Goal: Task Accomplishment & Management: Use online tool/utility

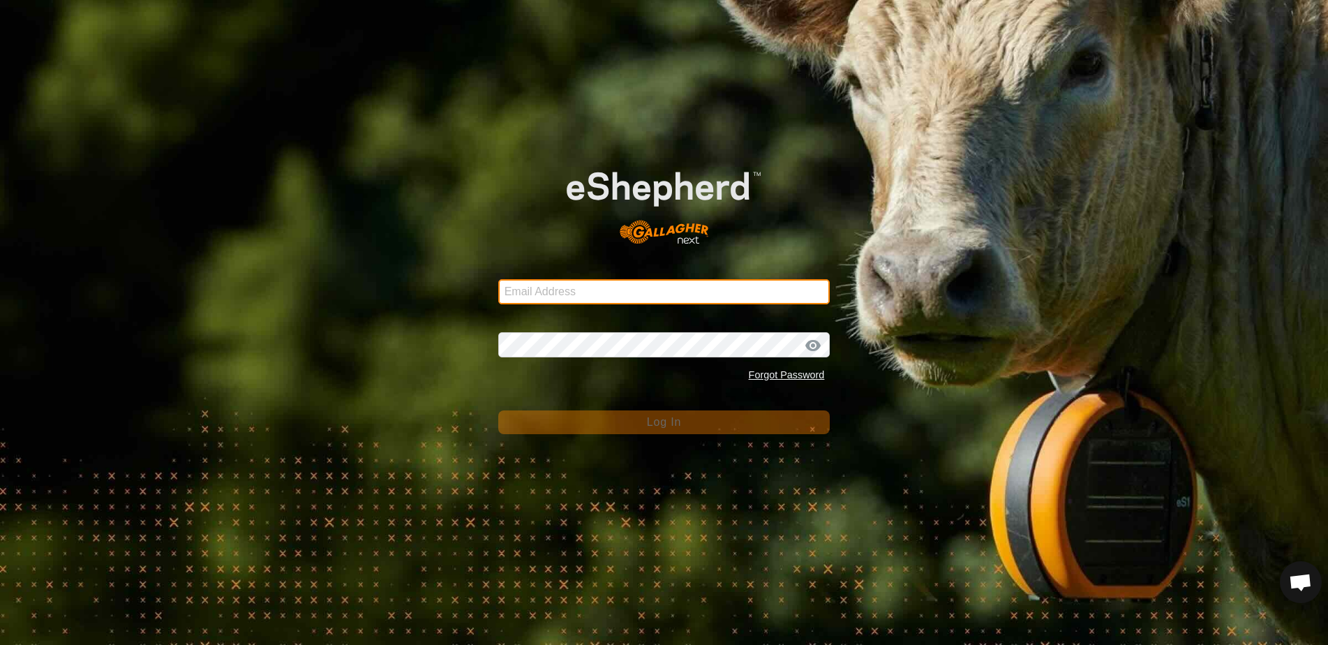
type input "ljamieson@gmail.com"
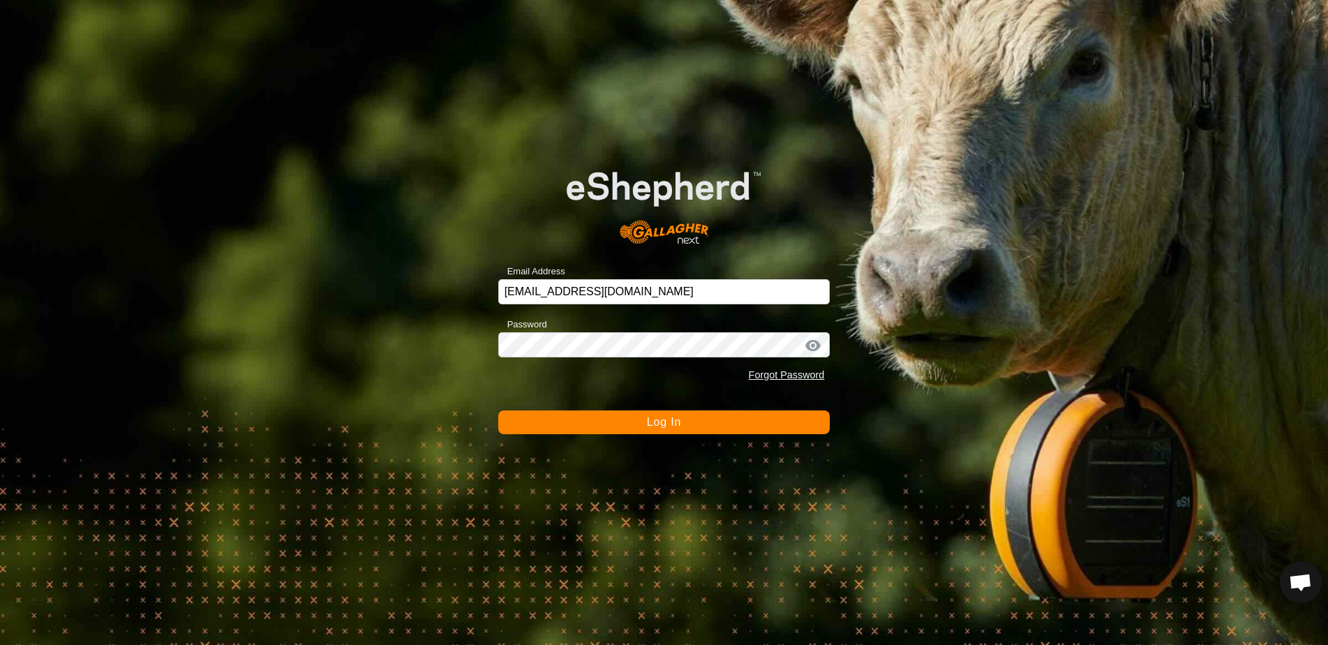
click at [622, 421] on button "Log In" at bounding box center [664, 422] width 332 height 24
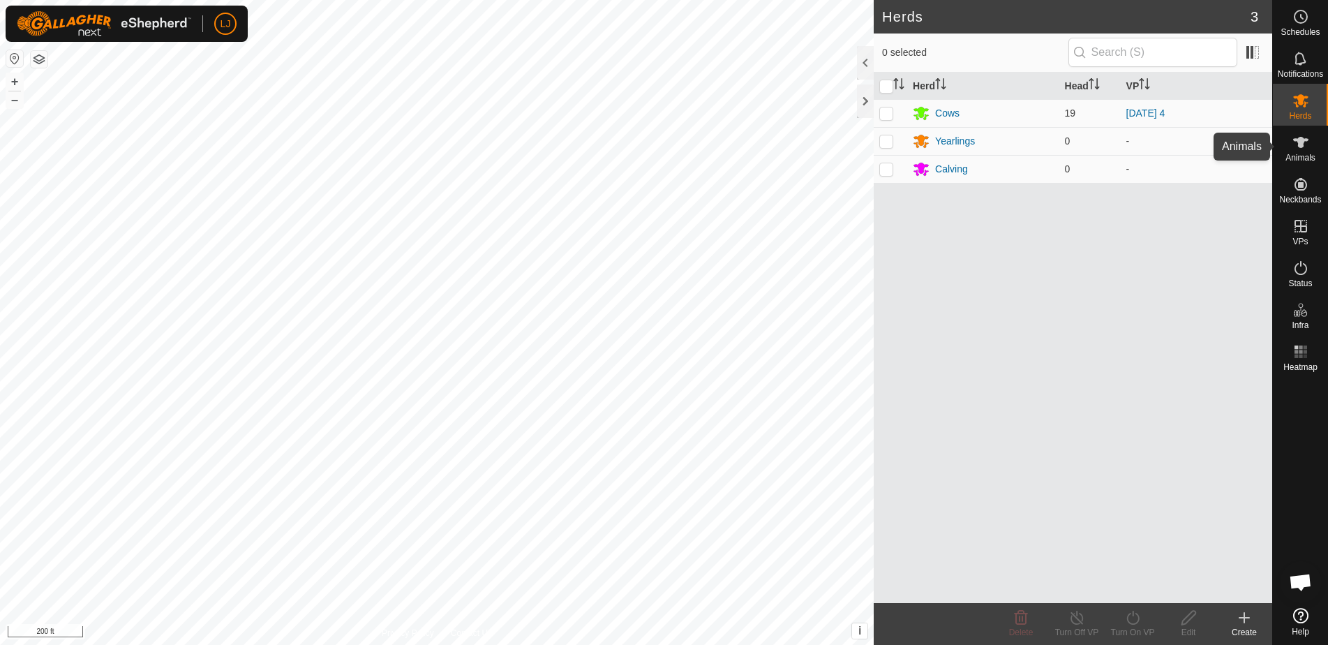
click at [1301, 158] on span "Animals" at bounding box center [1300, 157] width 30 height 8
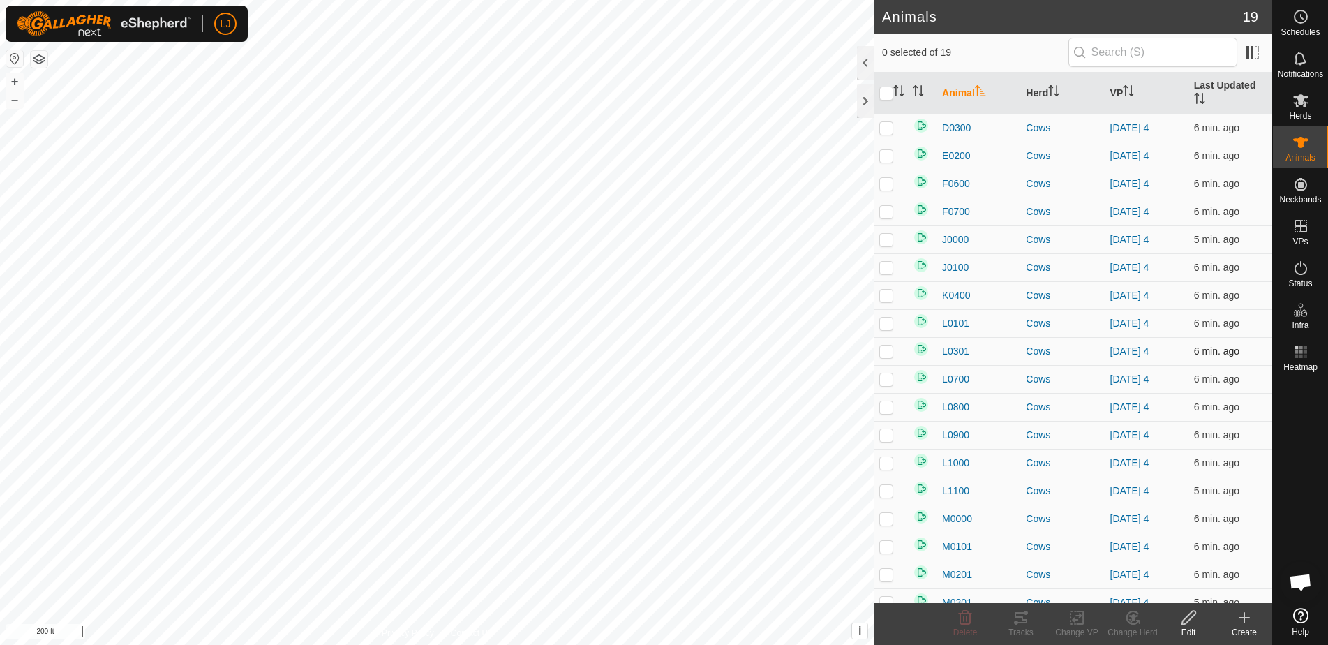
click at [886, 354] on p-checkbox at bounding box center [886, 350] width 14 height 11
checkbox input "true"
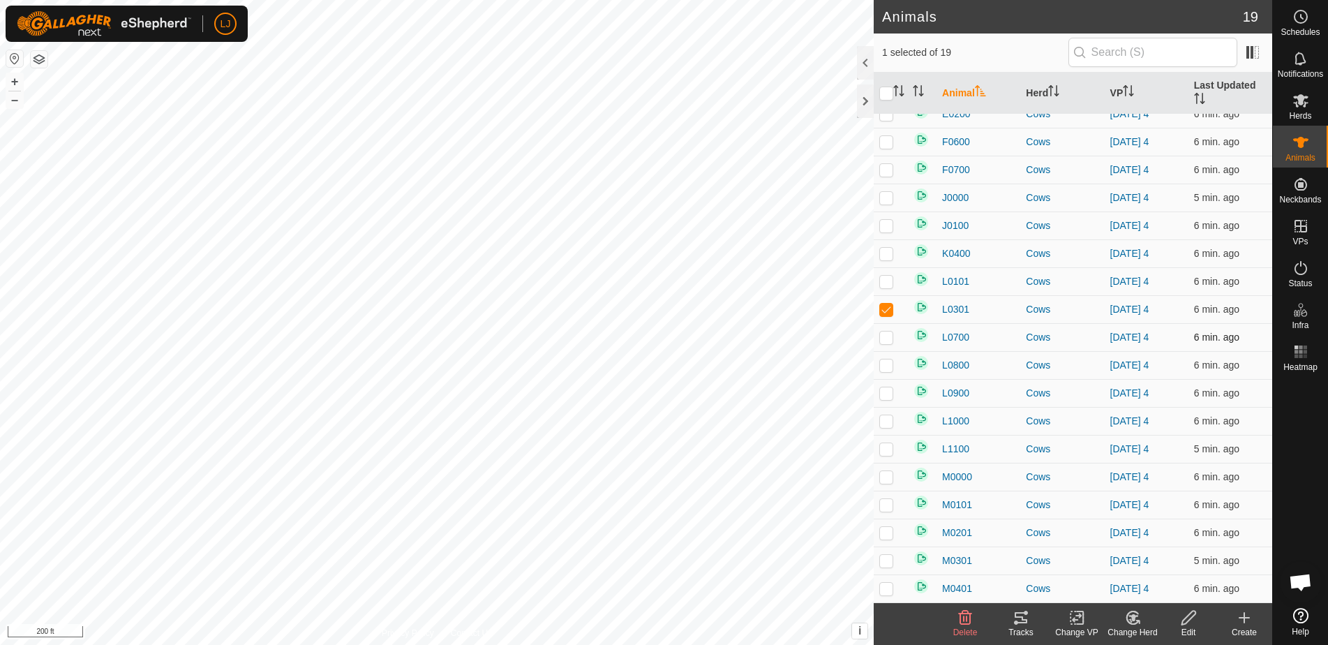
click at [884, 340] on p-checkbox at bounding box center [886, 336] width 14 height 11
checkbox input "true"
click at [887, 283] on p-checkbox at bounding box center [886, 281] width 14 height 11
checkbox input "true"
click at [889, 449] on p-checkbox at bounding box center [886, 448] width 14 height 11
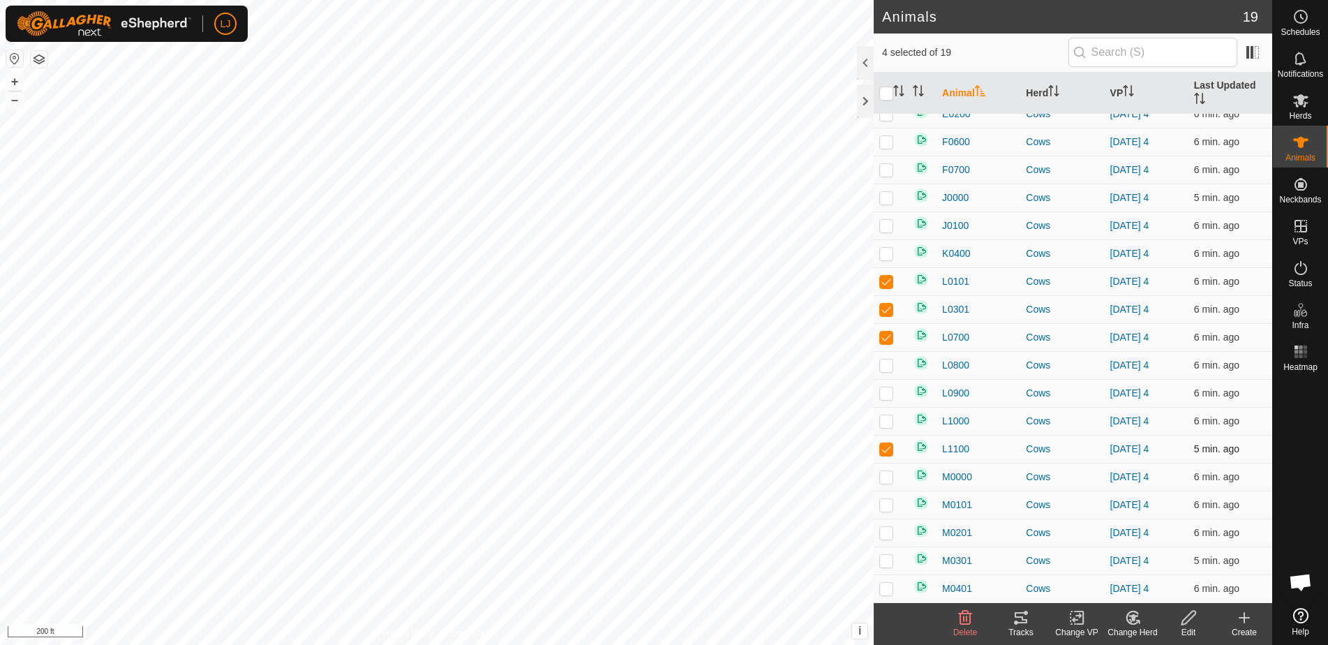
checkbox input "true"
click at [1136, 617] on icon at bounding box center [1132, 617] width 17 height 17
click at [1144, 553] on span "Choose Herd..." at bounding box center [1173, 557] width 75 height 17
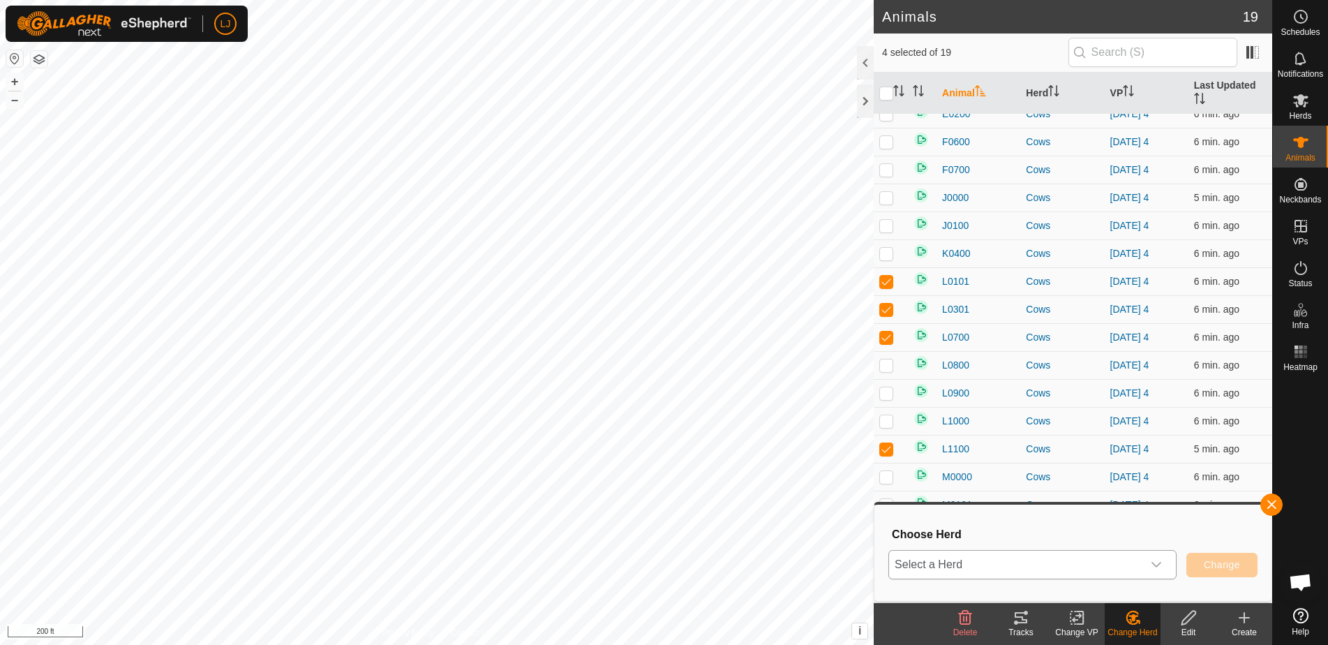
click at [1096, 552] on span "Select a Herd" at bounding box center [1015, 564] width 253 height 28
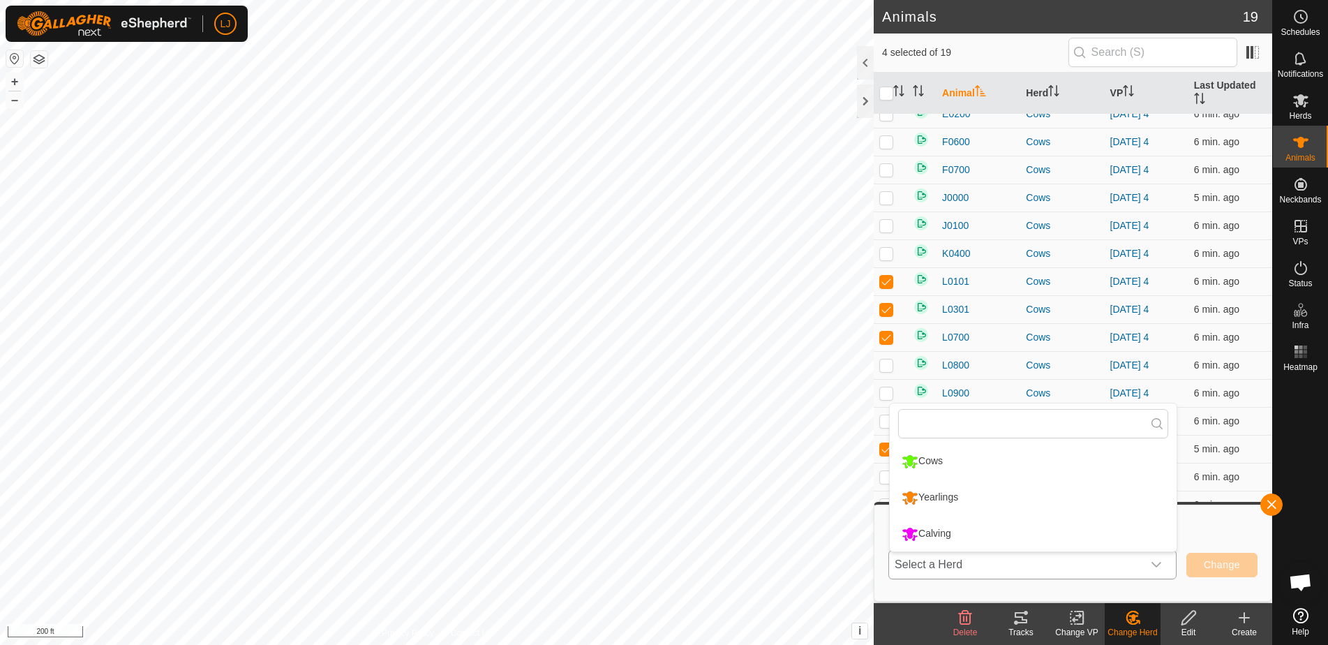
click at [978, 492] on li "Yearlings" at bounding box center [1032, 497] width 287 height 35
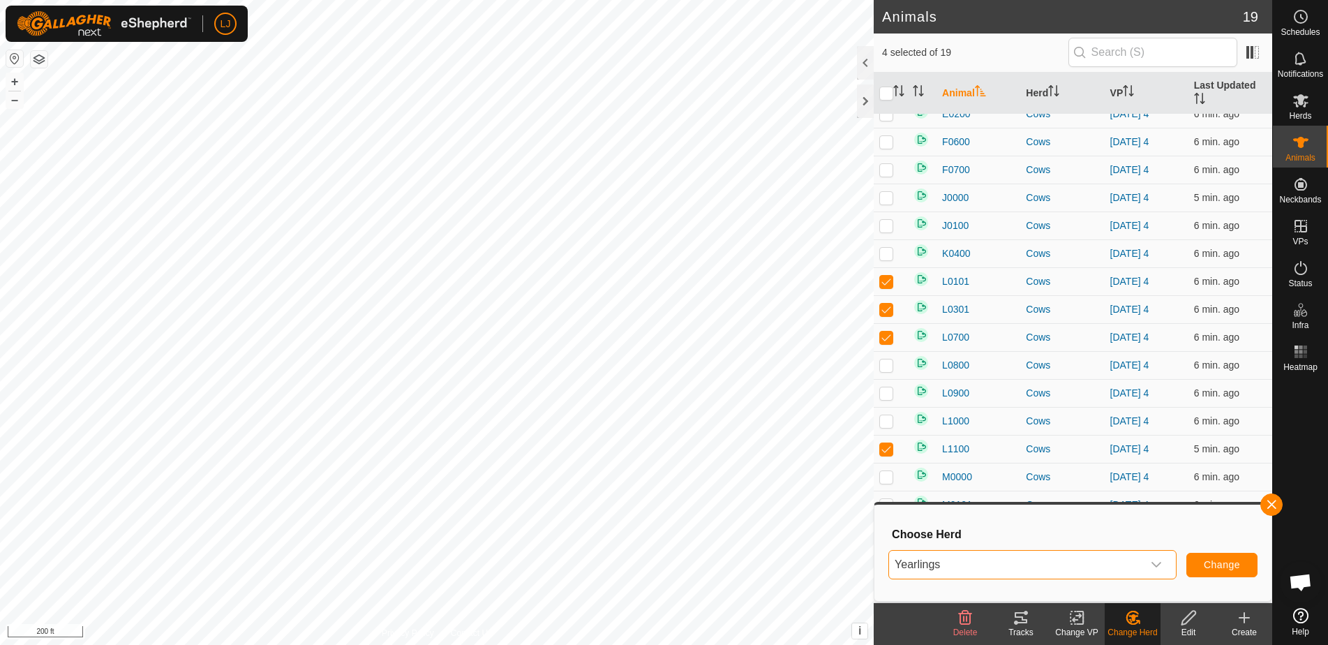
click at [1225, 568] on span "Change" at bounding box center [1221, 564] width 36 height 11
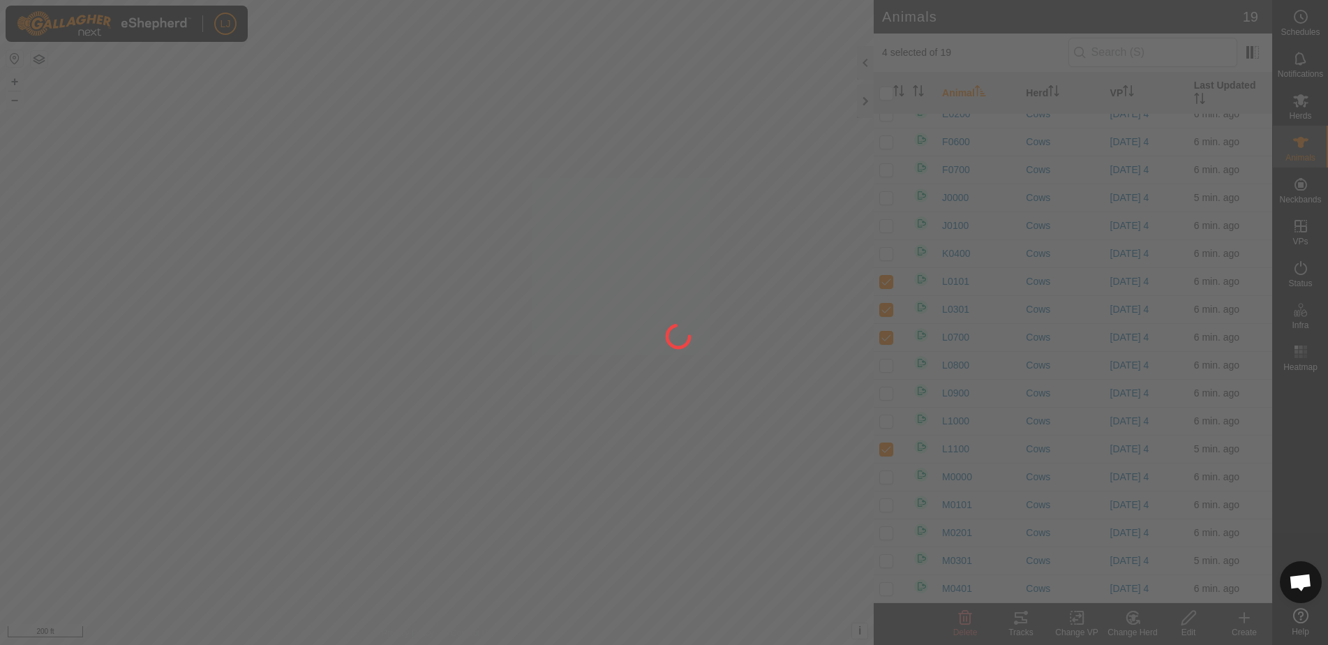
checkbox input "false"
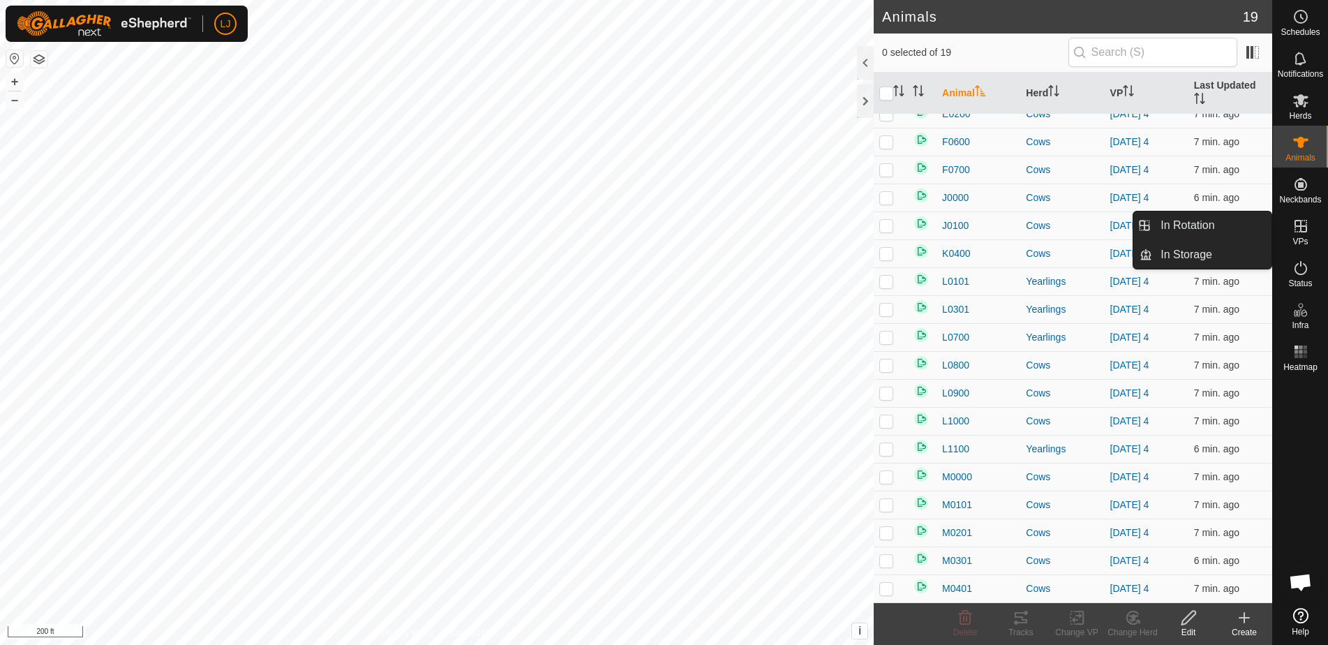
click at [1308, 233] on icon at bounding box center [1300, 226] width 17 height 17
click at [1301, 232] on icon at bounding box center [1300, 226] width 13 height 13
click at [1196, 230] on link "In Rotation" at bounding box center [1211, 225] width 119 height 28
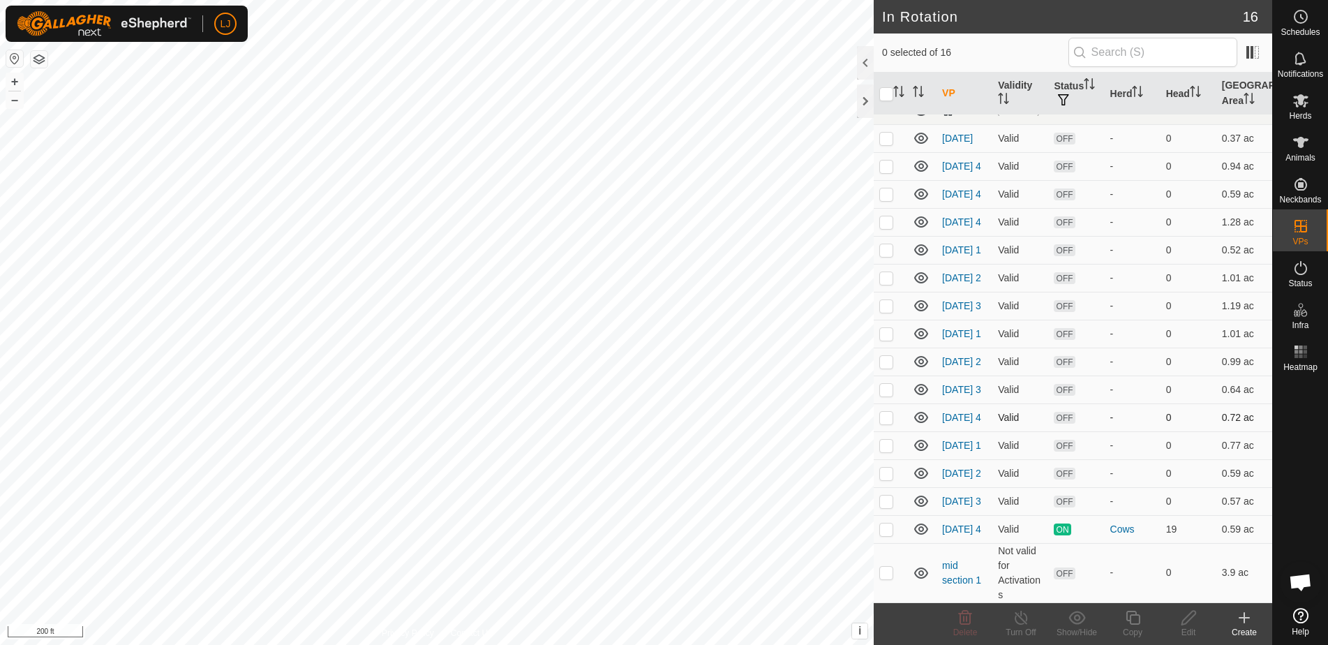
scroll to position [50, 0]
click at [890, 532] on p-checkbox at bounding box center [886, 528] width 14 height 11
checkbox input "true"
click at [1135, 619] on icon at bounding box center [1132, 617] width 17 height 17
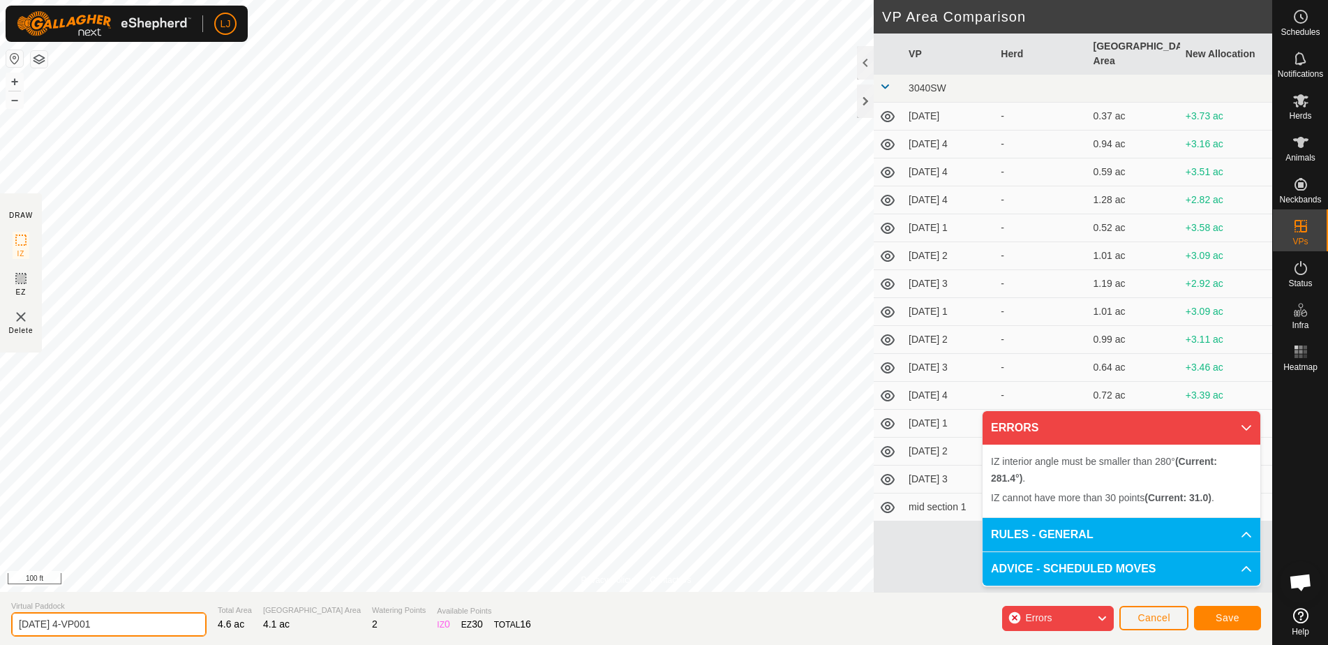
click at [163, 626] on input "[DATE] 4-VP001" at bounding box center [108, 624] width 195 height 24
type input "[DATE] beef"
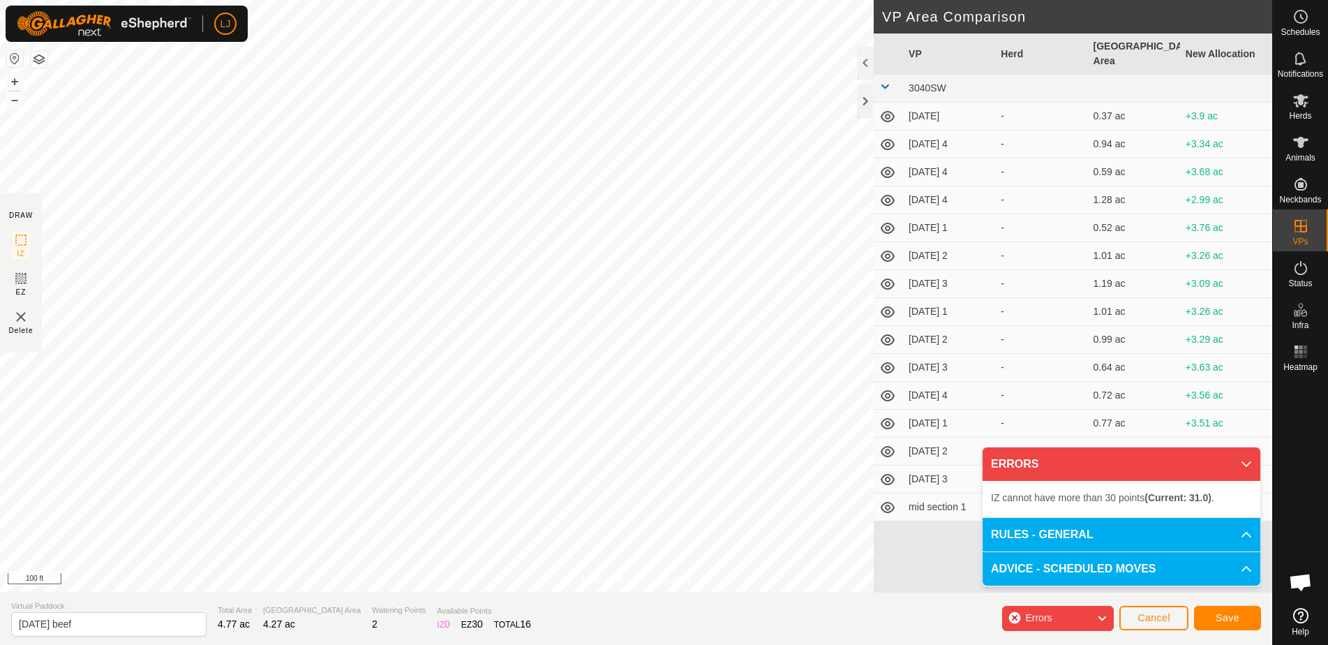
click at [1224, 617] on span "Save" at bounding box center [1227, 617] width 24 height 11
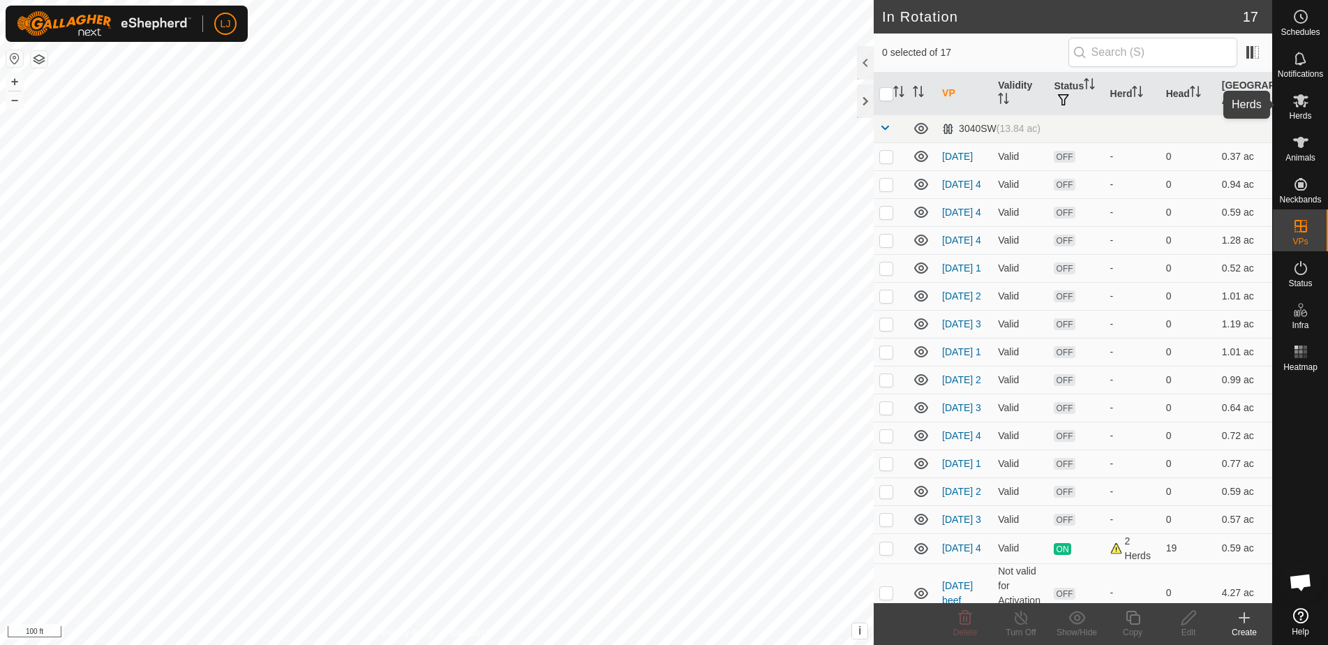
click at [1295, 116] on span "Herds" at bounding box center [1300, 116] width 22 height 8
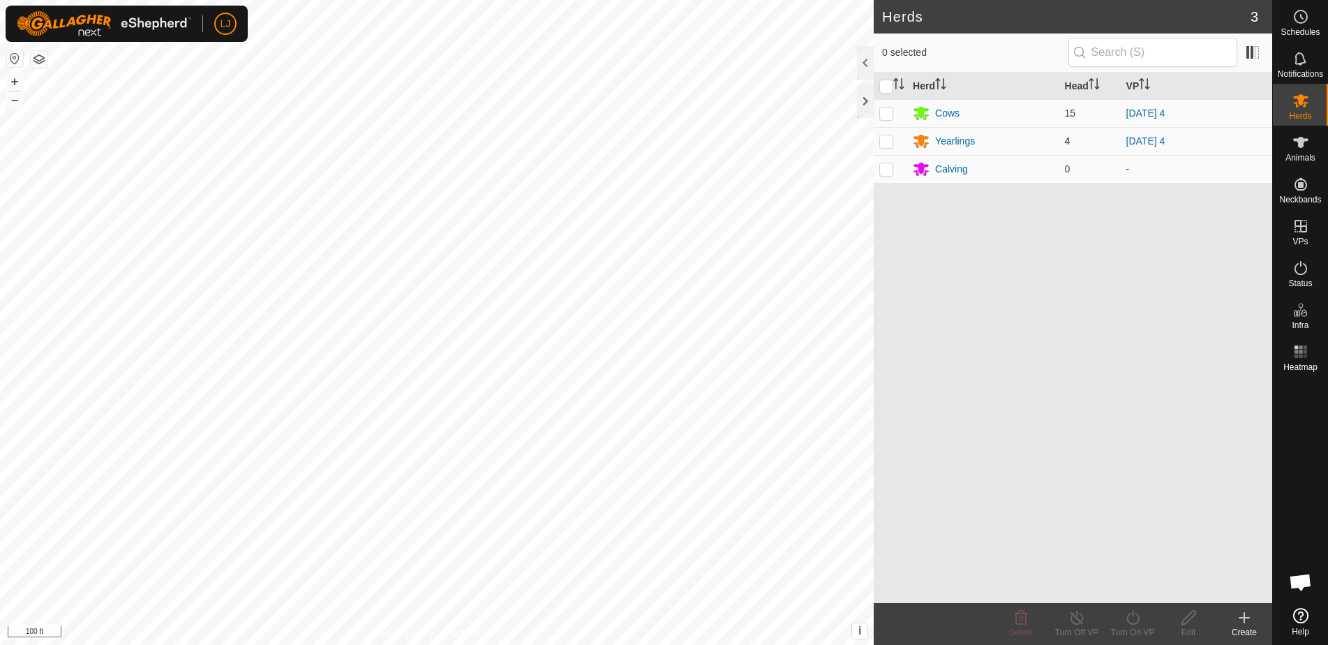
click at [885, 147] on td at bounding box center [889, 141] width 33 height 28
checkbox input "true"
click at [1132, 626] on div "Turn On VP" at bounding box center [1132, 632] width 56 height 13
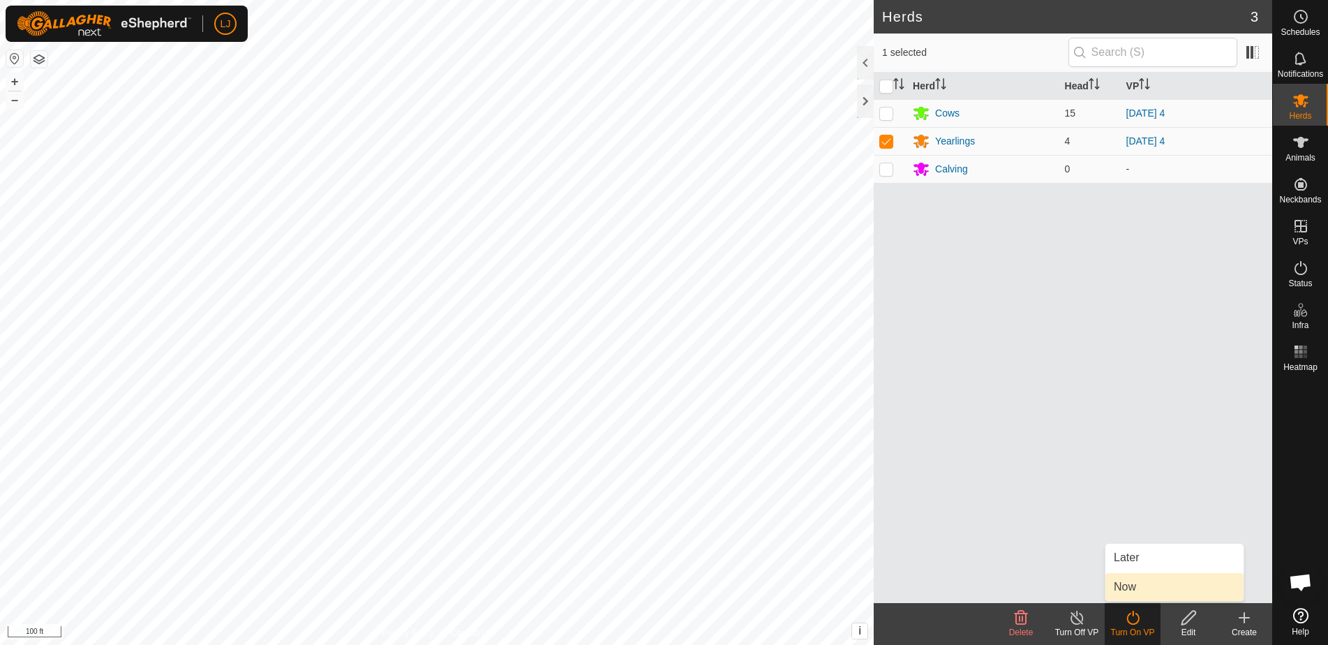
click at [1132, 582] on link "Now" at bounding box center [1174, 587] width 138 height 28
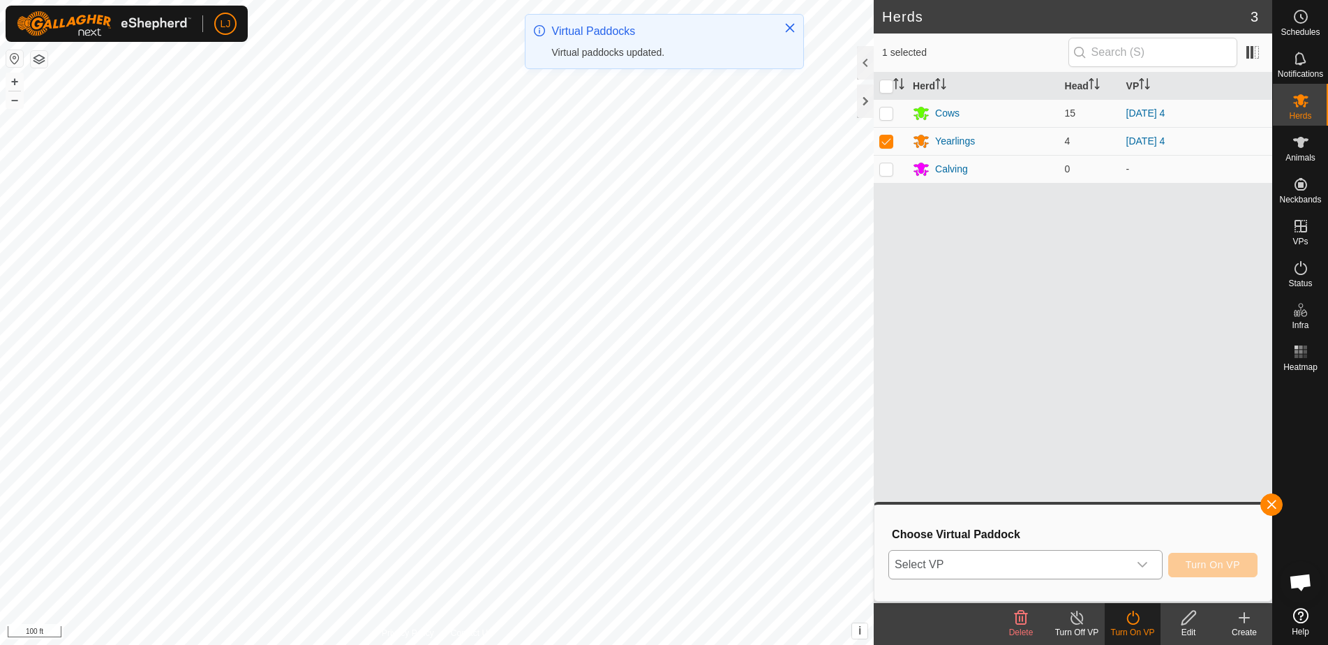
click at [1034, 571] on span "Select VP" at bounding box center [1008, 564] width 239 height 28
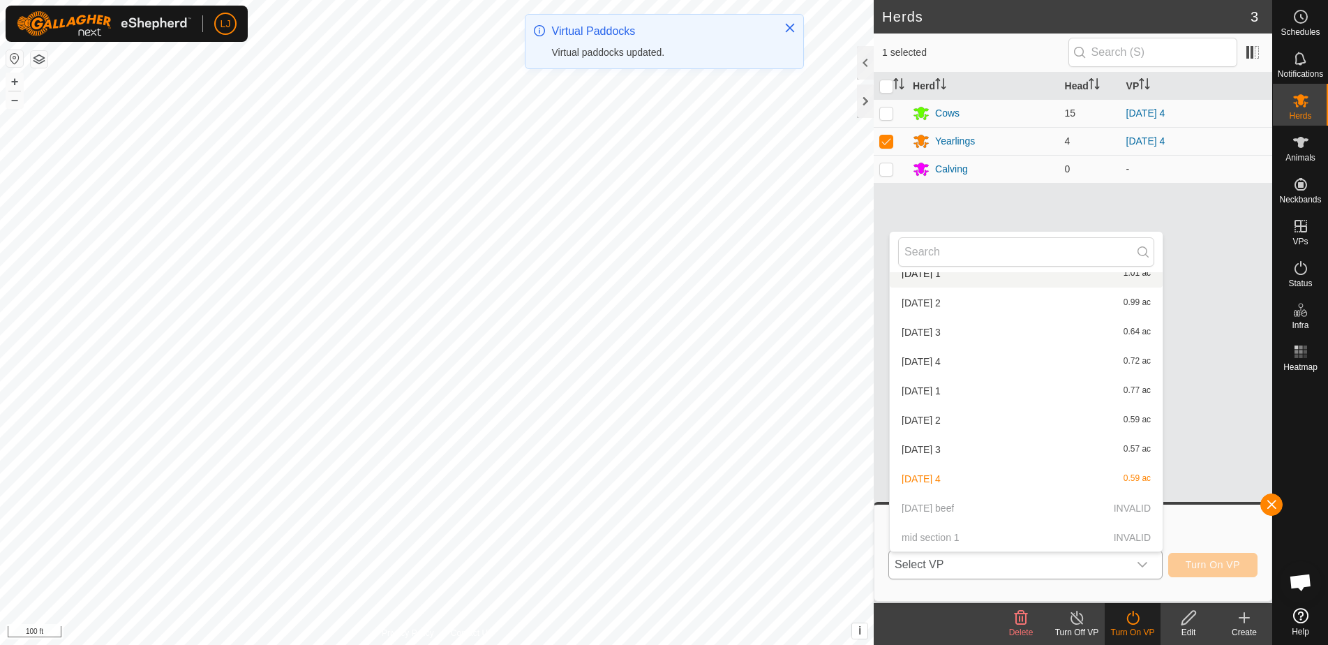
scroll to position [250, 0]
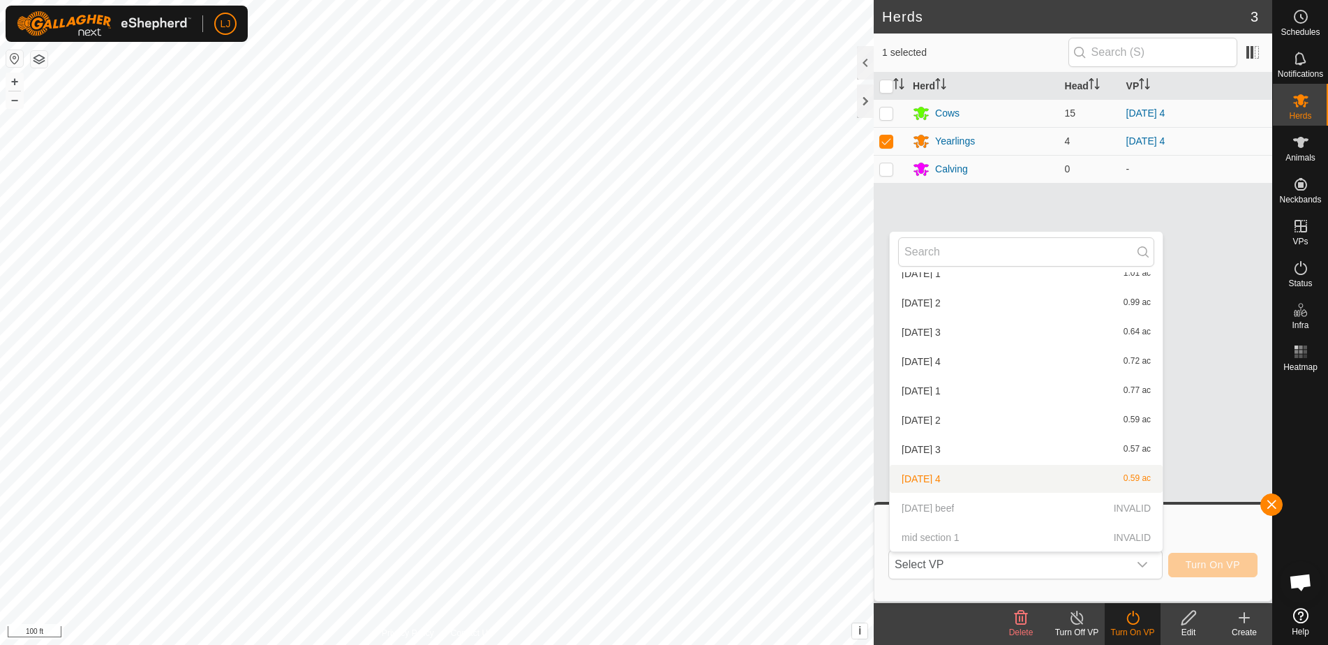
drag, startPoint x: 1235, startPoint y: 427, endPoint x: 1233, endPoint y: 413, distance: 14.1
click at [1235, 427] on div "Herd Head VP Cows 15 [DATE] 4 Yearlings 4 [DATE] 4 Calving 0 -" at bounding box center [1072, 338] width 398 height 530
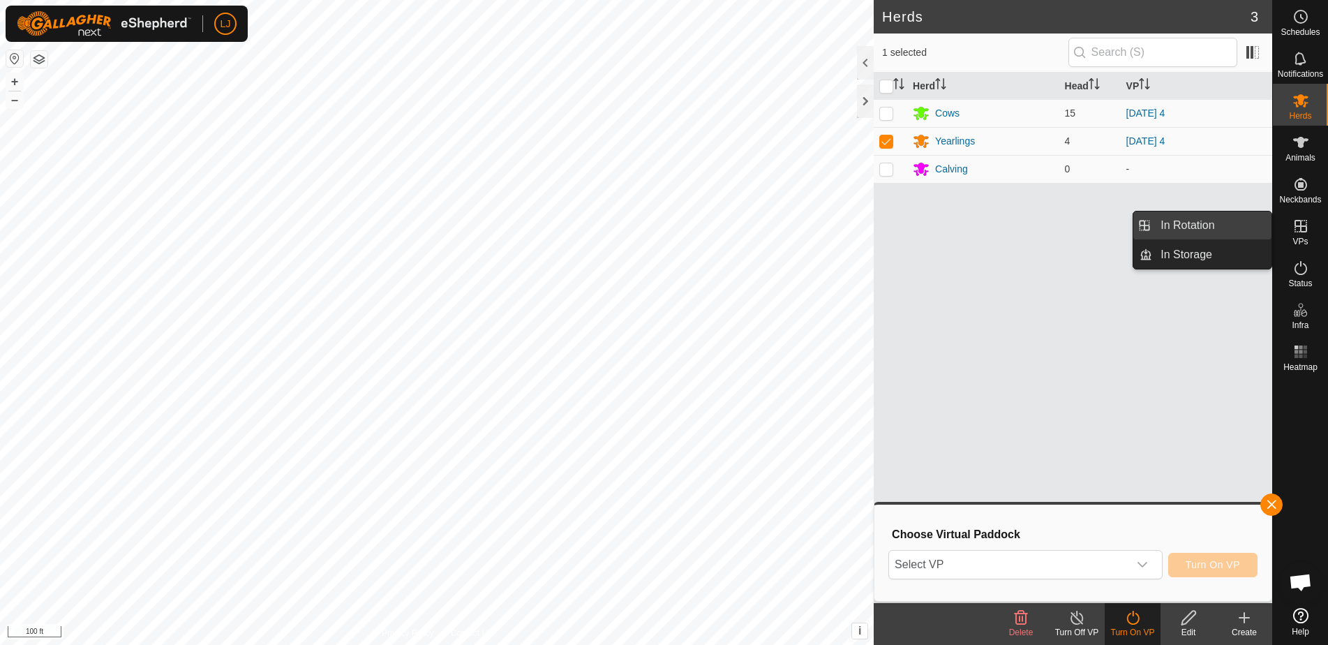
click at [1208, 222] on link "In Rotation" at bounding box center [1211, 225] width 119 height 28
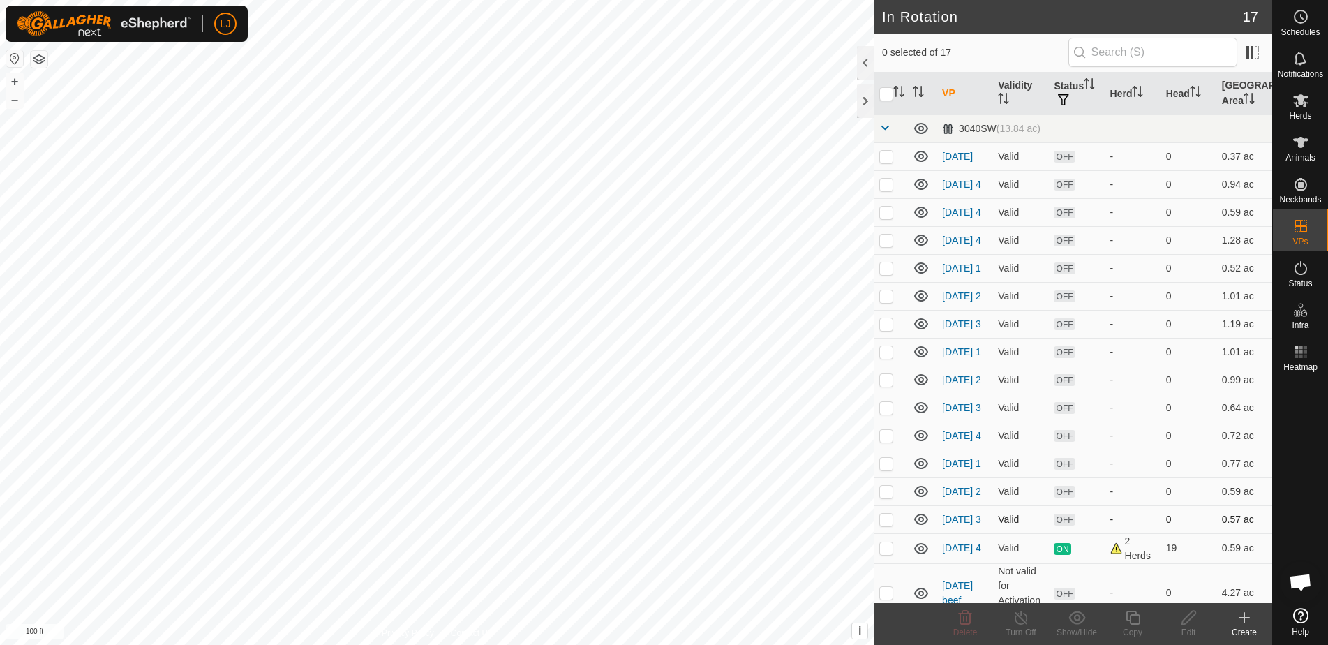
click at [889, 525] on p-checkbox at bounding box center [886, 518] width 14 height 11
checkbox input "true"
click at [887, 497] on p-checkbox at bounding box center [886, 491] width 14 height 11
checkbox input "true"
click at [885, 469] on p-checkbox at bounding box center [886, 463] width 14 height 11
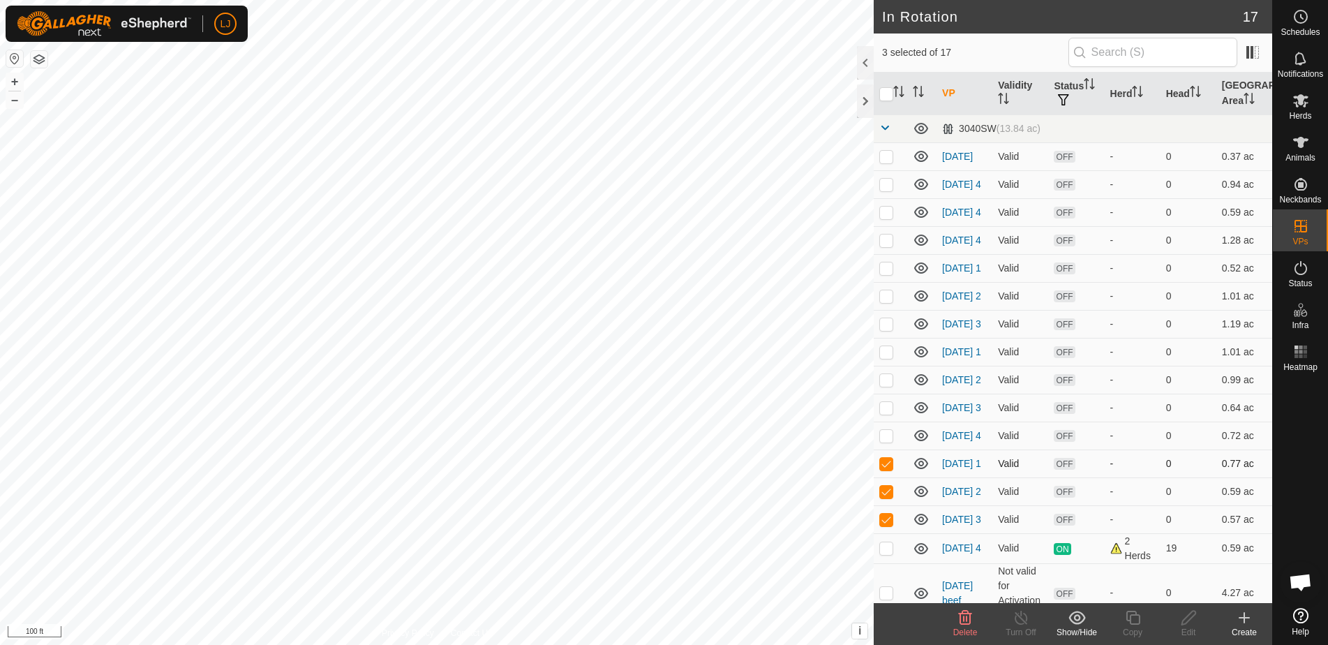
checkbox input "true"
click at [890, 413] on p-checkbox at bounding box center [886, 407] width 14 height 11
checkbox input "true"
click at [889, 385] on p-checkbox at bounding box center [886, 379] width 14 height 11
checkbox input "true"
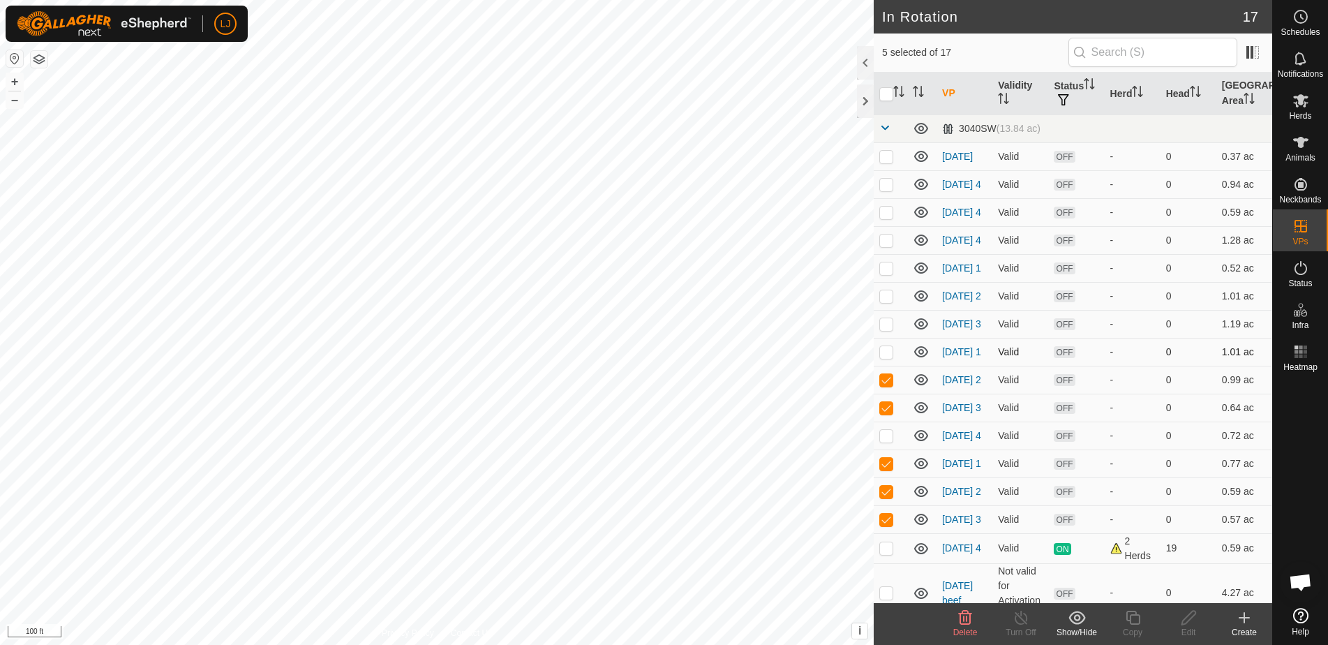
click at [887, 357] on p-checkbox at bounding box center [886, 351] width 14 height 11
checkbox input "true"
click at [887, 329] on p-checkbox at bounding box center [886, 323] width 14 height 11
checkbox input "true"
click at [880, 301] on p-checkbox at bounding box center [886, 295] width 14 height 11
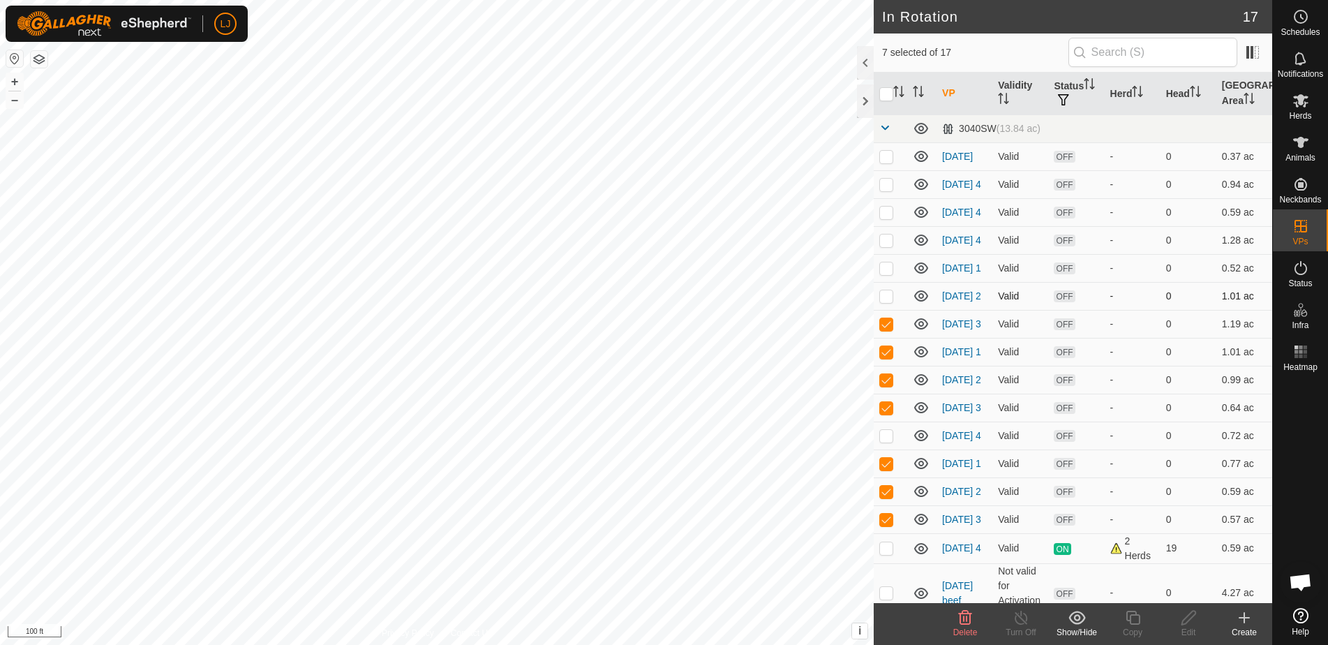
checkbox input "true"
click at [885, 273] on p-checkbox at bounding box center [886, 267] width 14 height 11
click at [966, 619] on icon at bounding box center [965, 617] width 13 height 14
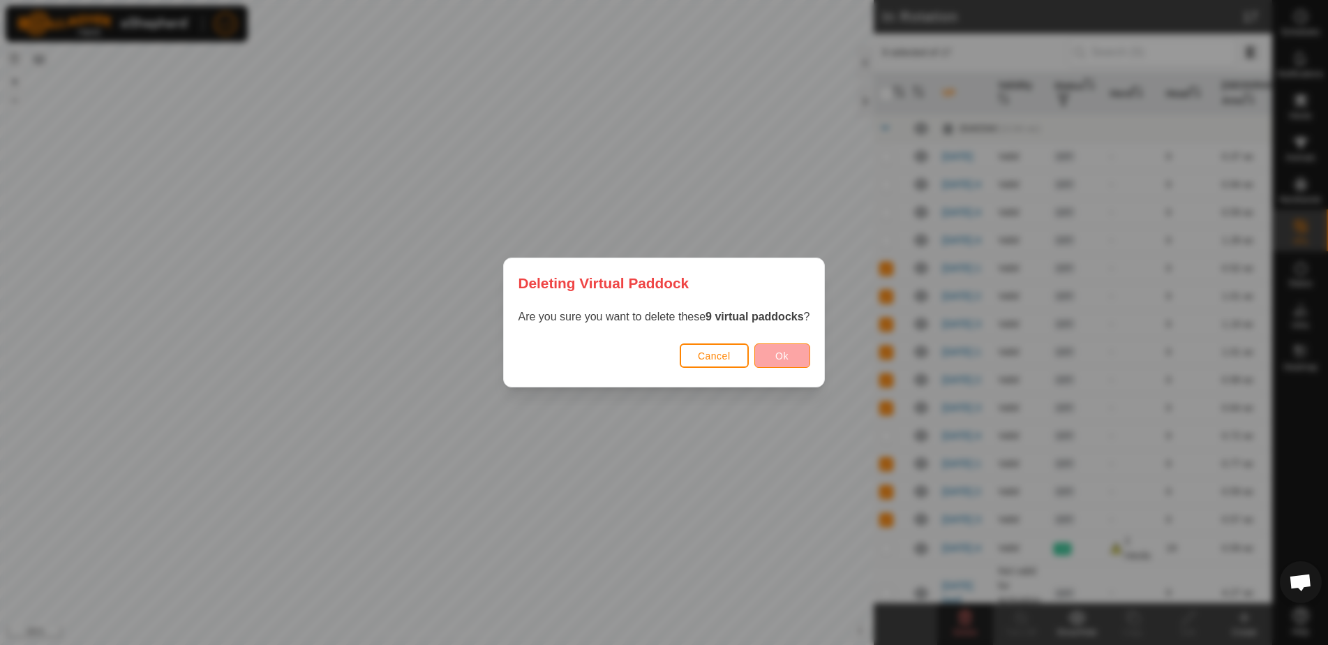
click at [783, 348] on button "Ok" at bounding box center [782, 355] width 56 height 24
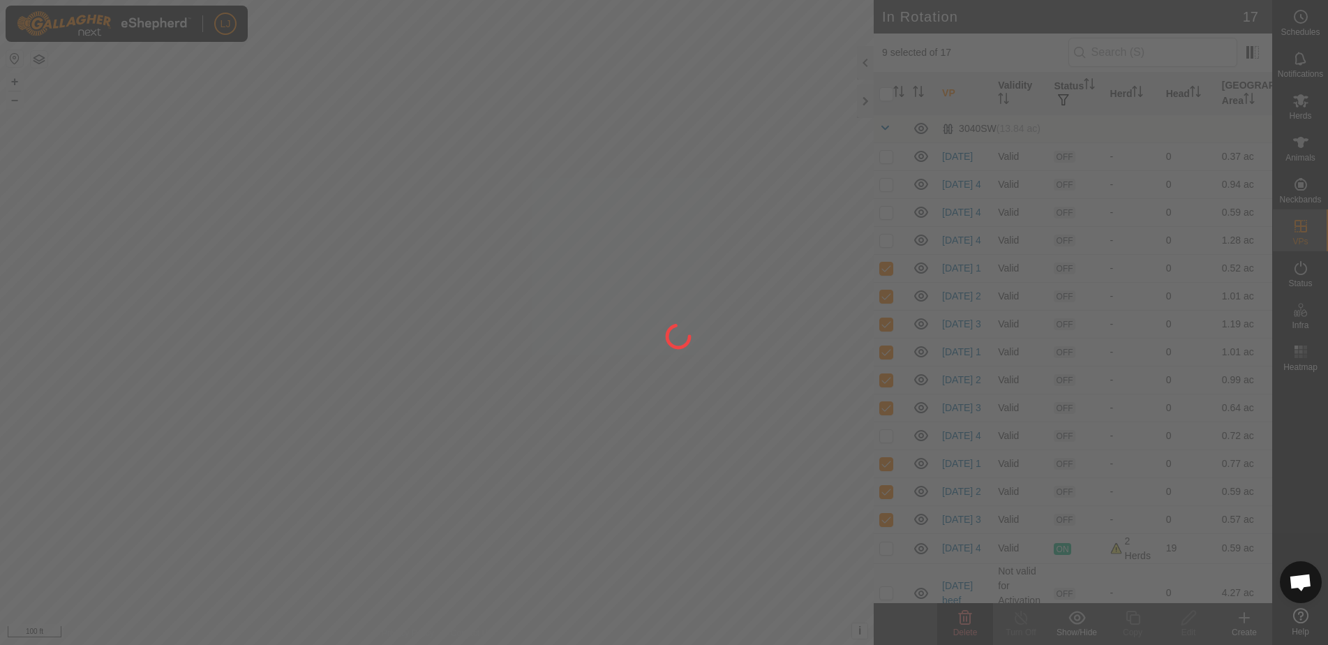
checkbox input "false"
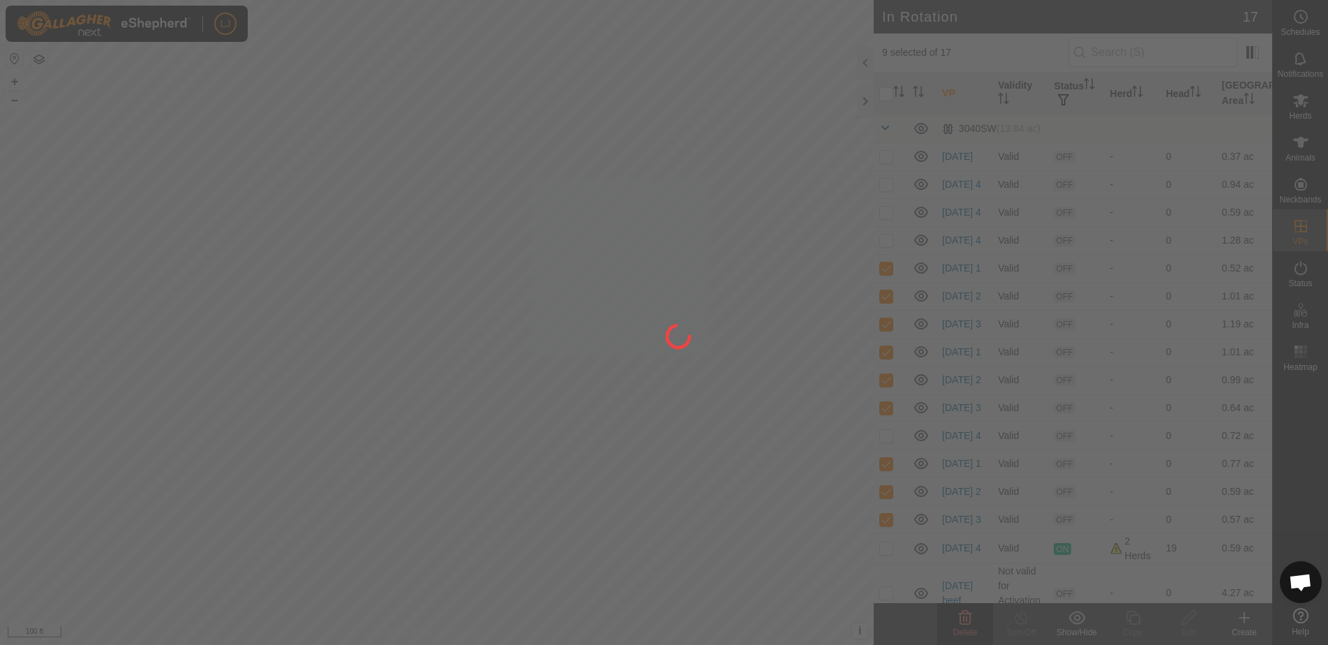
checkbox input "false"
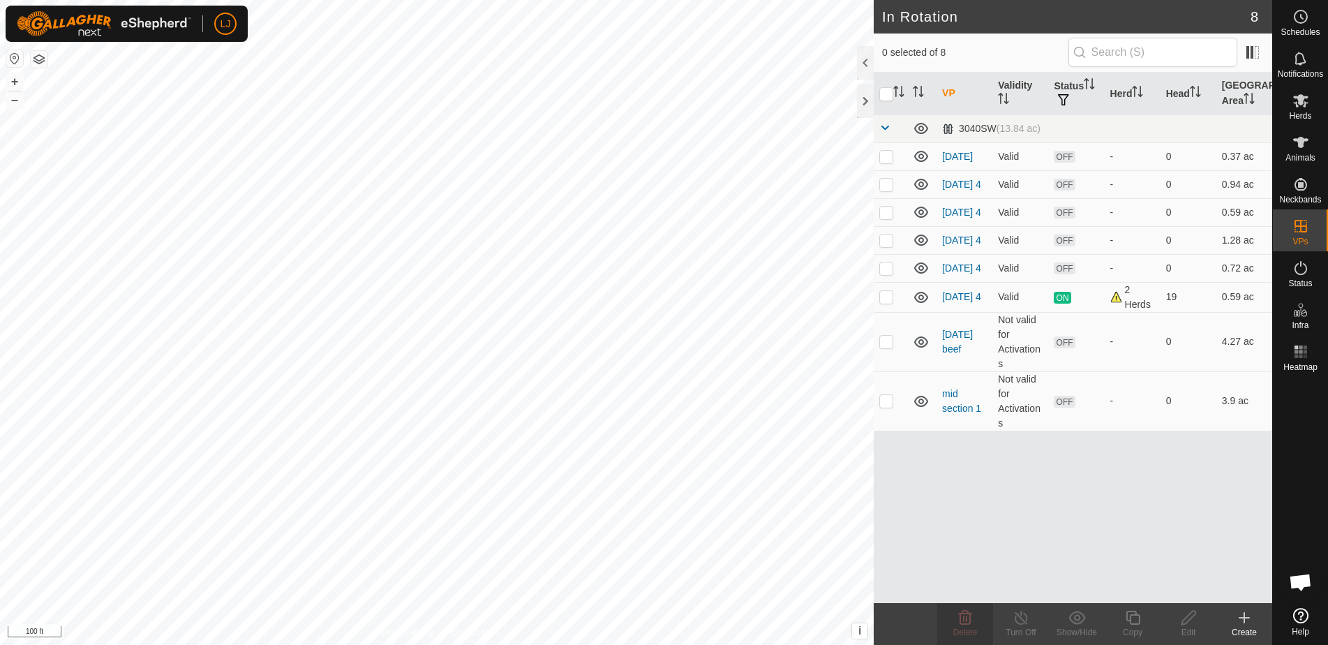
drag, startPoint x: 884, startPoint y: 355, endPoint x: 1127, endPoint y: 570, distance: 324.7
click at [884, 347] on p-checkbox at bounding box center [886, 341] width 14 height 11
checkbox input "true"
click at [1176, 617] on edit-svg-icon at bounding box center [1188, 617] width 56 height 17
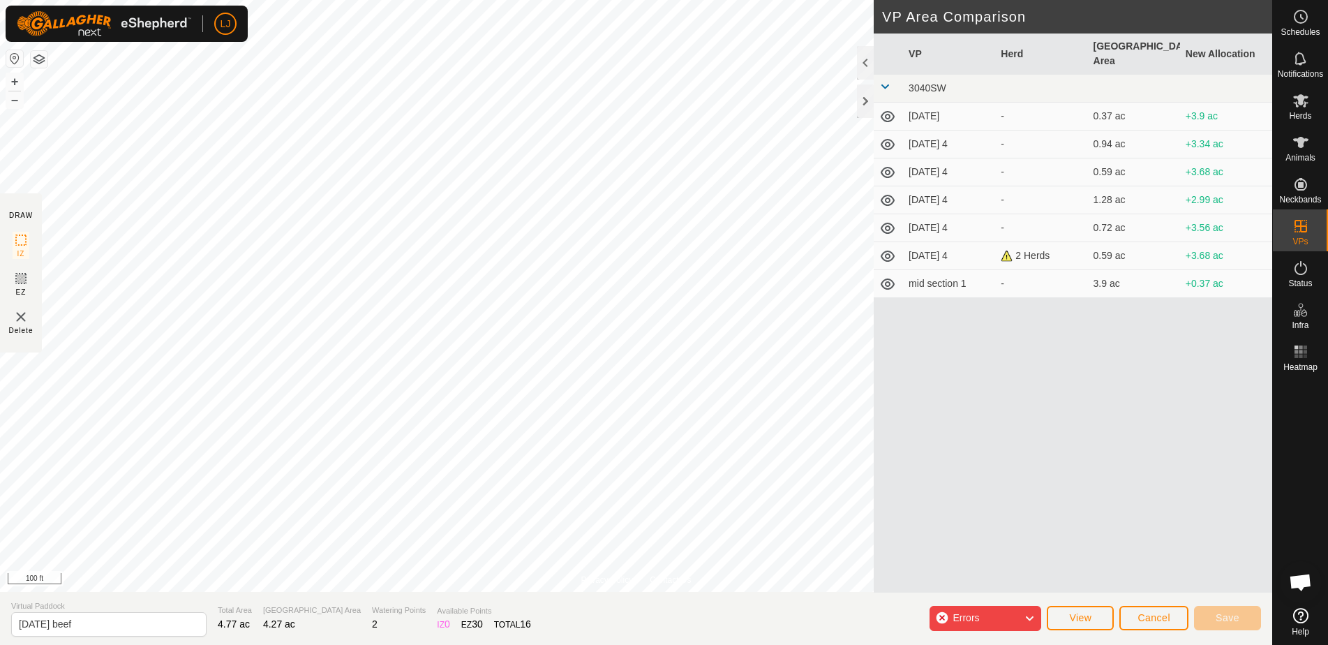
click at [995, 624] on div "Errors" at bounding box center [985, 618] width 112 height 25
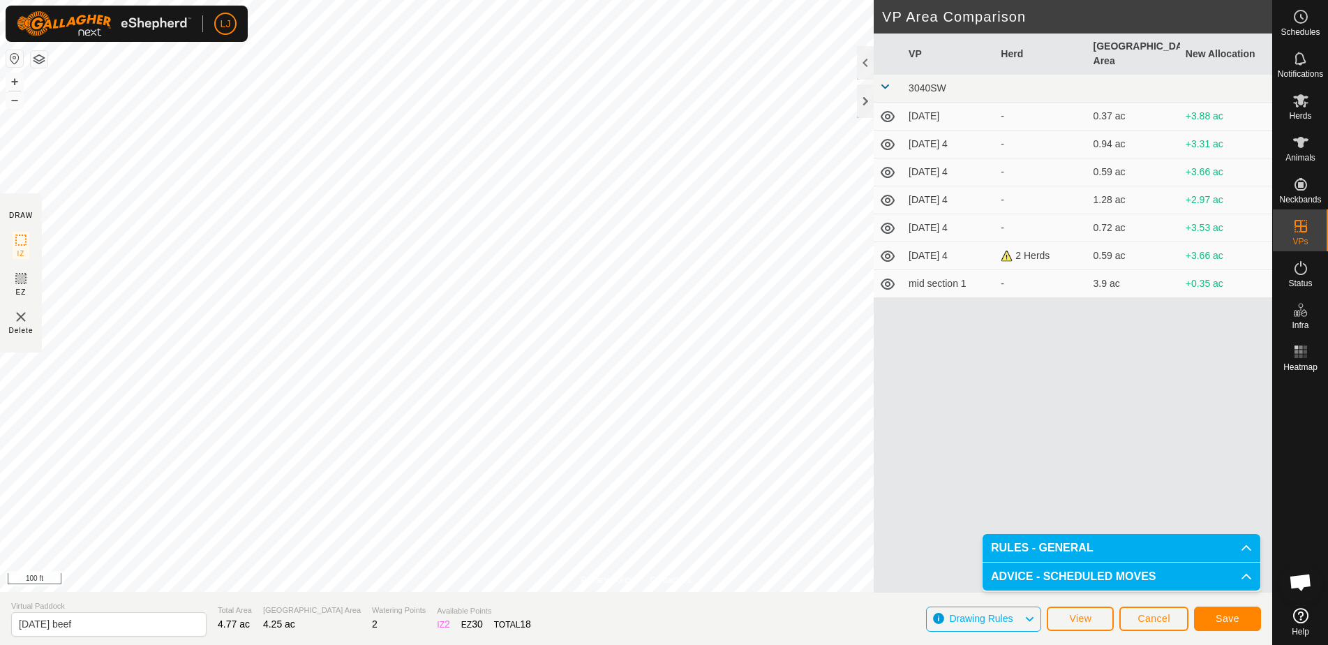
click at [1229, 619] on span "Save" at bounding box center [1227, 618] width 24 height 11
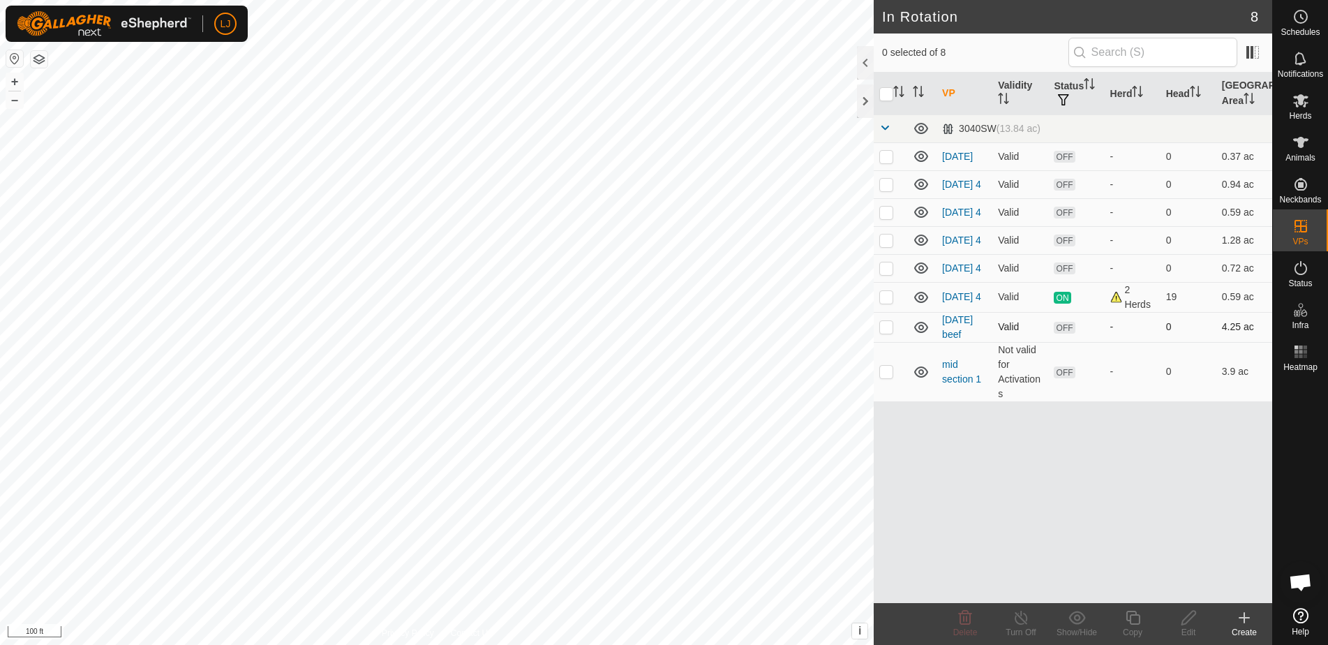
click at [888, 332] on p-checkbox at bounding box center [886, 326] width 14 height 11
checkbox input "true"
click at [1305, 98] on icon at bounding box center [1300, 100] width 15 height 13
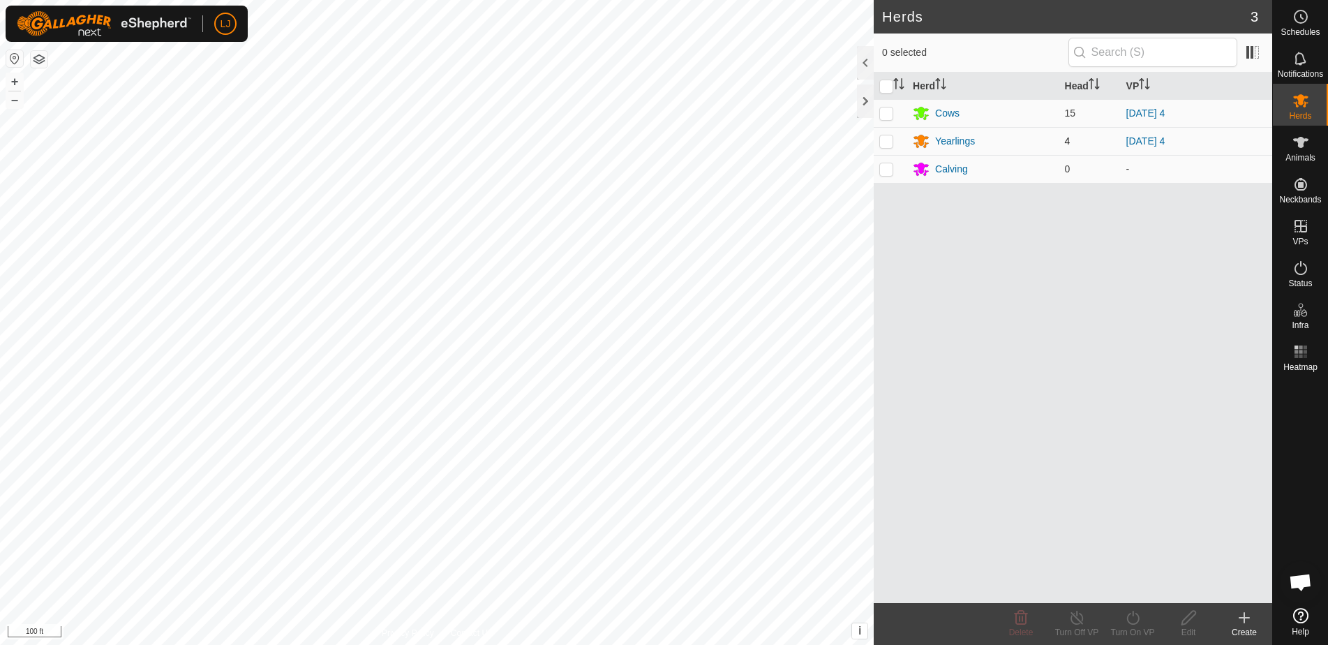
click at [892, 142] on p-checkbox at bounding box center [886, 140] width 14 height 11
checkbox input "true"
click at [1138, 615] on icon at bounding box center [1132, 617] width 17 height 17
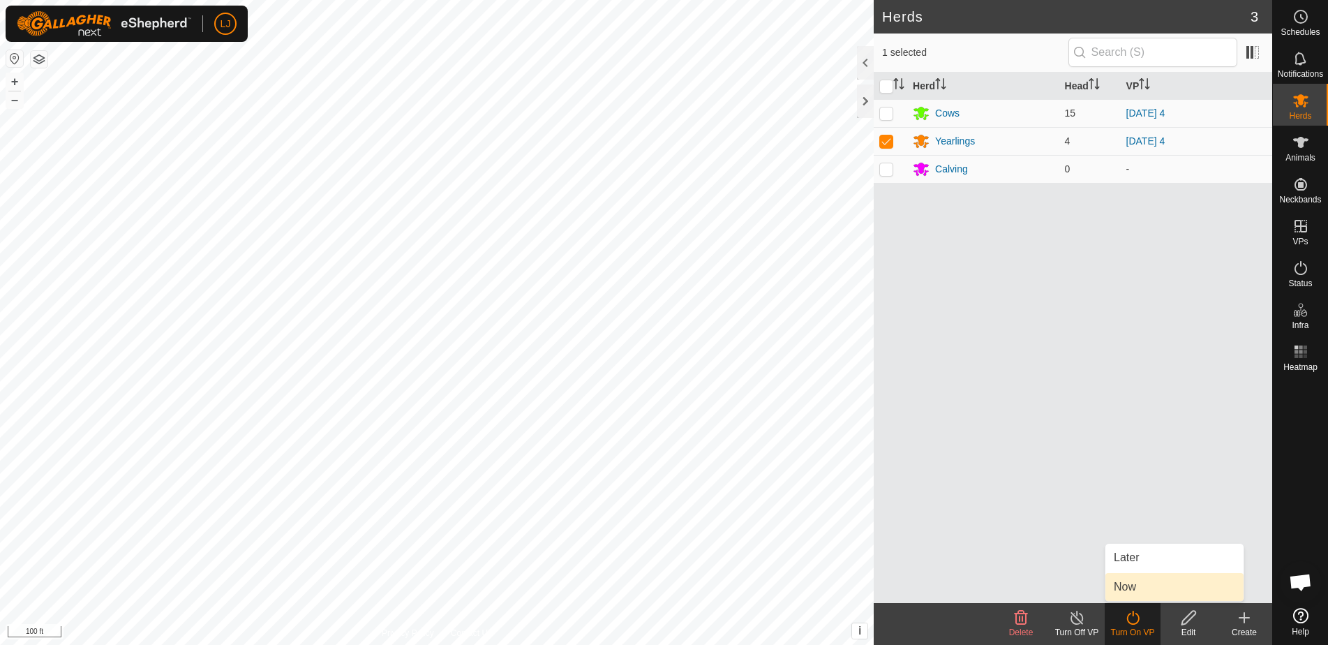
click at [1138, 588] on link "Now" at bounding box center [1174, 587] width 138 height 28
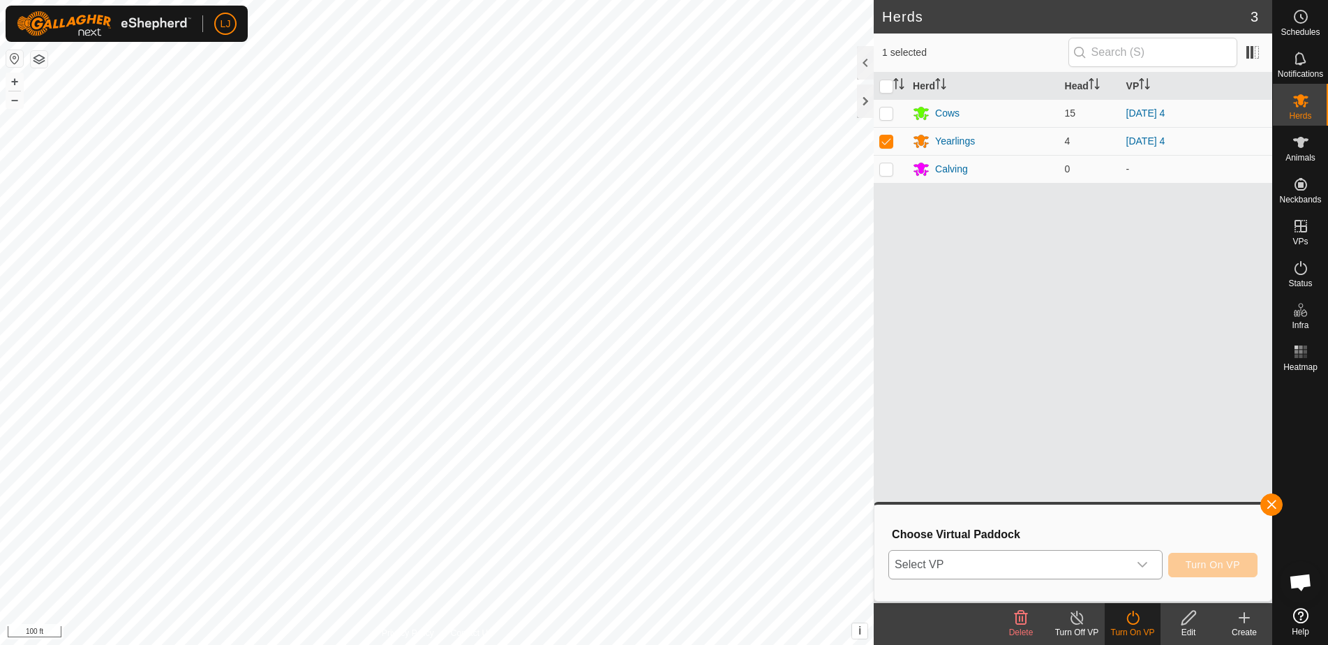
drag, startPoint x: 984, startPoint y: 580, endPoint x: 986, endPoint y: 564, distance: 16.3
click at [984, 578] on div "Select VP Turn On VP" at bounding box center [1072, 564] width 369 height 33
click at [986, 564] on span "Select VP" at bounding box center [1008, 564] width 239 height 28
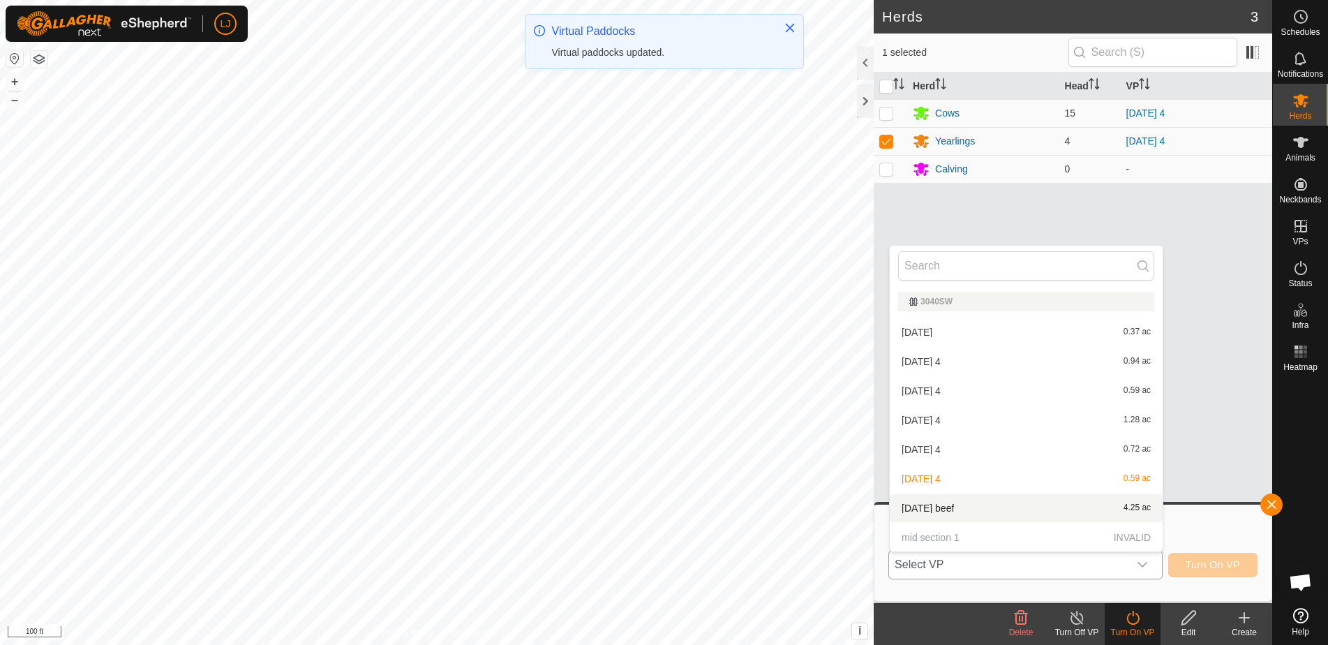
click at [983, 502] on li "[DATE] beef 4.25 ac" at bounding box center [1025, 508] width 273 height 28
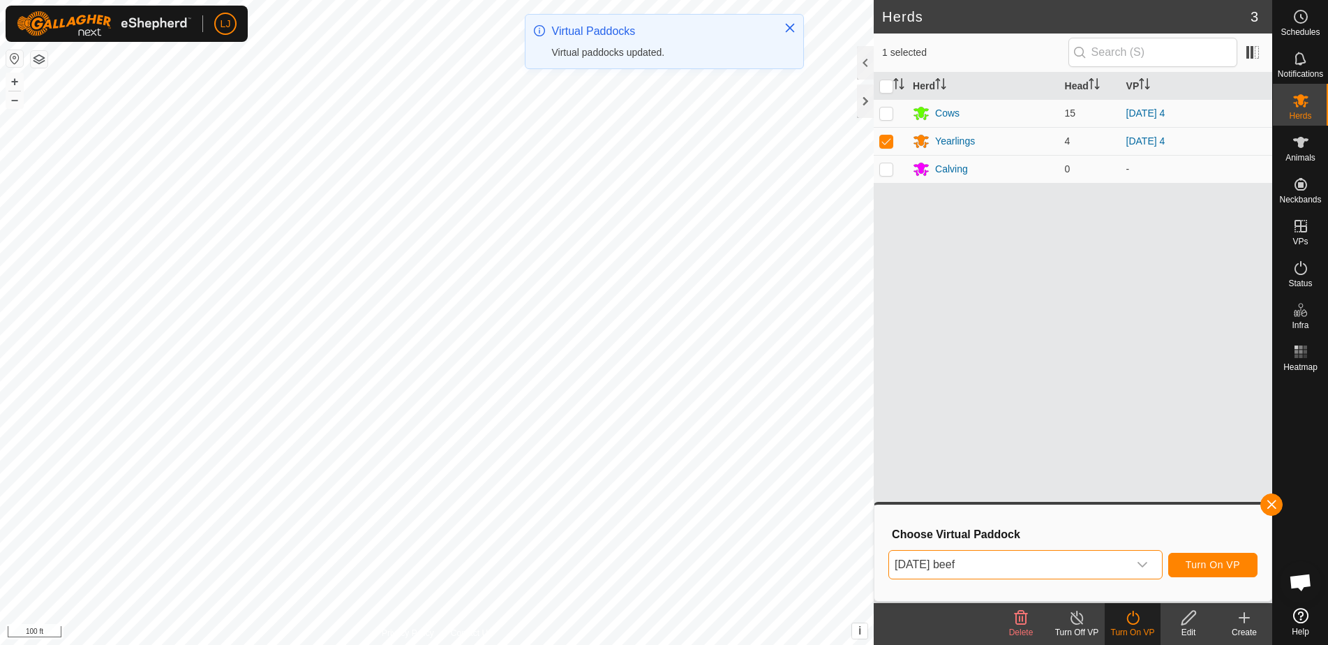
click at [1192, 562] on span "Turn On VP" at bounding box center [1212, 564] width 54 height 11
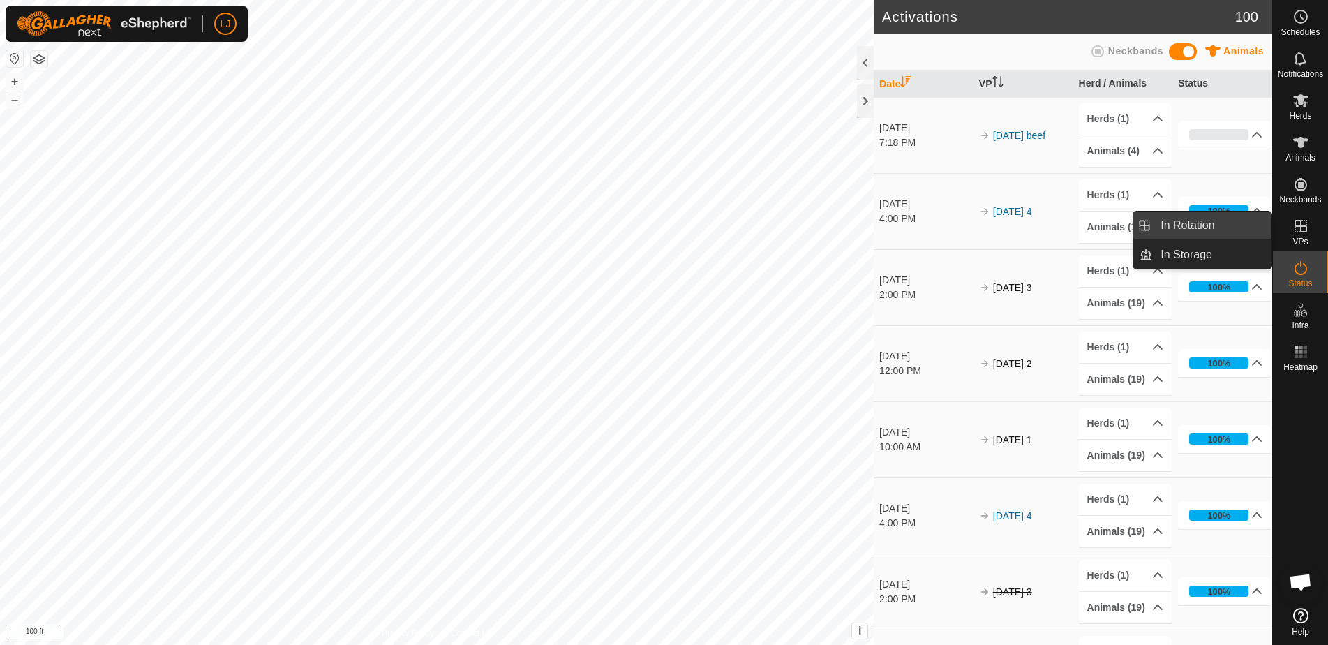
click at [1207, 232] on link "In Rotation" at bounding box center [1211, 225] width 119 height 28
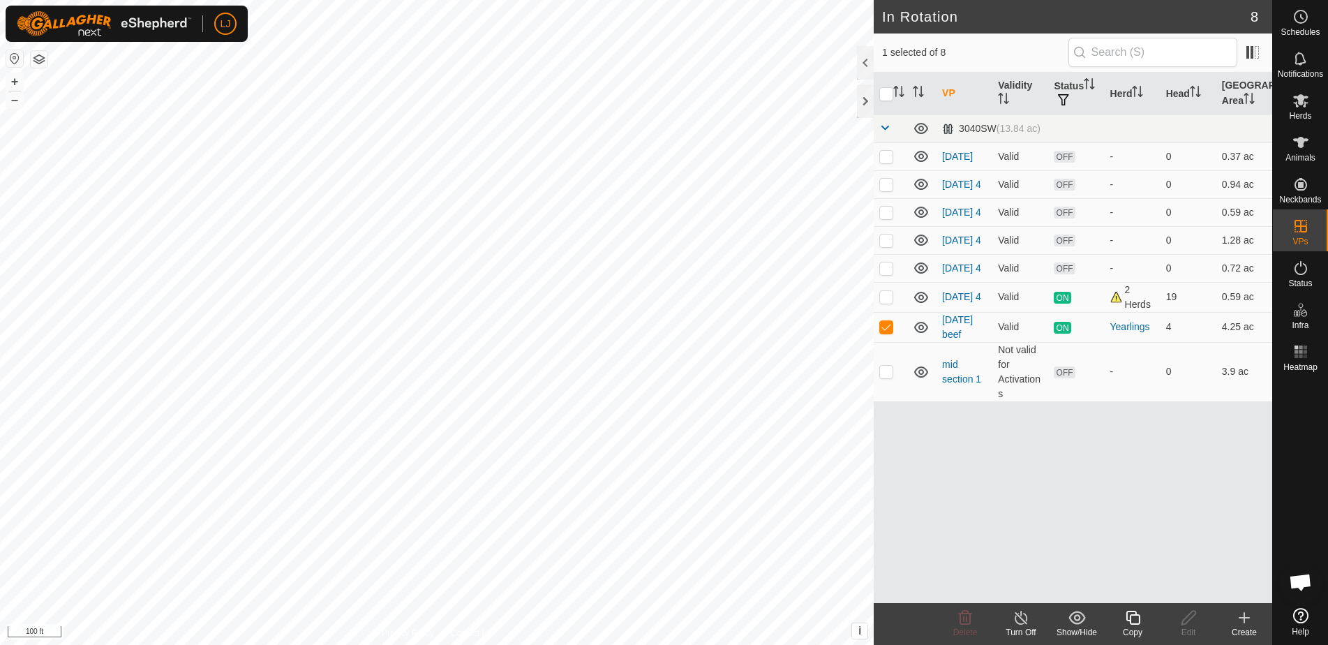
click at [1127, 619] on icon at bounding box center [1132, 617] width 17 height 17
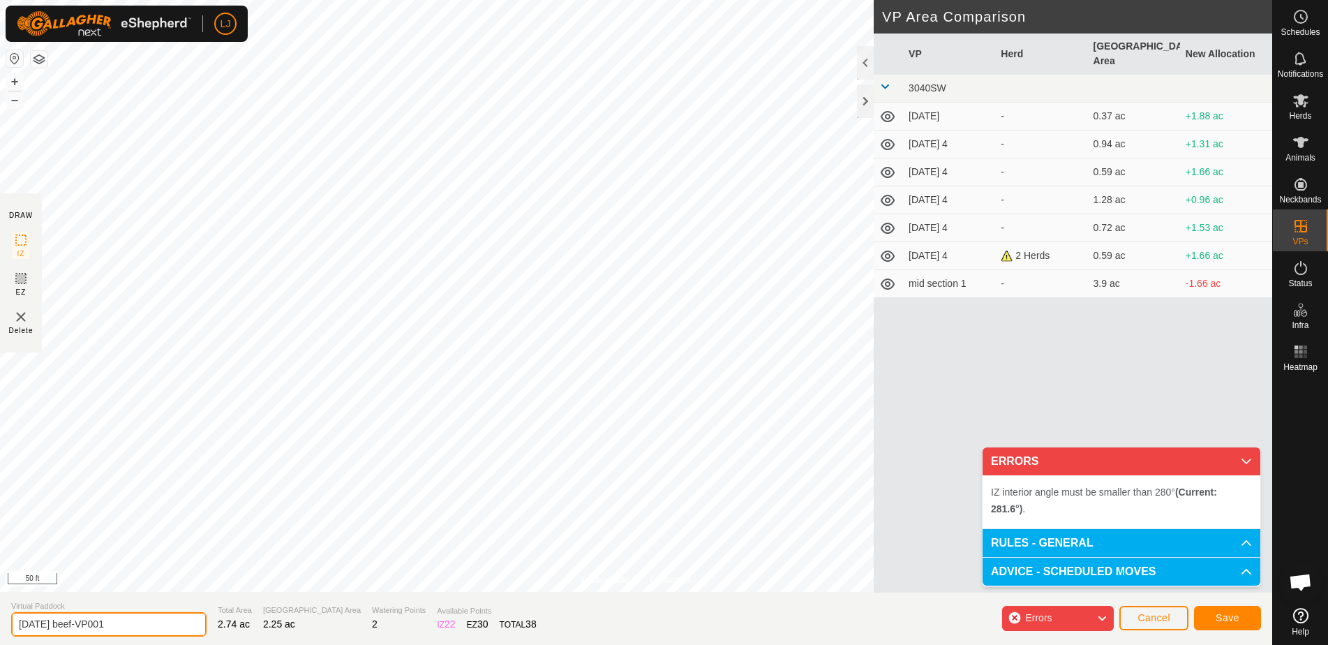
drag, startPoint x: 75, startPoint y: 626, endPoint x: 271, endPoint y: 635, distance: 196.2
click at [271, 635] on section "Virtual Paddock [DATE] beef-VP001 Total Area 2.74 ac Grazing Area 2.25 ac Water…" at bounding box center [636, 618] width 1272 height 53
type input "[DATE] beef"
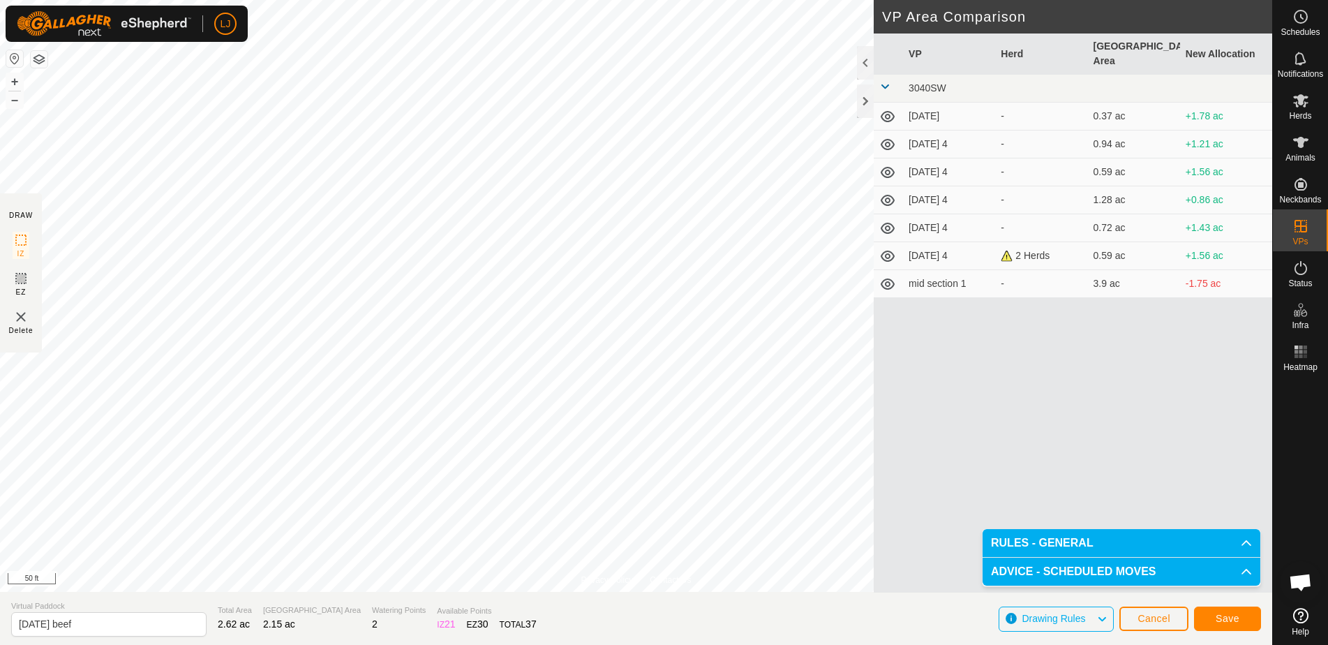
click at [1229, 625] on button "Save" at bounding box center [1227, 618] width 67 height 24
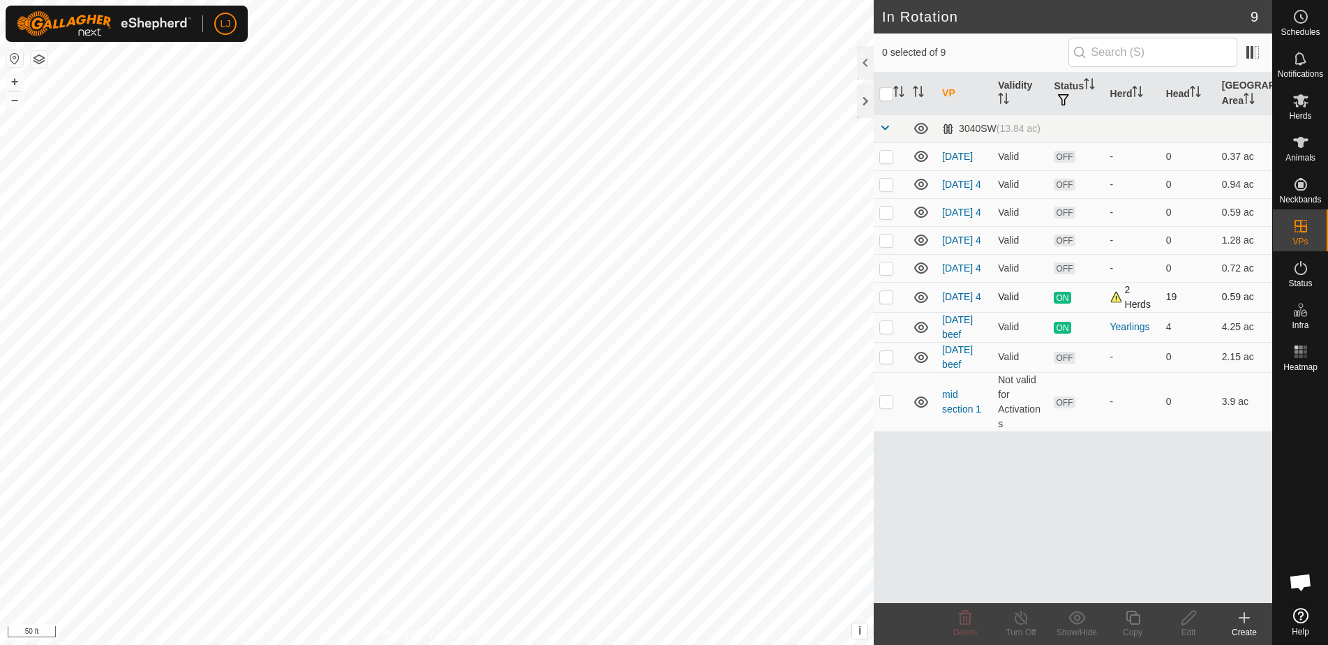
click at [885, 302] on p-checkbox at bounding box center [886, 296] width 14 height 11
checkbox input "true"
click at [1134, 615] on icon at bounding box center [1132, 617] width 14 height 14
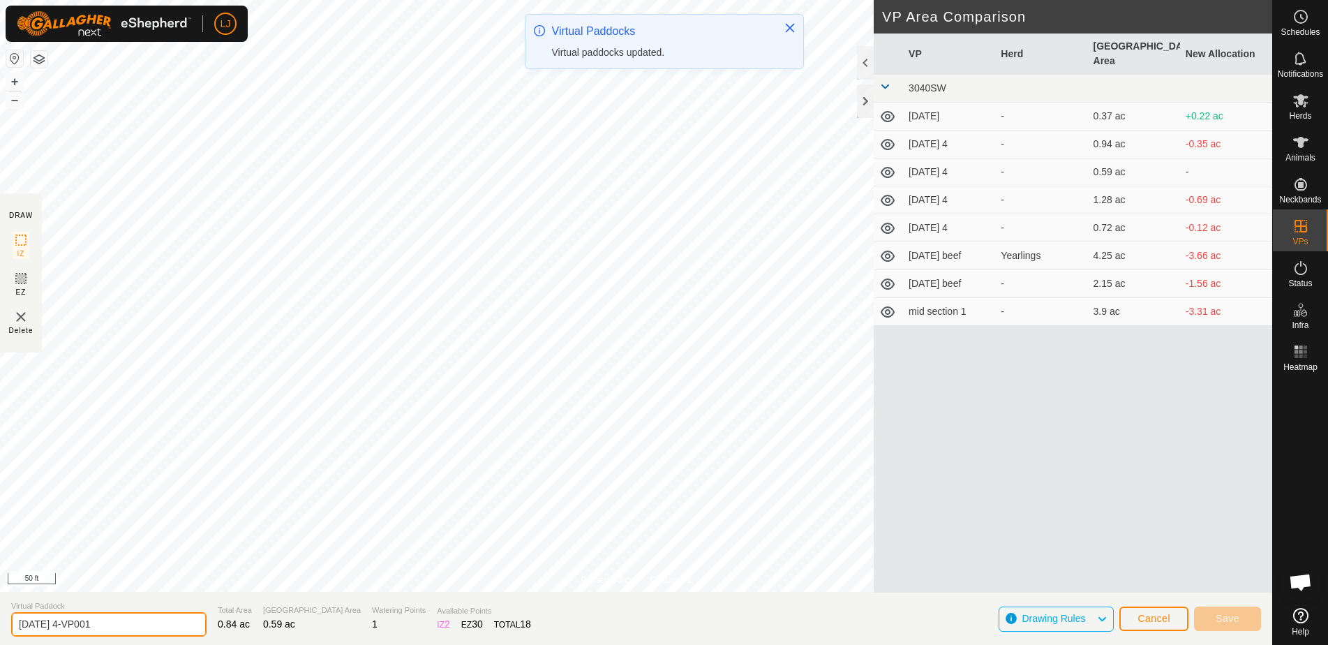
drag, startPoint x: 66, startPoint y: 626, endPoint x: 195, endPoint y: 627, distance: 129.1
click at [194, 627] on section "Virtual Paddock [DATE] 4-VP001 Total Area 0.84 ac Grazing Area 0.59 ac Watering…" at bounding box center [636, 618] width 1272 height 53
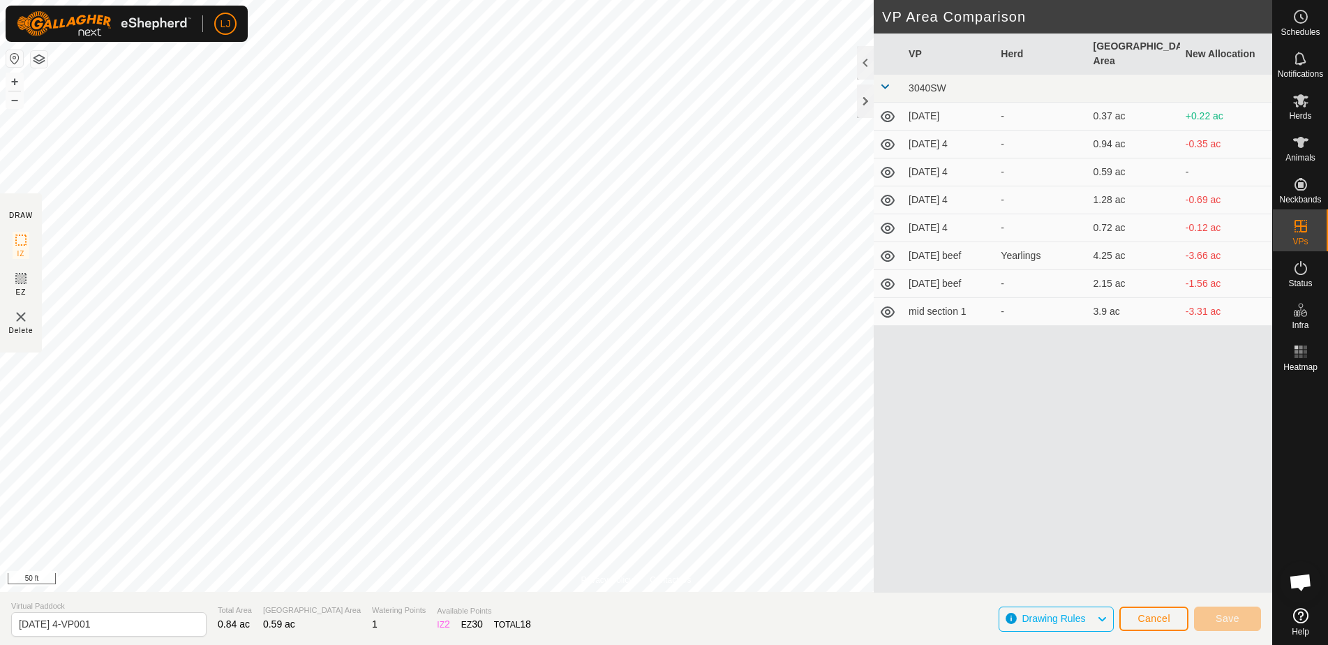
click at [1153, 613] on span "Cancel" at bounding box center [1153, 618] width 33 height 11
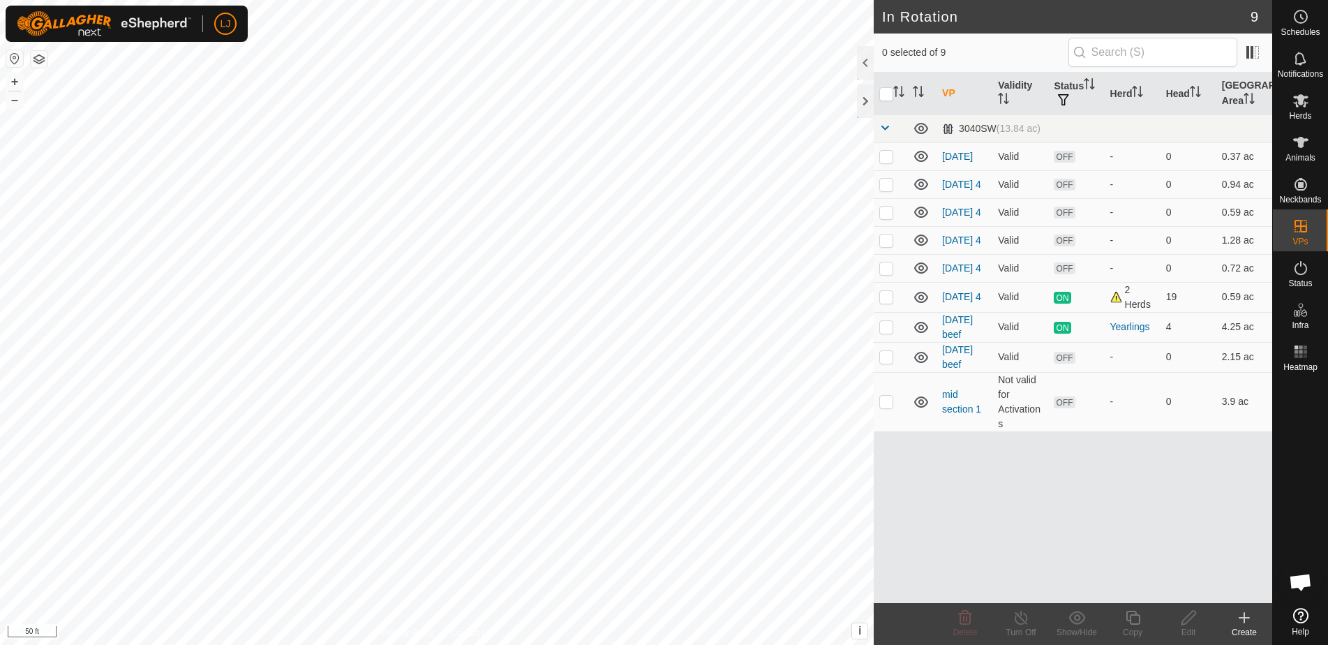
click at [1246, 622] on icon at bounding box center [1243, 617] width 17 height 17
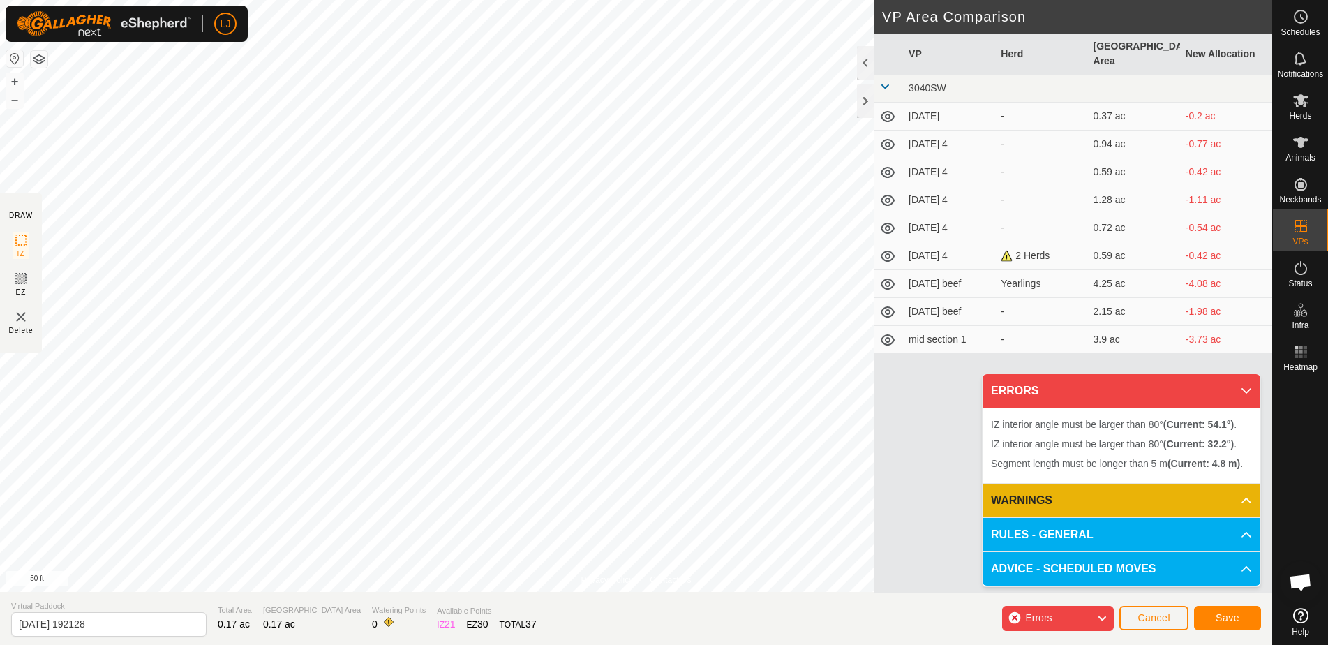
click at [1224, 614] on span "Save" at bounding box center [1227, 617] width 24 height 11
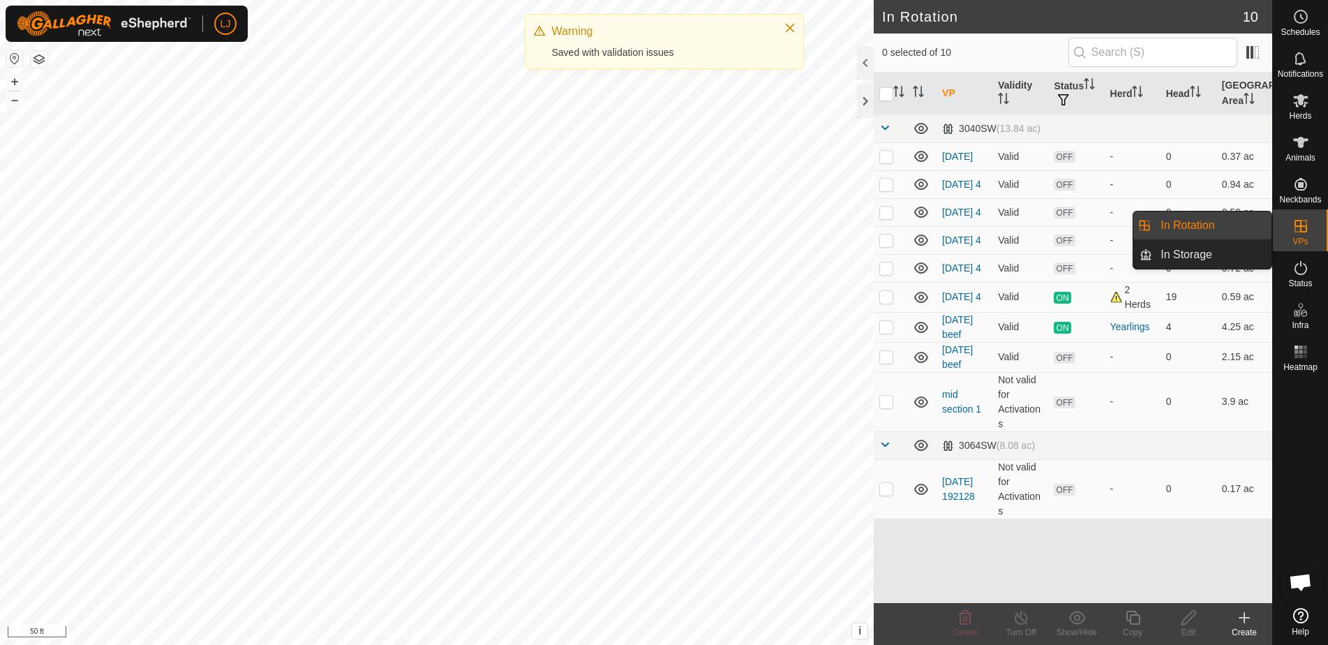
click at [1201, 224] on link "In Rotation" at bounding box center [1211, 225] width 119 height 28
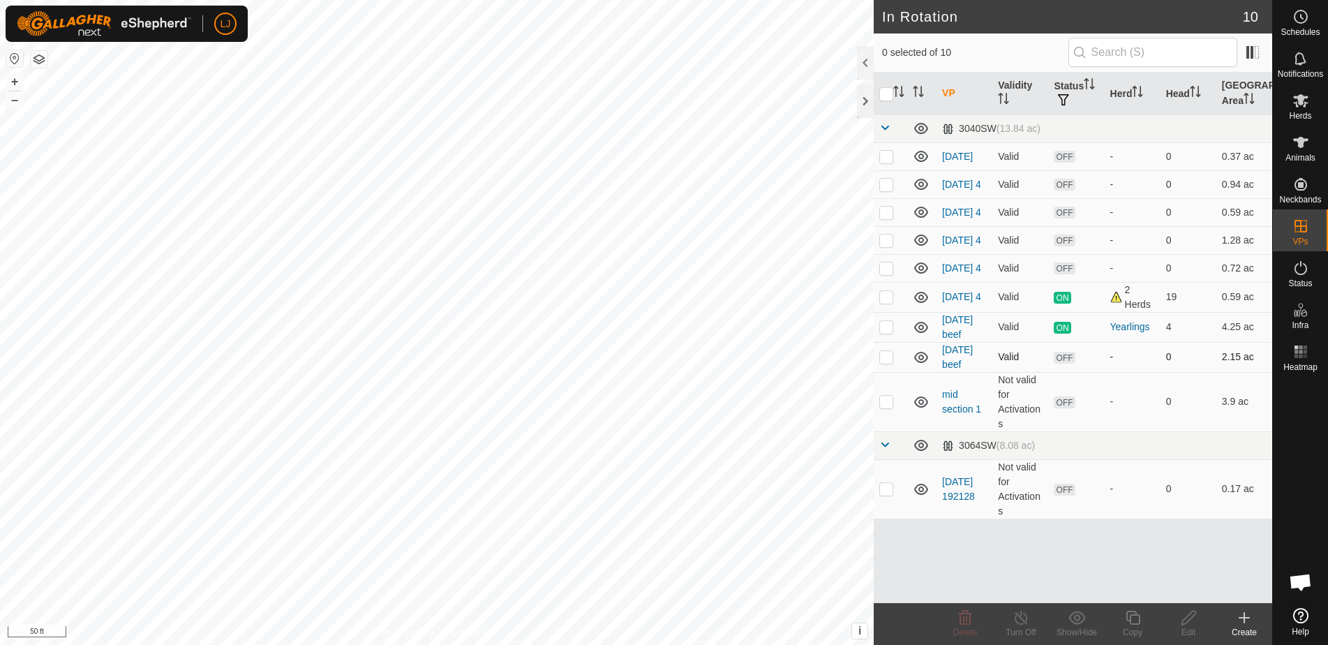
drag, startPoint x: 885, startPoint y: 343, endPoint x: 894, endPoint y: 358, distance: 17.8
click at [886, 332] on p-checkbox at bounding box center [886, 326] width 14 height 11
checkbox input "true"
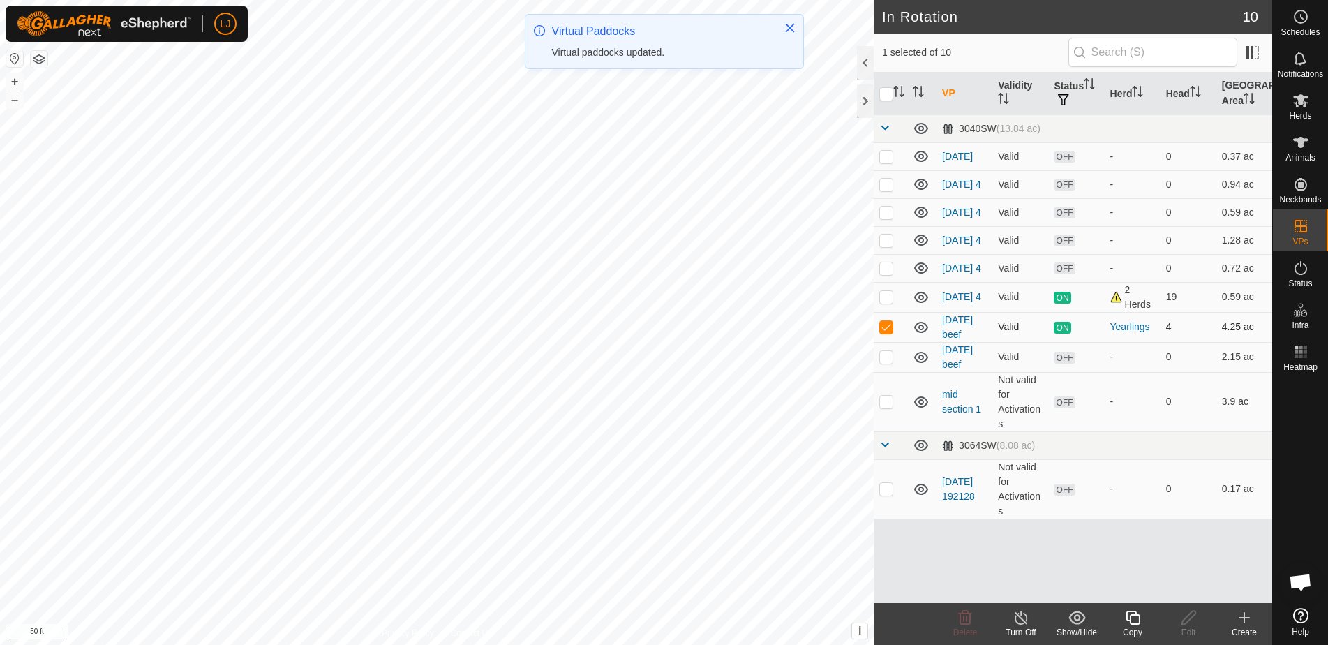
click at [887, 332] on p-checkbox at bounding box center [886, 326] width 14 height 11
checkbox input "false"
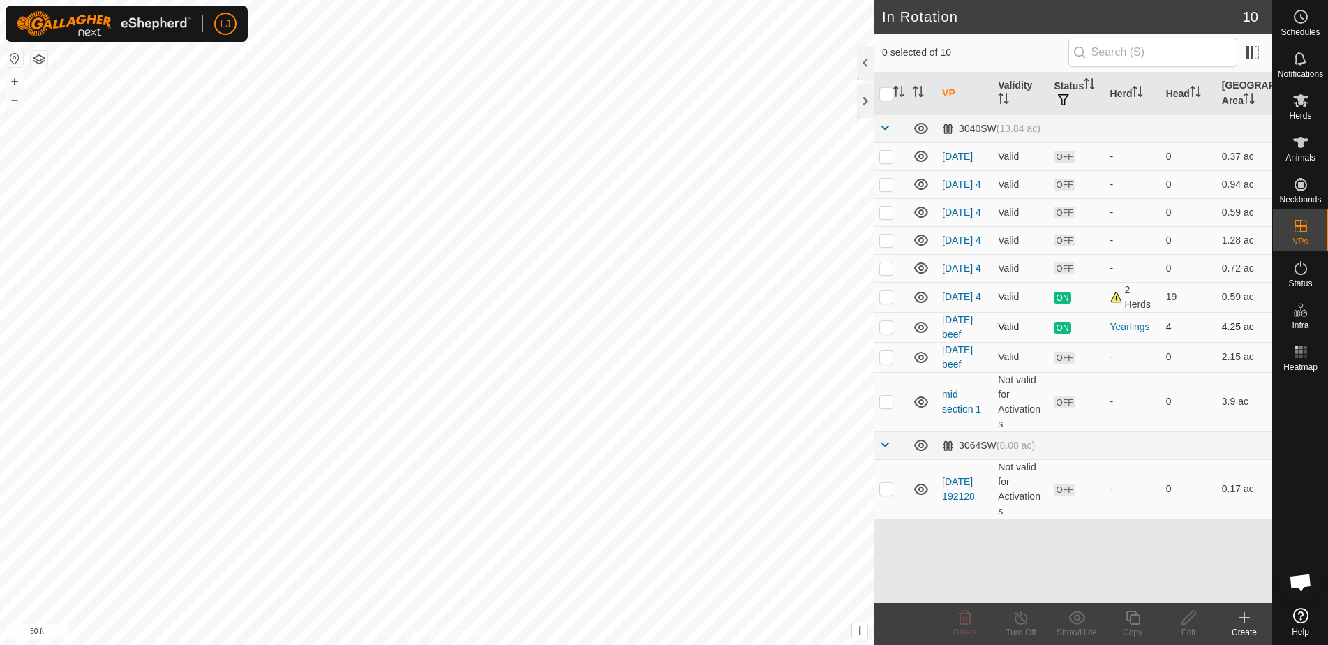
click at [887, 302] on p-checkbox at bounding box center [886, 296] width 14 height 11
checkbox input "true"
click at [1127, 620] on icon at bounding box center [1132, 617] width 14 height 14
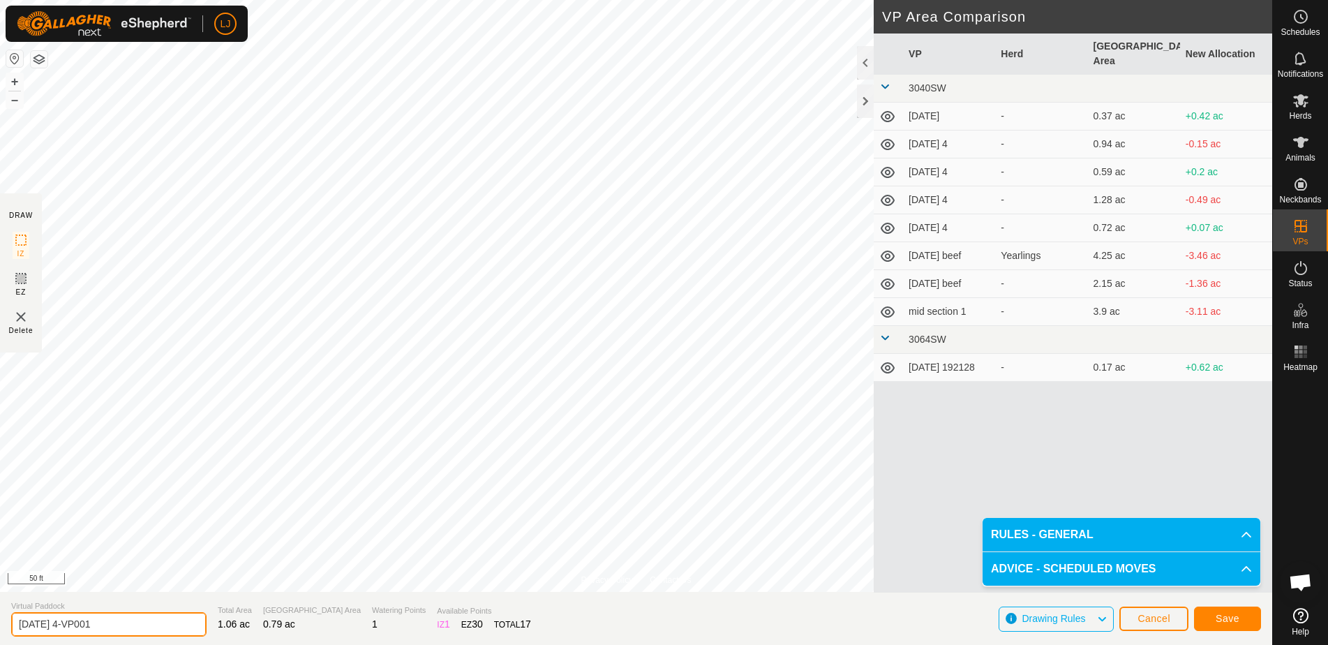
drag, startPoint x: 63, startPoint y: 626, endPoint x: 157, endPoint y: 631, distance: 94.3
click at [153, 631] on input "[DATE] 4-VP001" at bounding box center [108, 624] width 195 height 24
type input "2025-09-29 1"
click at [1242, 621] on button "Save" at bounding box center [1227, 618] width 67 height 24
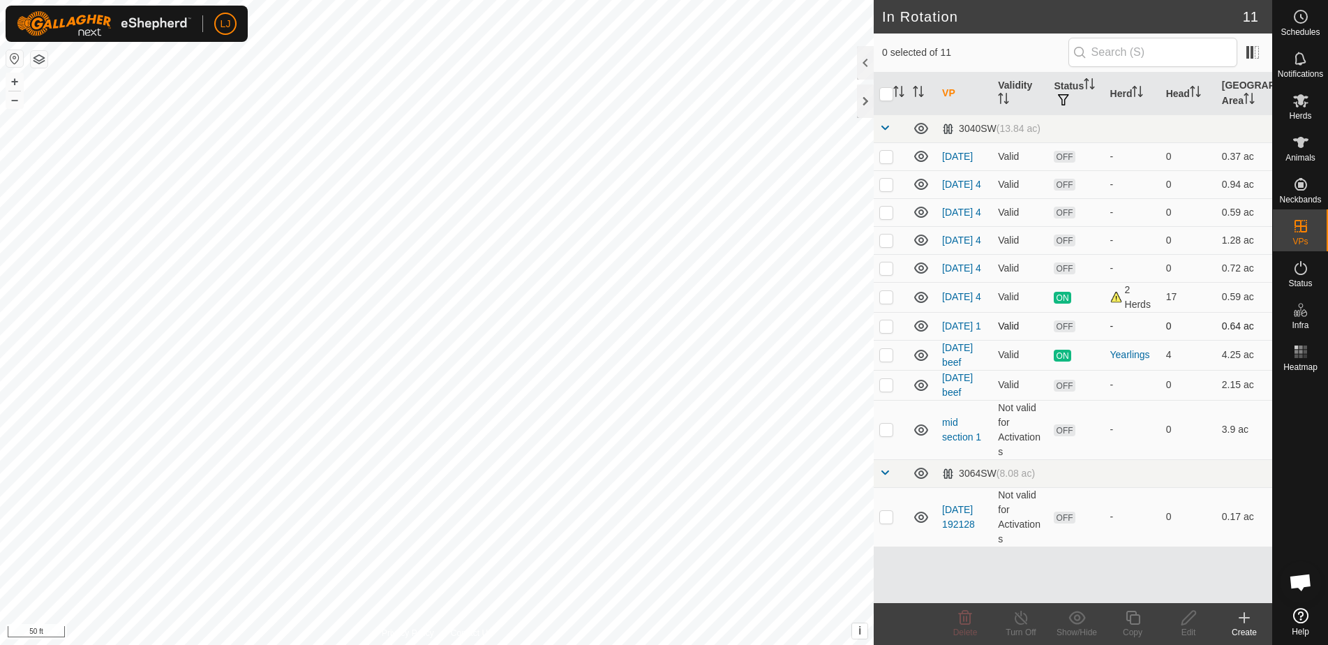
click at [889, 331] on p-checkbox at bounding box center [886, 325] width 14 height 11
checkbox input "true"
click at [1122, 623] on copy-svg-icon at bounding box center [1132, 617] width 56 height 17
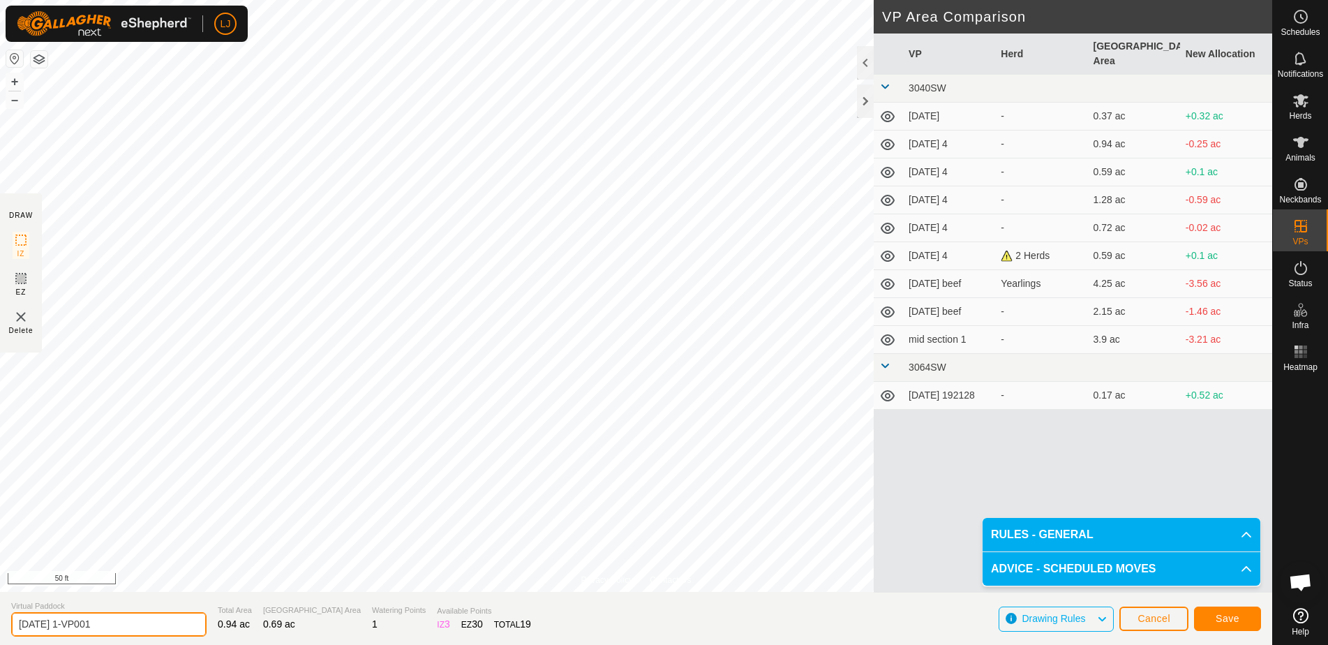
drag, startPoint x: 75, startPoint y: 627, endPoint x: 157, endPoint y: 628, distance: 81.6
click at [156, 628] on input "2025-09-29 1-VP001" at bounding box center [108, 624] width 195 height 24
type input "2025-09-29 2"
click at [1223, 615] on span "Save" at bounding box center [1227, 618] width 24 height 11
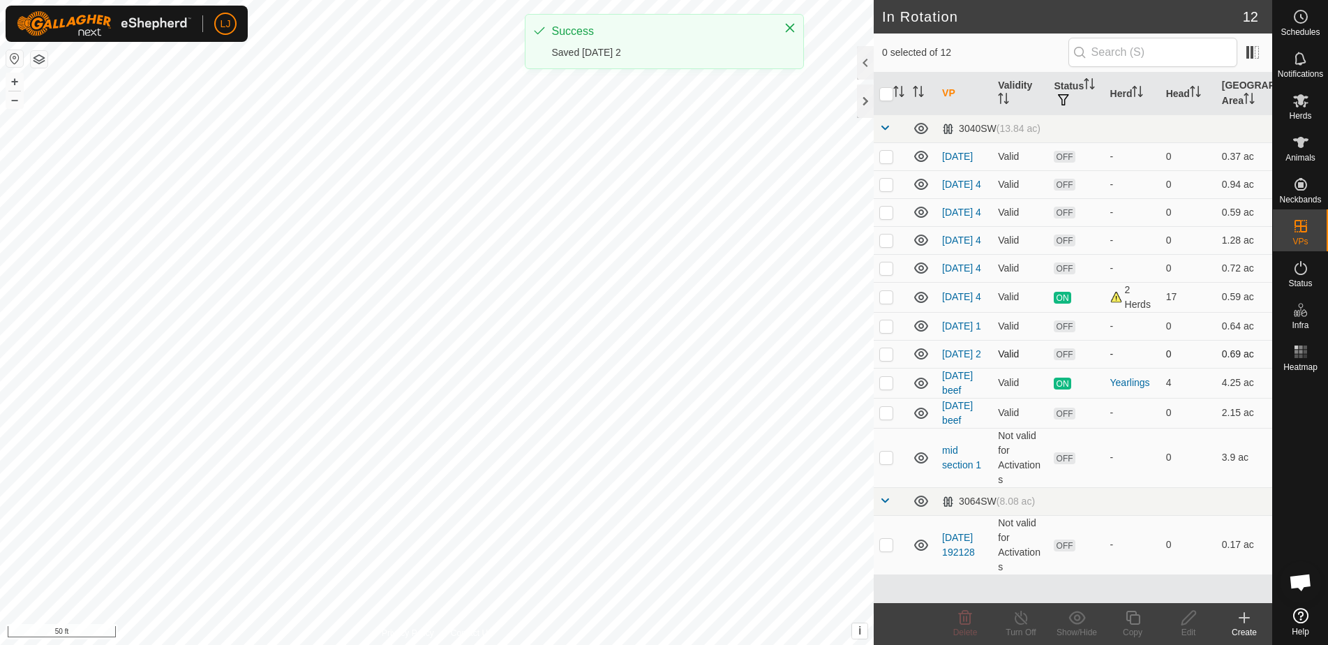
click at [889, 359] on p-checkbox at bounding box center [886, 353] width 14 height 11
checkbox input "true"
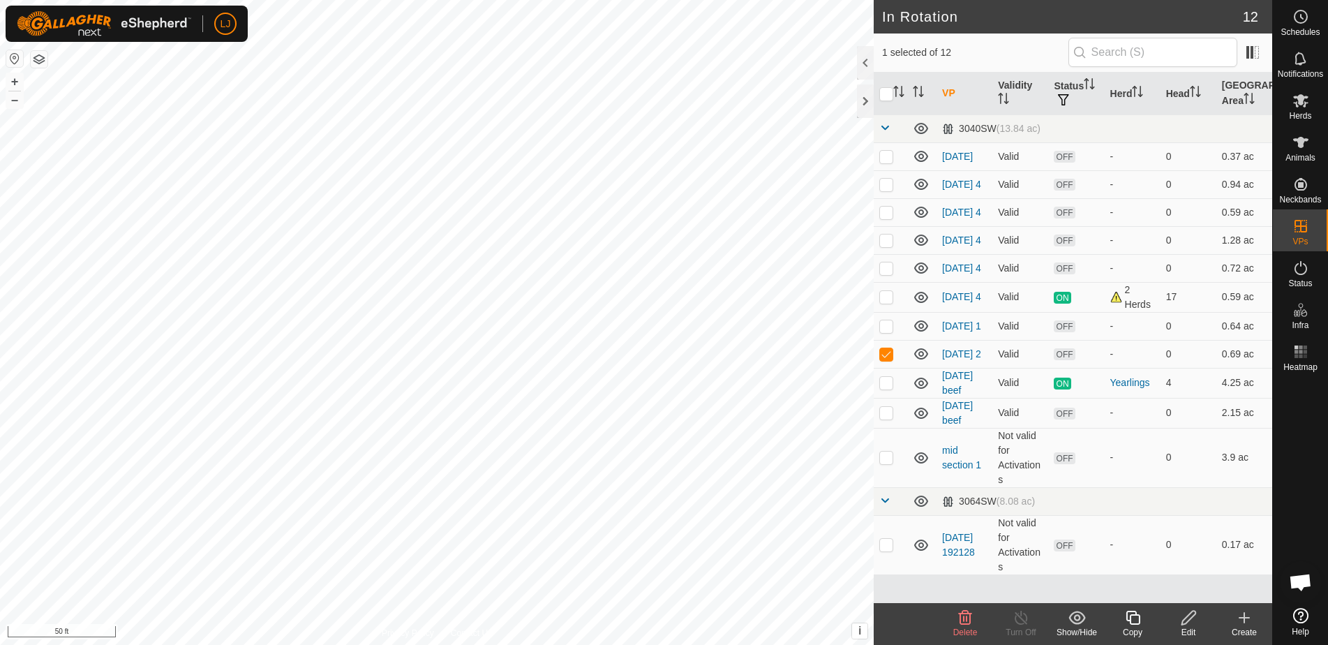
click at [1129, 621] on icon at bounding box center [1132, 617] width 14 height 14
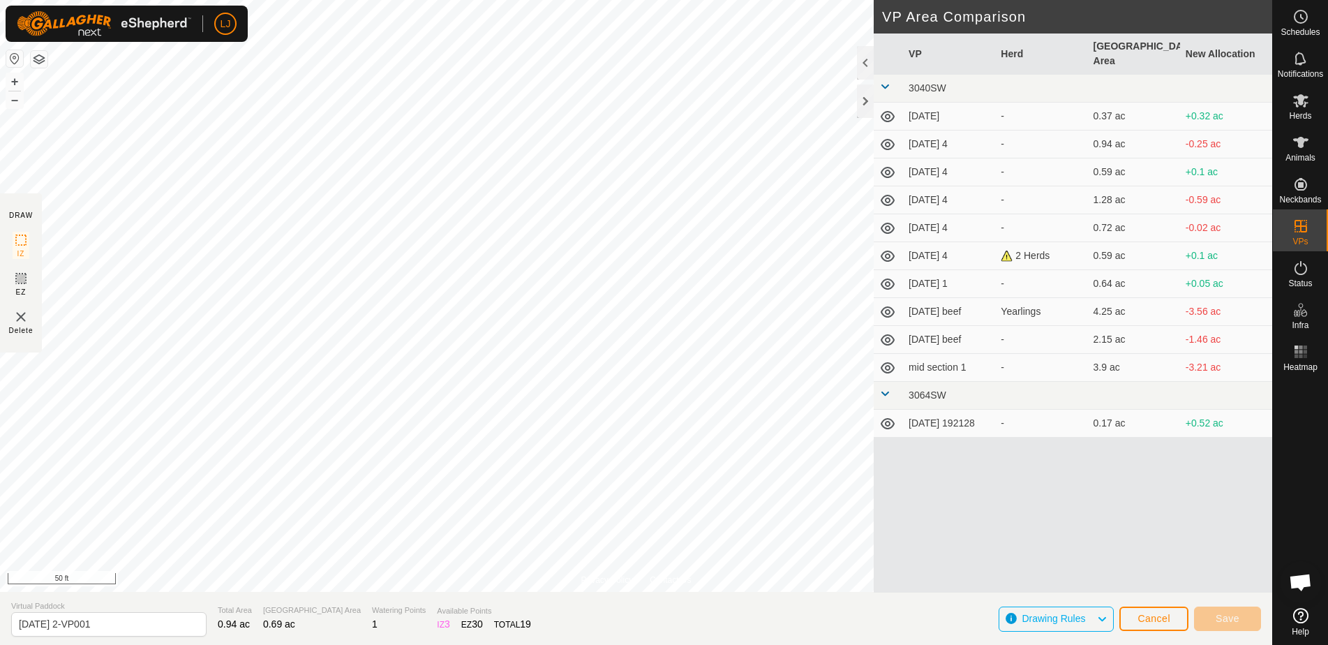
click at [495, 459] on div "LJ Schedules Notifications Herds Animals Neckbands VPs Status Infra Heatmap Hel…" at bounding box center [664, 322] width 1328 height 645
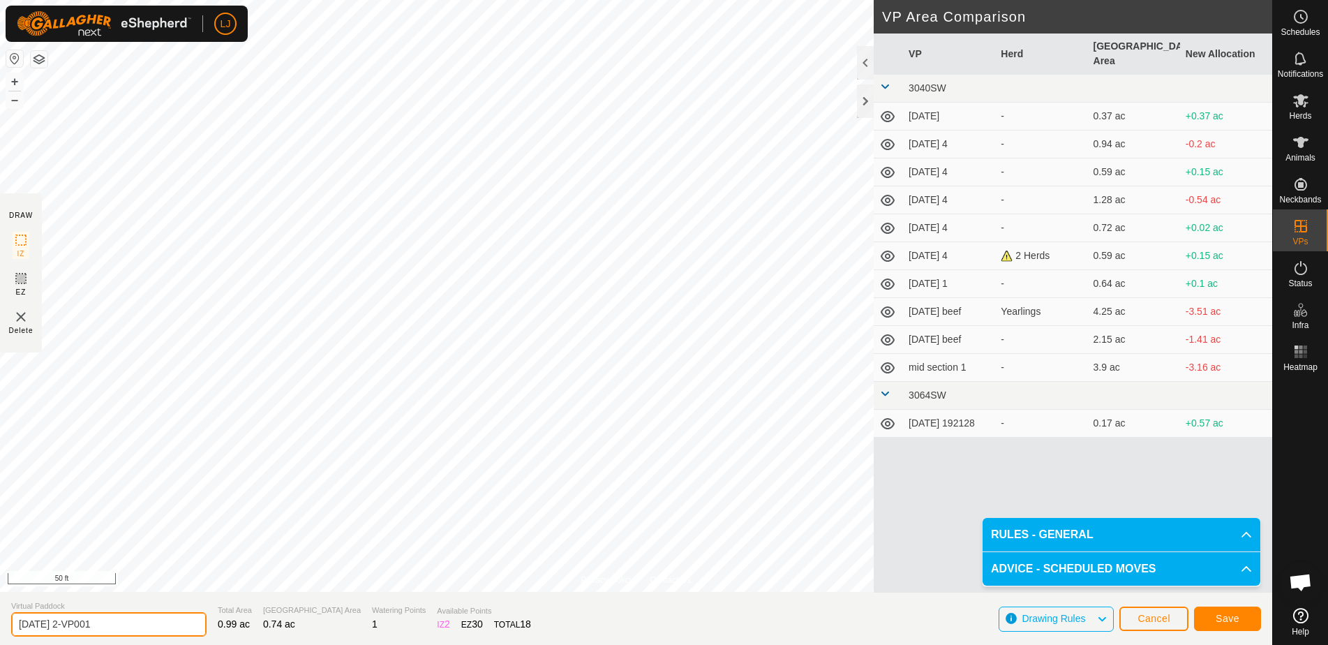
drag, startPoint x: 89, startPoint y: 629, endPoint x: 234, endPoint y: 633, distance: 145.2
click at [226, 634] on section "Virtual Paddock 2025-09-29 2-VP001 Total Area 0.99 ac Grazing Area 0.74 ac Wate…" at bounding box center [636, 618] width 1272 height 53
type input "2025-09-29 3"
click at [1205, 617] on button "Save" at bounding box center [1227, 618] width 67 height 24
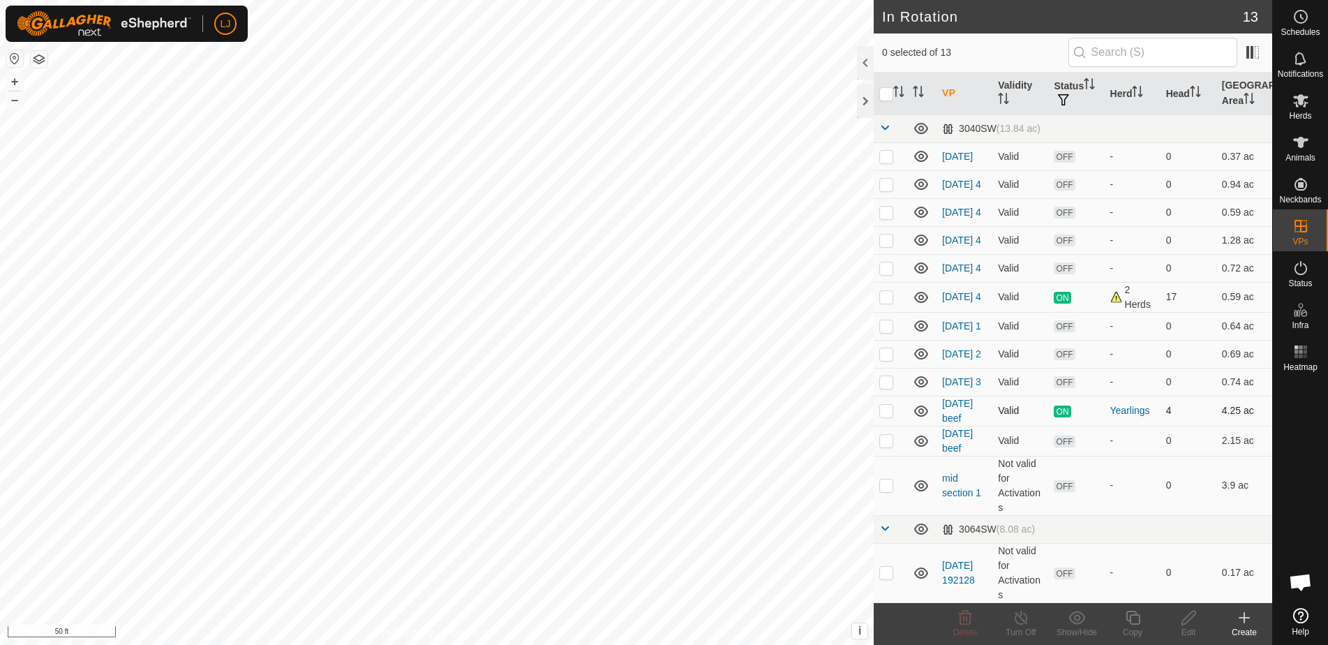
drag, startPoint x: 883, startPoint y: 404, endPoint x: 902, endPoint y: 428, distance: 30.3
click at [883, 396] on td at bounding box center [889, 382] width 33 height 28
checkbox input "true"
click at [1134, 615] on icon at bounding box center [1132, 617] width 14 height 14
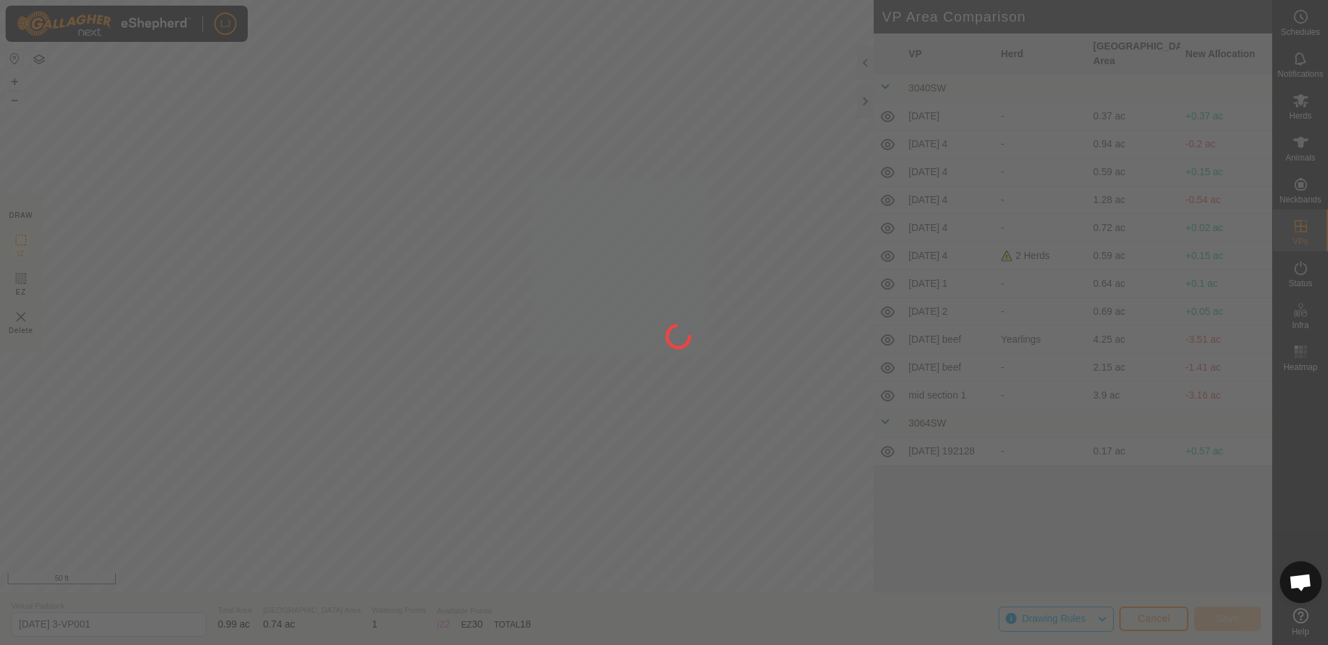
click at [508, 525] on div at bounding box center [664, 322] width 1328 height 645
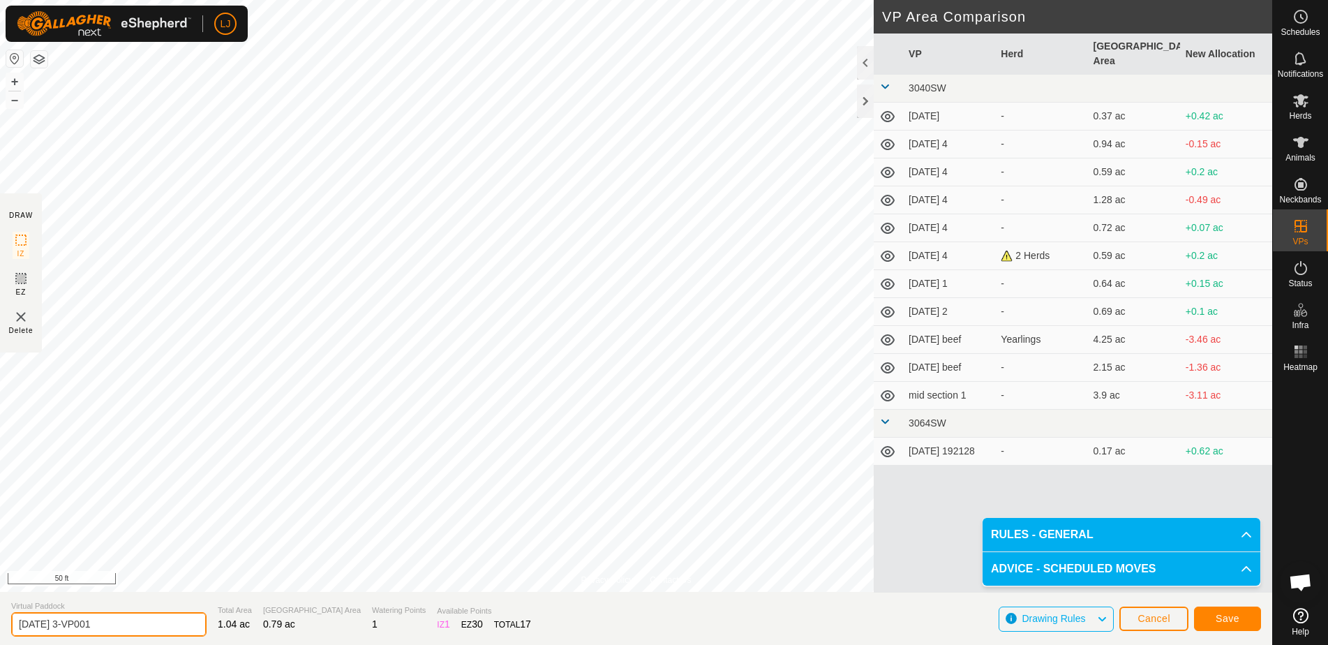
drag, startPoint x: 73, startPoint y: 629, endPoint x: 209, endPoint y: 643, distance: 136.1
click at [199, 643] on section "Virtual Paddock 2025-09-29 3-VP001 Total Area 1.04 ac Grazing Area 0.79 ac Wate…" at bounding box center [636, 618] width 1272 height 53
type input "2025-09-29 4"
click at [1233, 616] on span "Save" at bounding box center [1227, 618] width 24 height 11
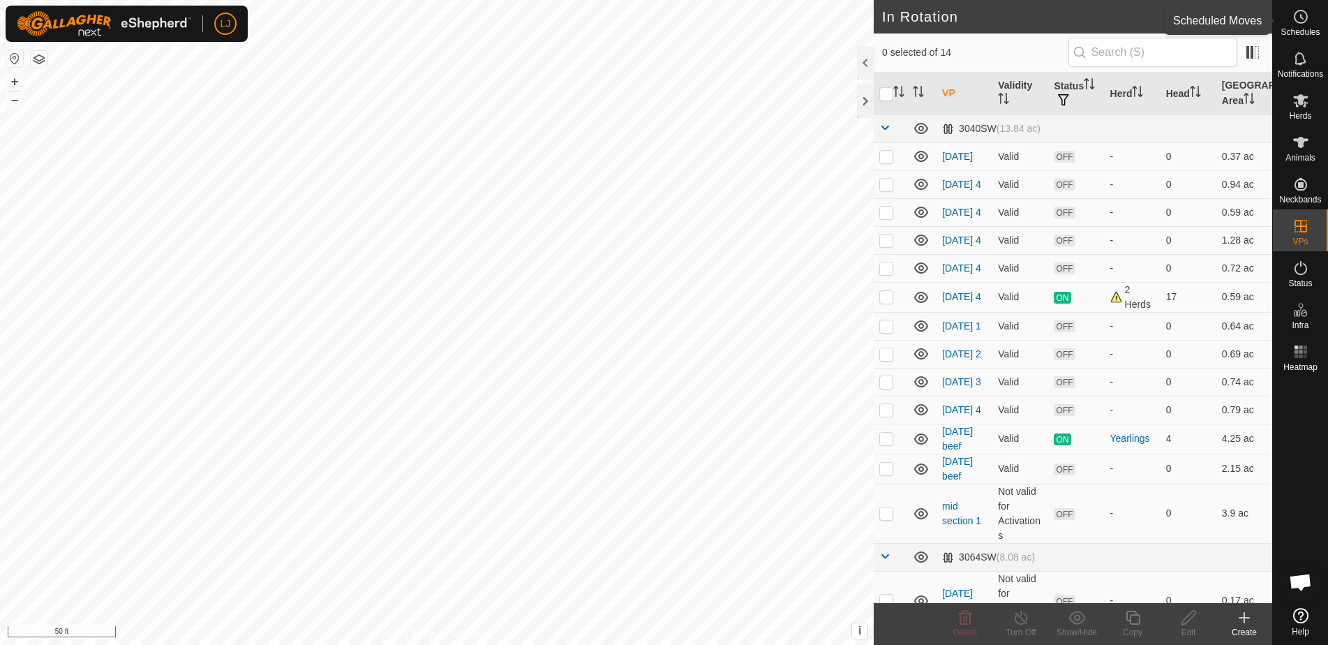
click at [1290, 26] on es-schedule-vp-svg-icon at bounding box center [1300, 17] width 25 height 22
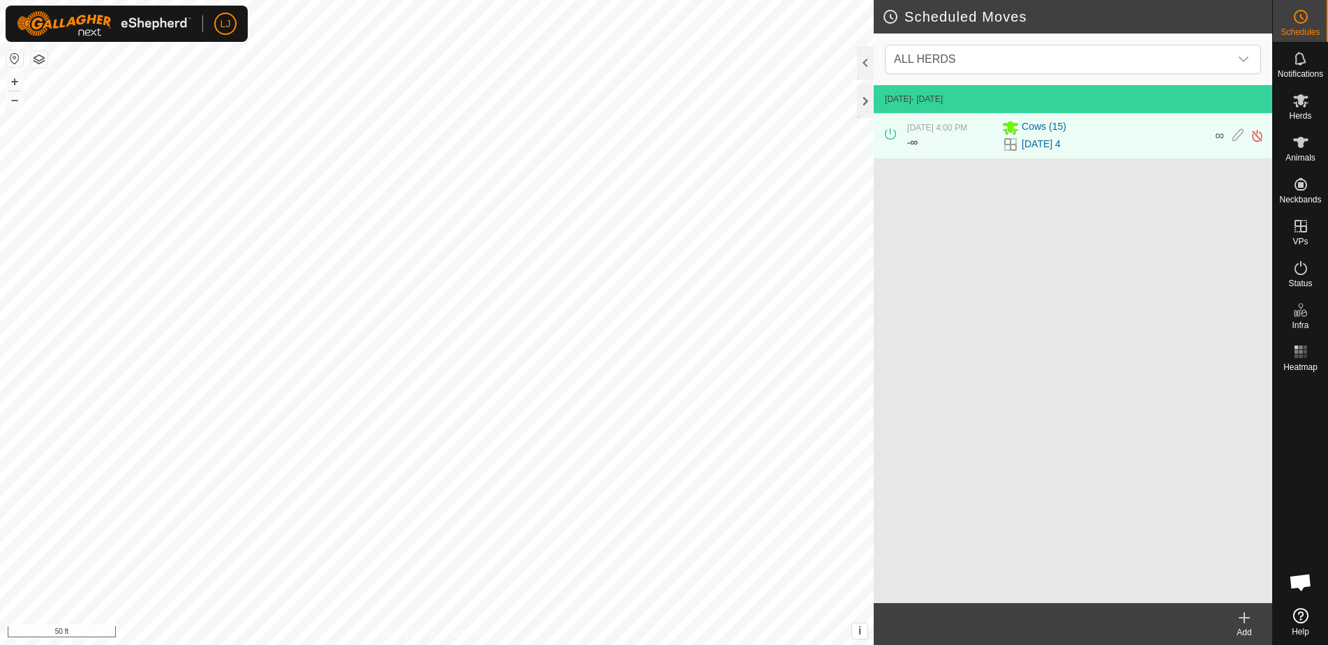
click at [1242, 616] on icon at bounding box center [1243, 617] width 17 height 17
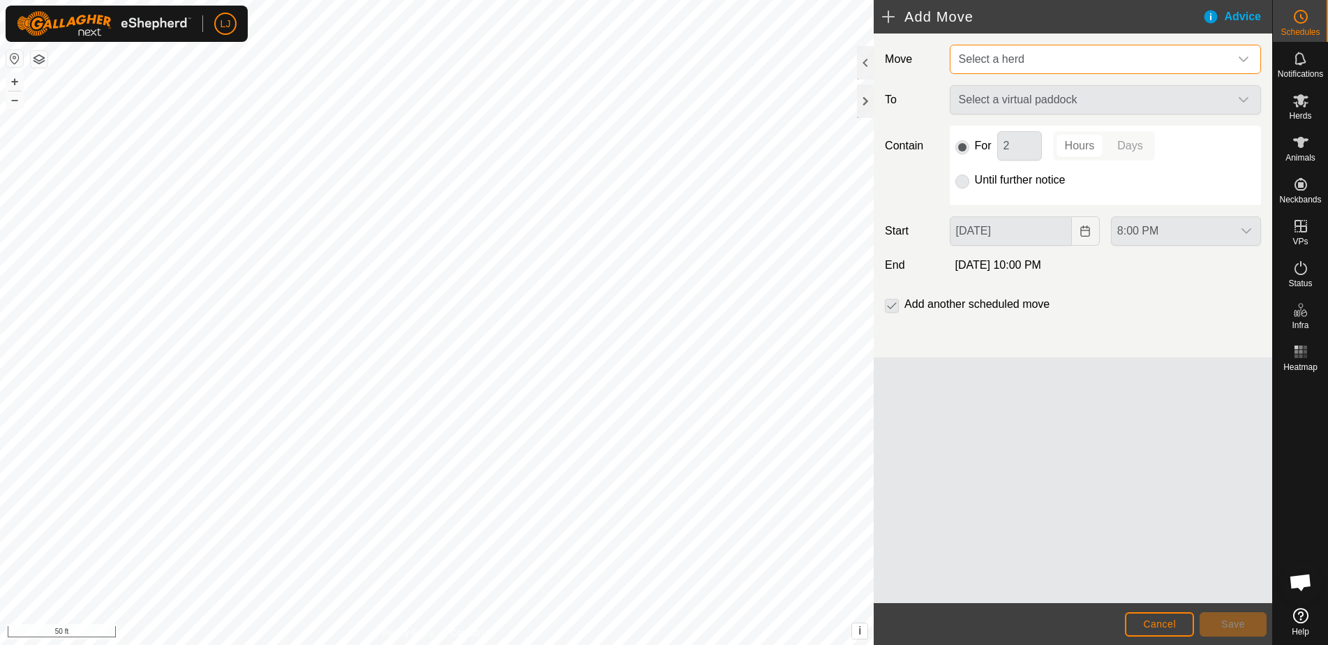
click at [1009, 66] on span "Select a herd" at bounding box center [1091, 59] width 276 height 28
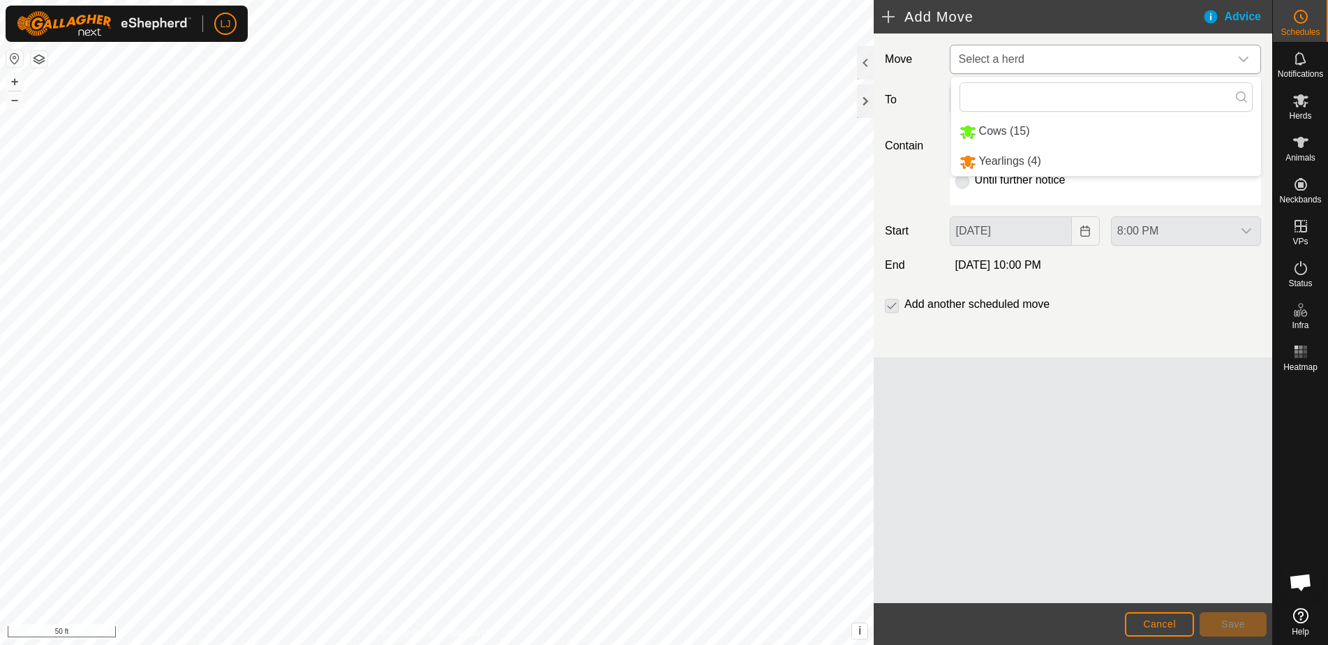
click at [1032, 128] on li "Cows (15)" at bounding box center [1106, 131] width 310 height 29
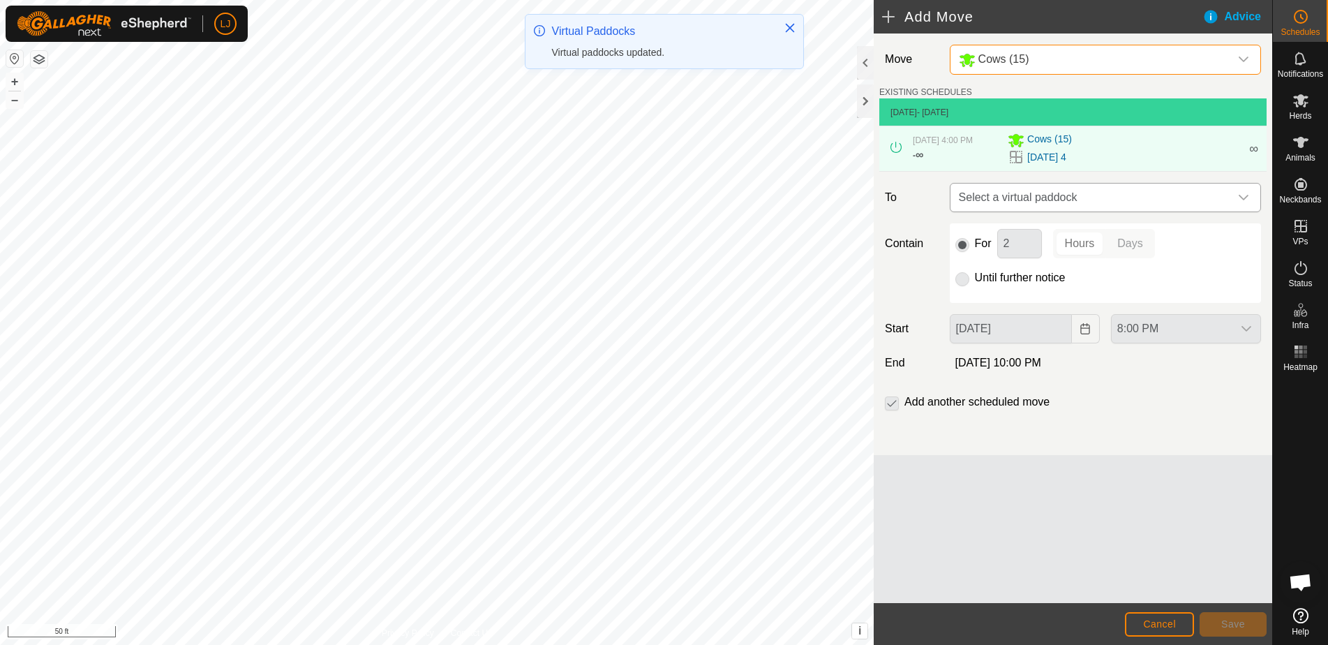
click at [1079, 208] on span "Select a virtual paddock" at bounding box center [1091, 197] width 276 height 28
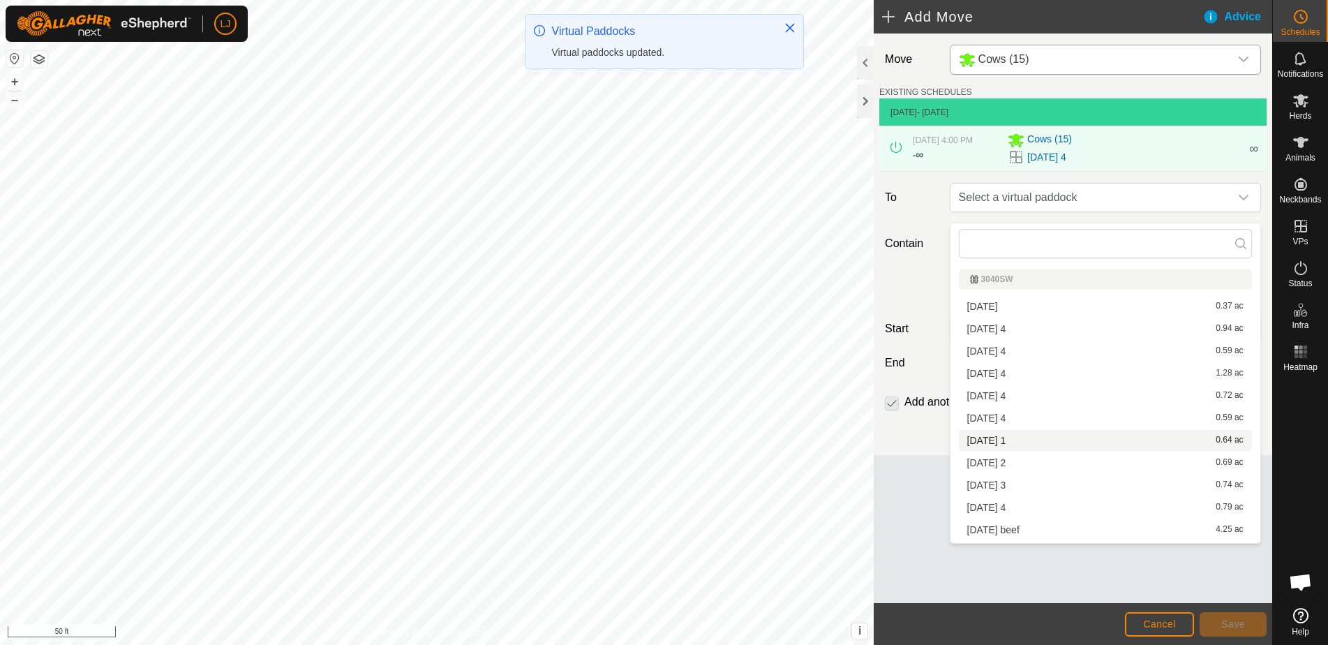
click at [1063, 444] on li "2025-09-29 1 0.64 ac" at bounding box center [1105, 440] width 293 height 21
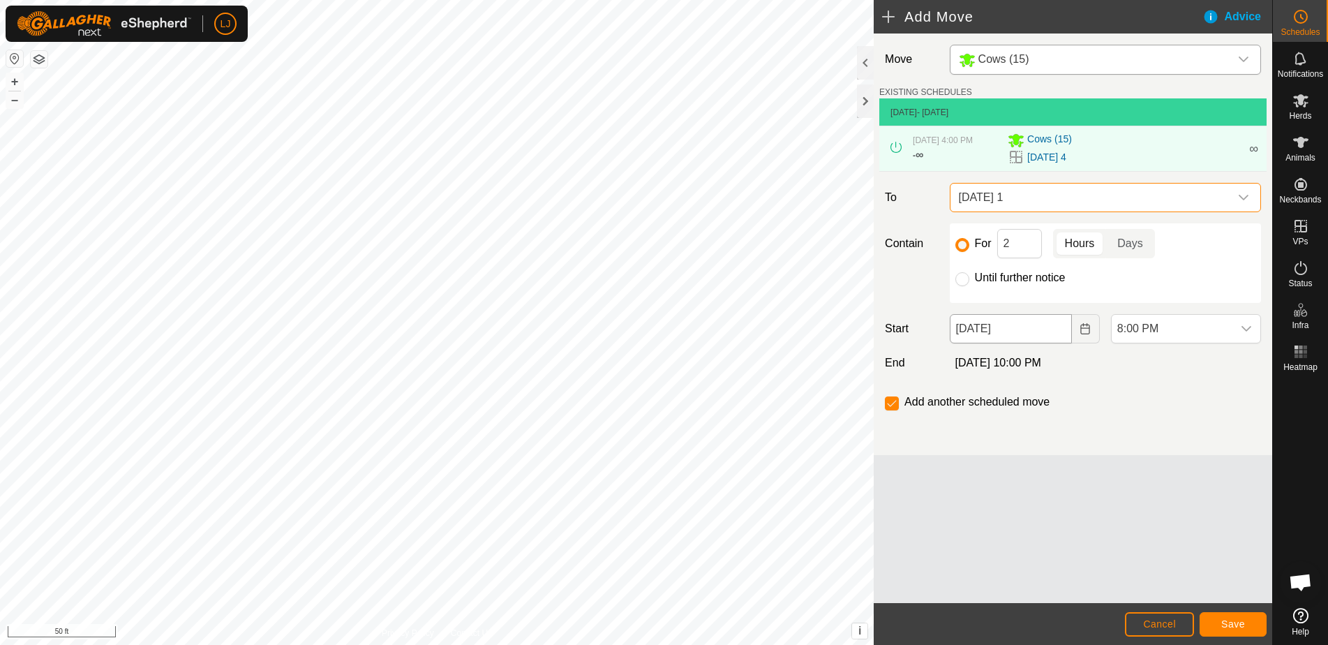
click at [1086, 334] on icon "Choose Date" at bounding box center [1085, 328] width 9 height 11
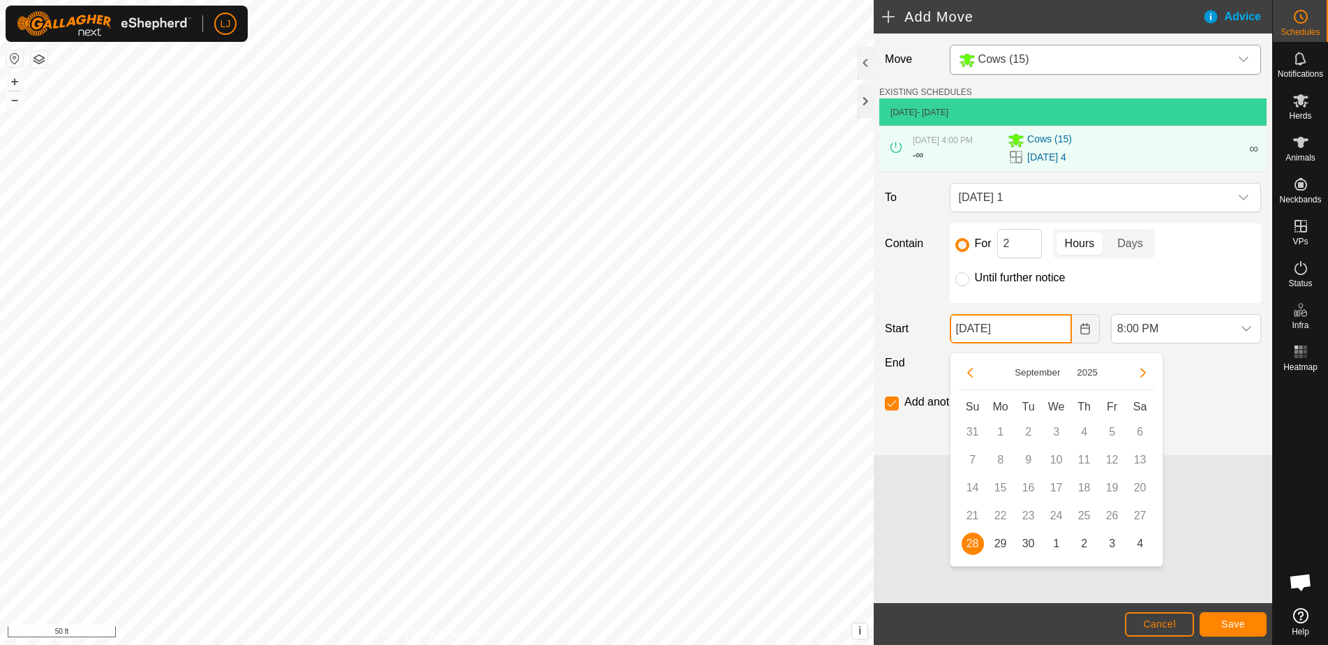
click at [1011, 338] on input "[DATE]" at bounding box center [1010, 328] width 122 height 29
click at [1002, 543] on span "29" at bounding box center [1000, 543] width 22 height 22
type input "Sep 29, 2025"
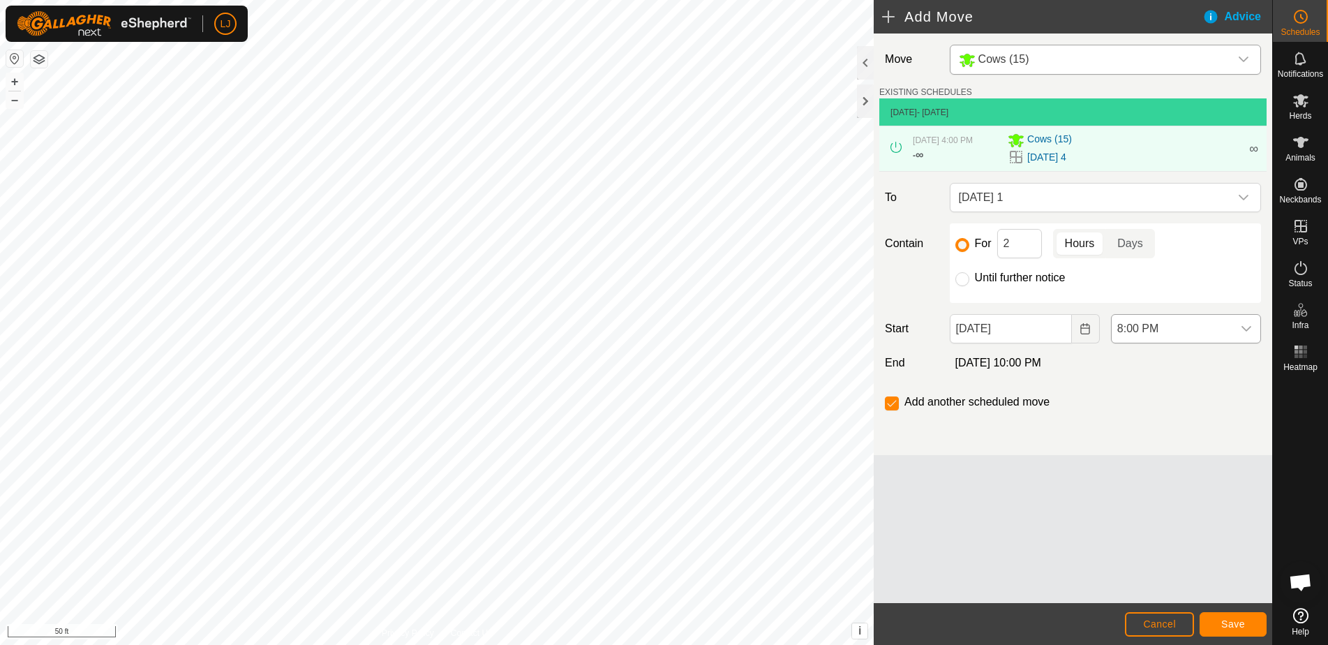
click at [1189, 340] on span "8:00 PM" at bounding box center [1171, 329] width 121 height 28
click at [1207, 426] on li "10:00 AM" at bounding box center [1185, 430] width 149 height 28
click at [1226, 627] on span "Save" at bounding box center [1233, 623] width 24 height 11
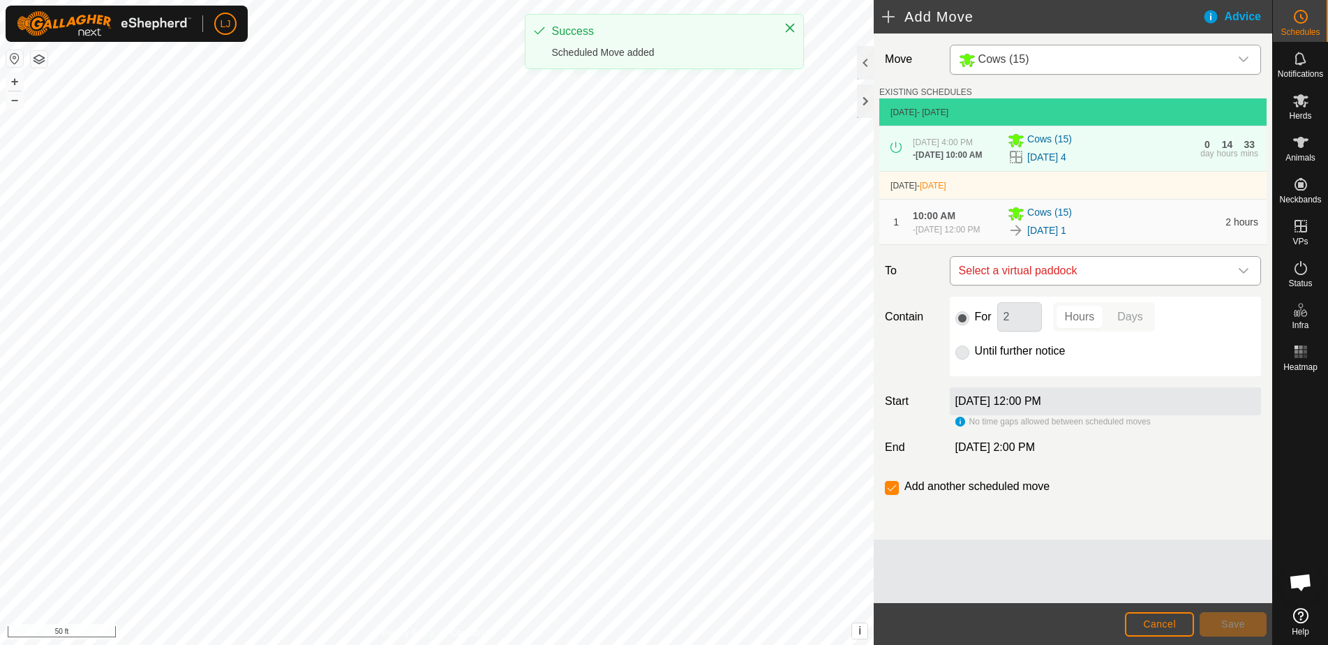
click at [1110, 285] on span "Select a virtual paddock" at bounding box center [1091, 271] width 276 height 28
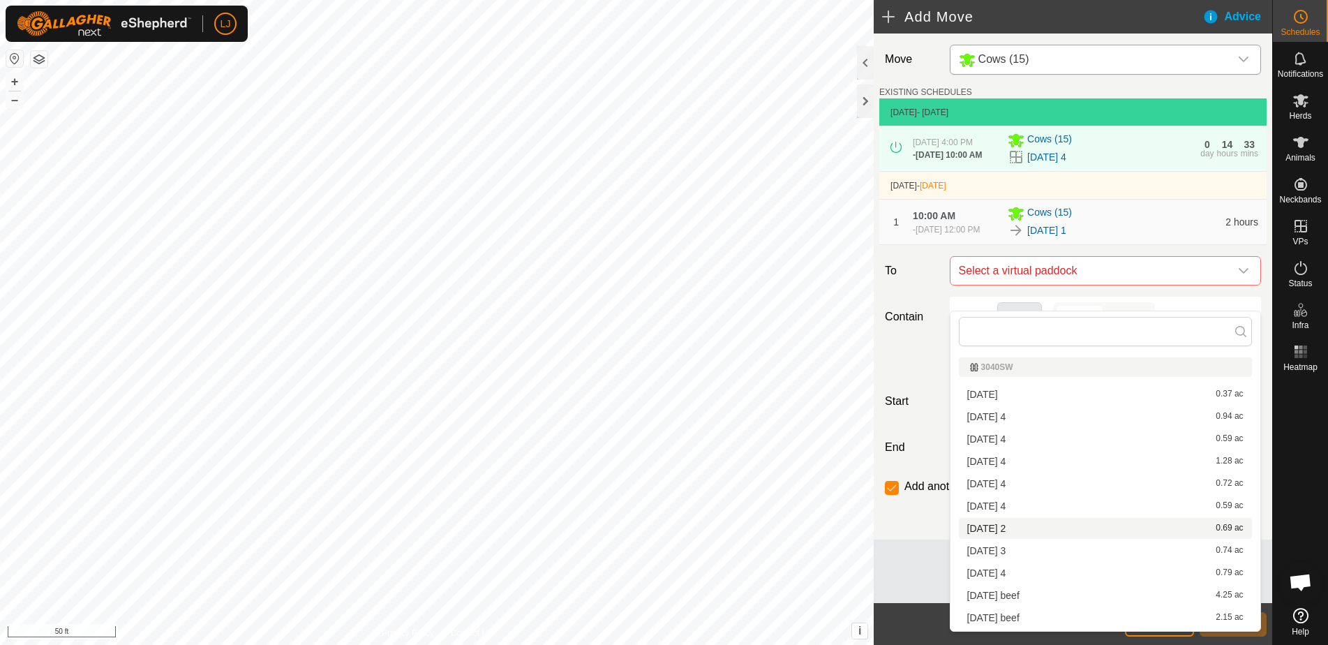
scroll to position [3, 0]
click at [1126, 521] on li "2025-09-29 2 0.69 ac" at bounding box center [1105, 525] width 293 height 21
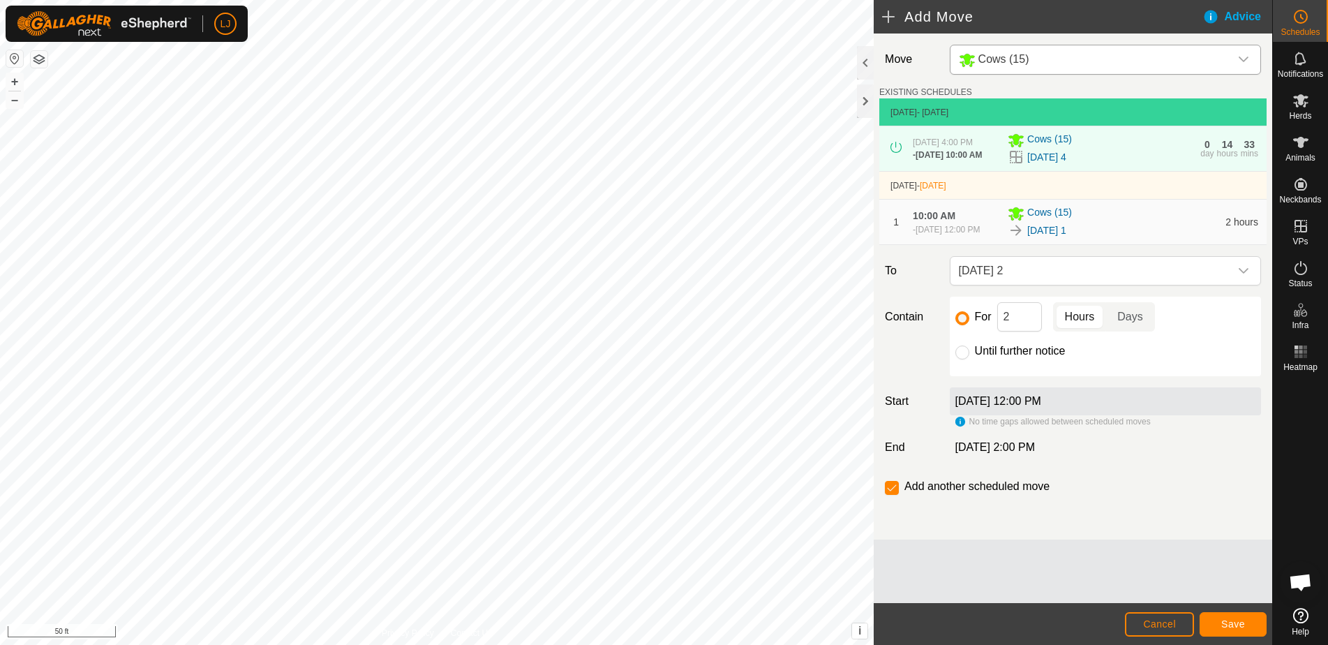
click at [1249, 625] on button "Save" at bounding box center [1232, 624] width 67 height 24
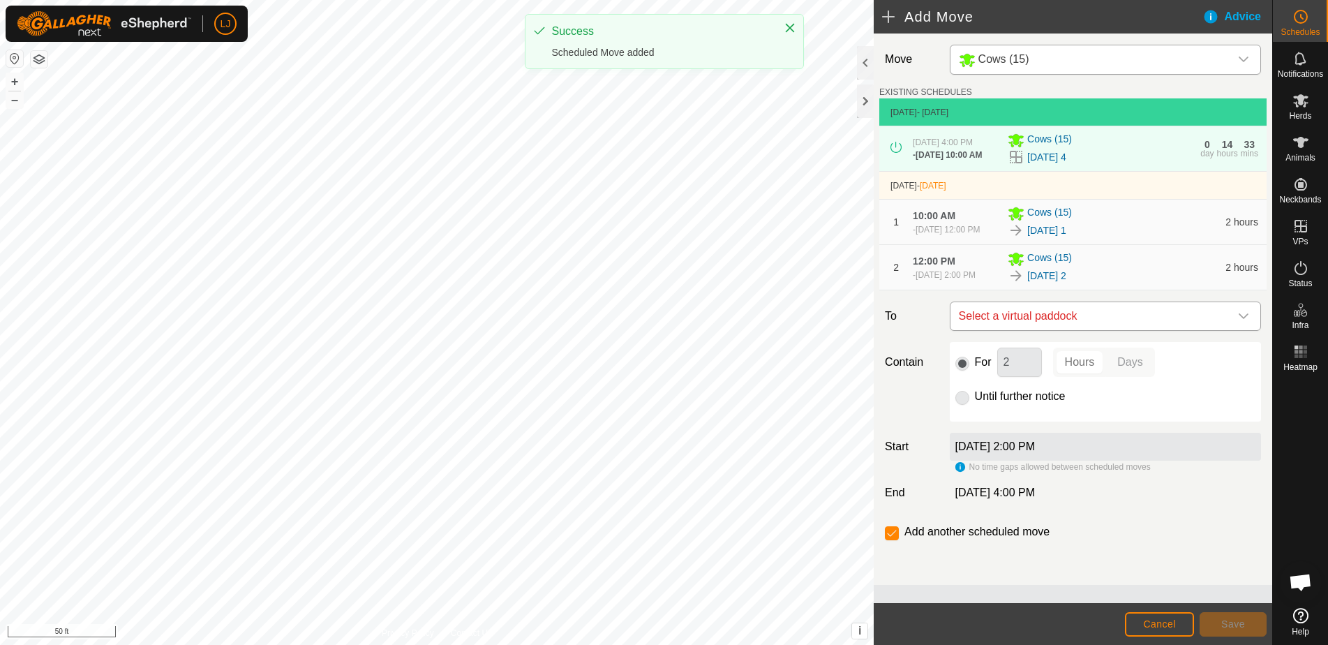
click at [1106, 330] on span "Select a virtual paddock" at bounding box center [1091, 316] width 276 height 28
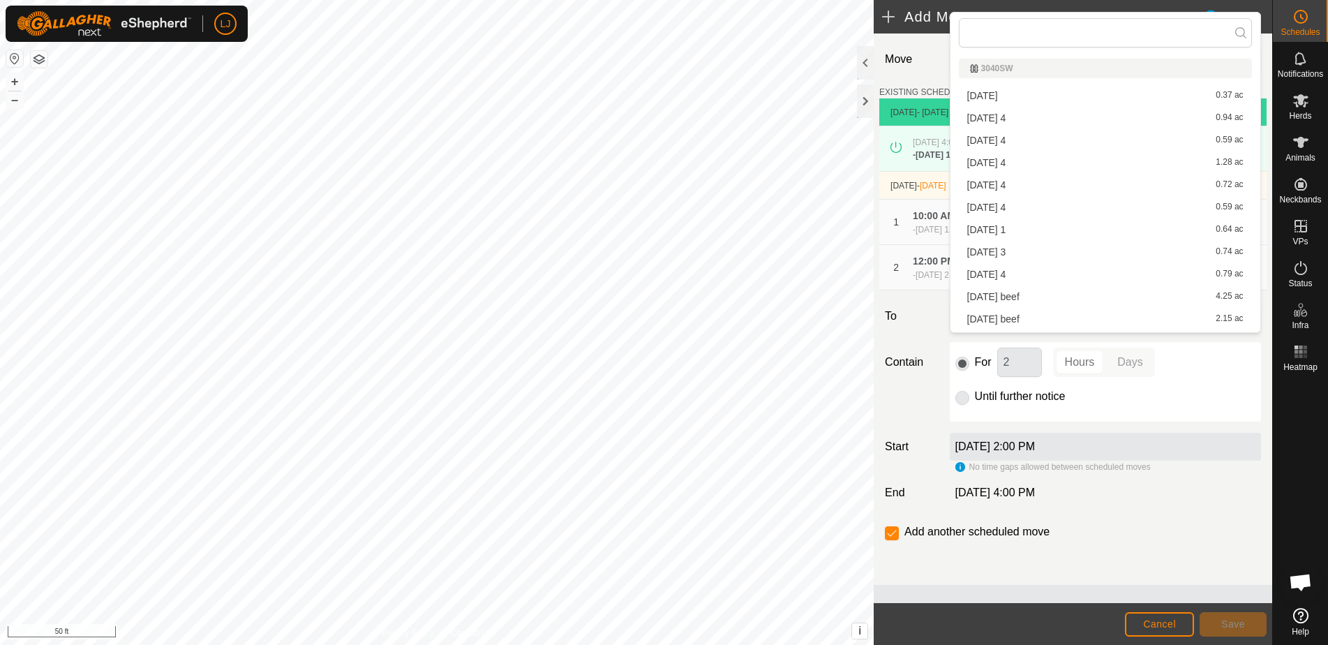
click at [1073, 253] on li "2025-09-29 3 0.74 ac" at bounding box center [1105, 251] width 293 height 21
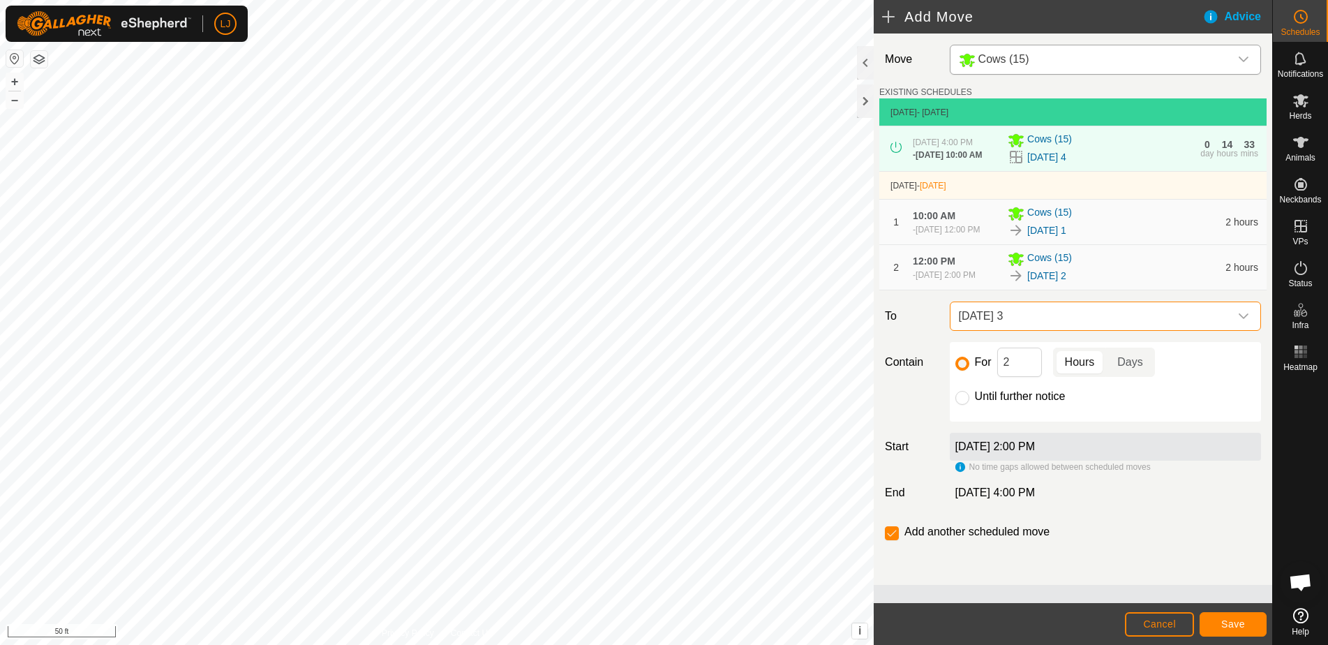
click at [1247, 628] on button "Save" at bounding box center [1232, 624] width 67 height 24
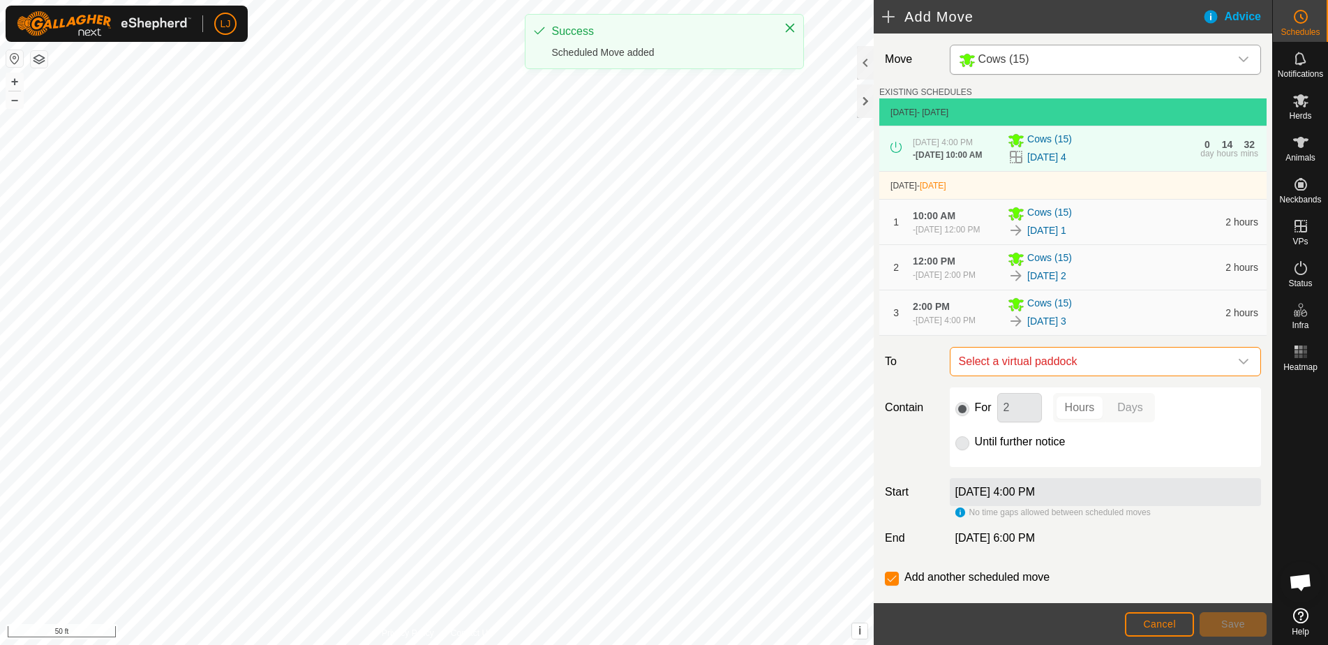
click at [1117, 375] on span "Select a virtual paddock" at bounding box center [1091, 361] width 276 height 28
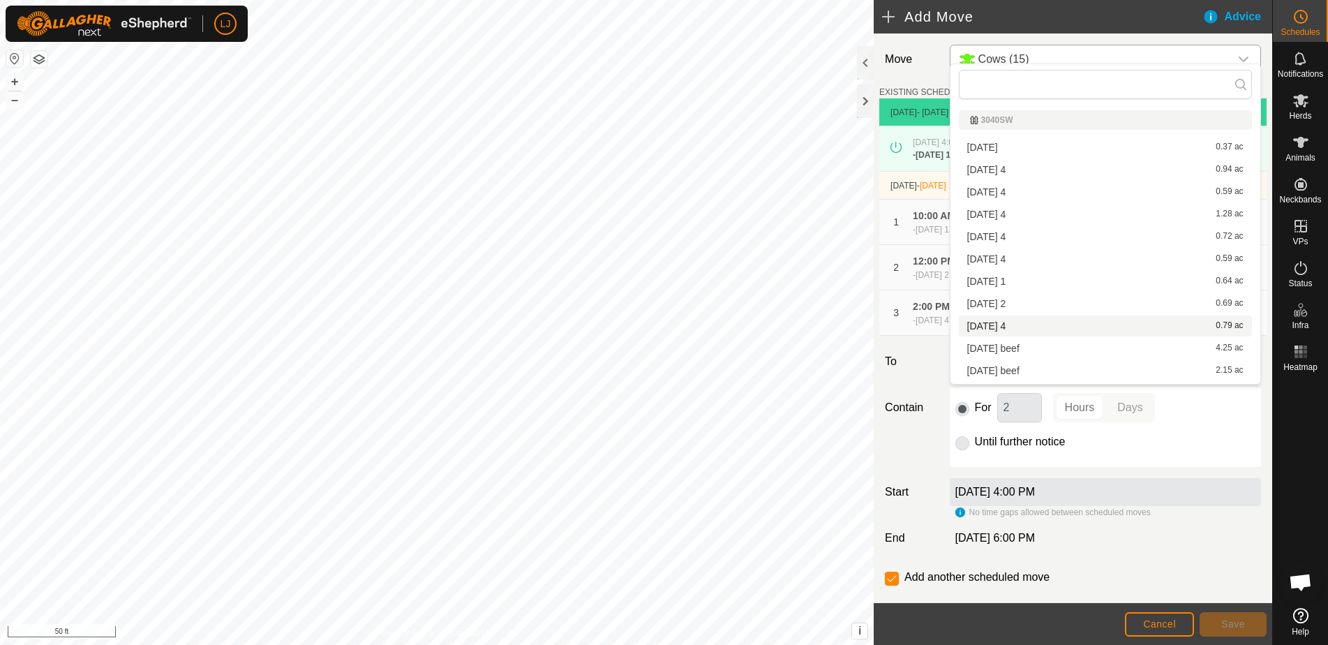
click at [1021, 329] on li "2025-09-29 4 0.79 ac" at bounding box center [1105, 325] width 293 height 21
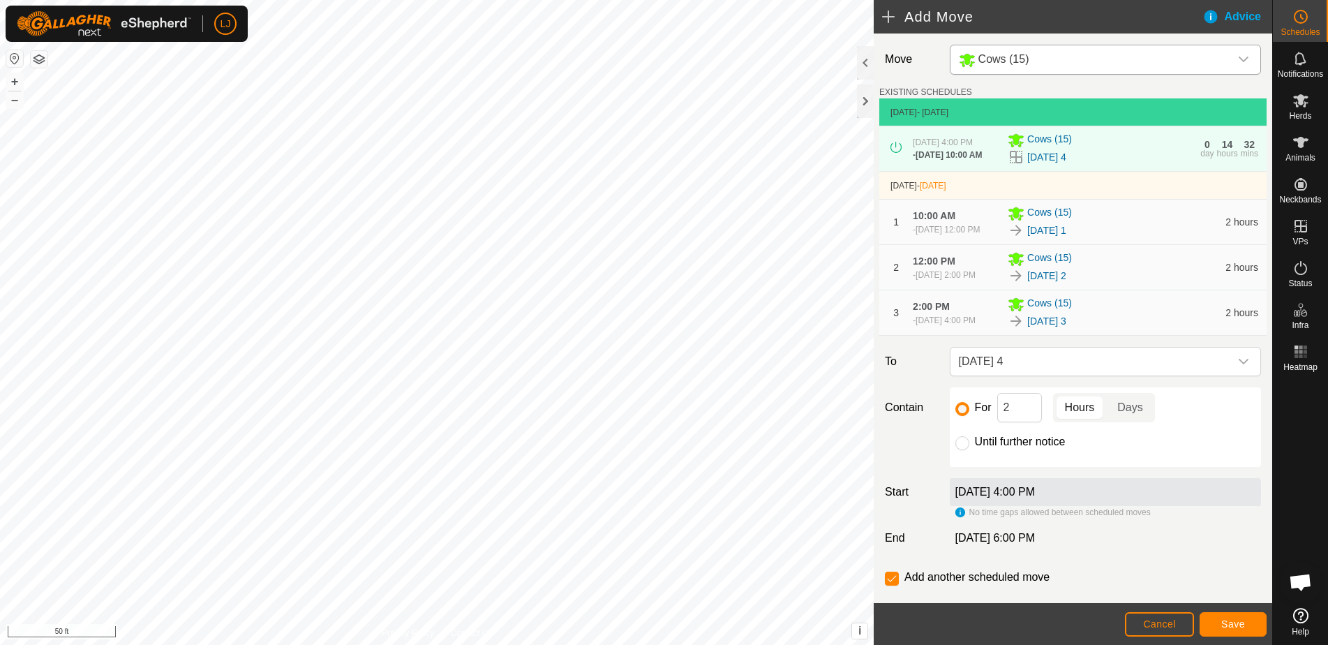
click at [989, 447] on label "Until further notice" at bounding box center [1020, 441] width 91 height 11
click at [969, 450] on input "Until further notice" at bounding box center [962, 443] width 14 height 14
radio input "true"
checkbox input "false"
click at [1241, 626] on span "Save" at bounding box center [1233, 623] width 24 height 11
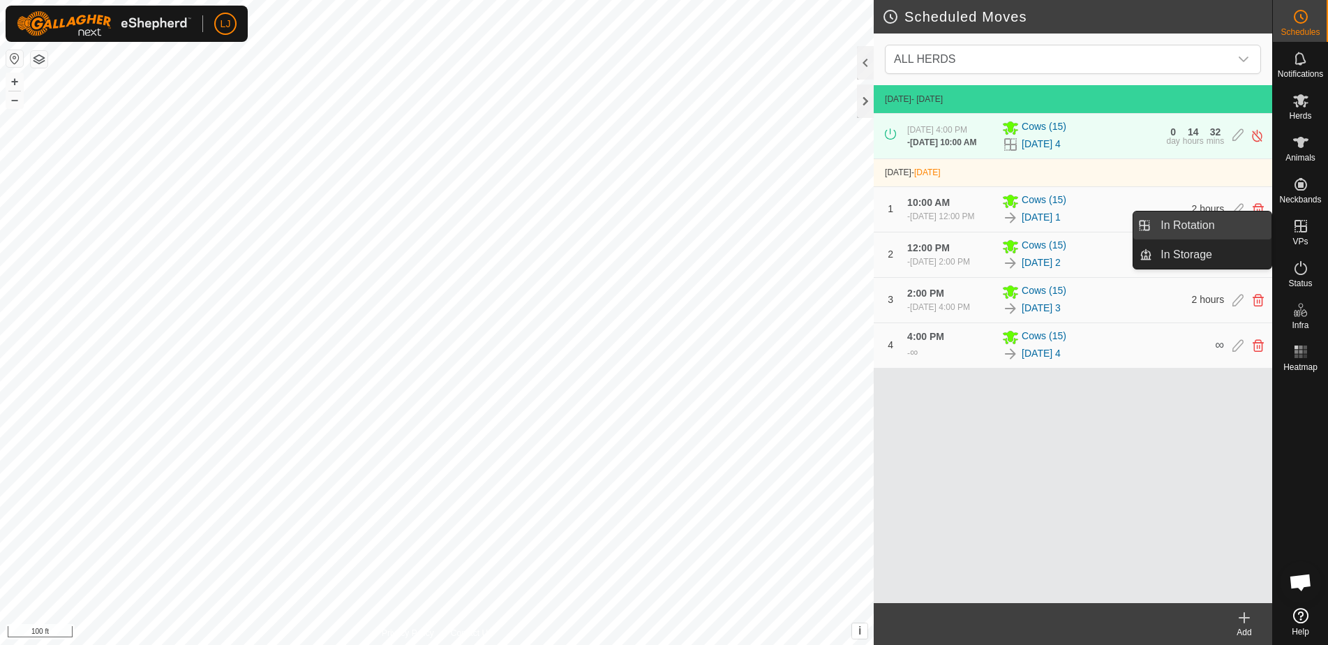
click at [1196, 232] on link "In Rotation" at bounding box center [1211, 225] width 119 height 28
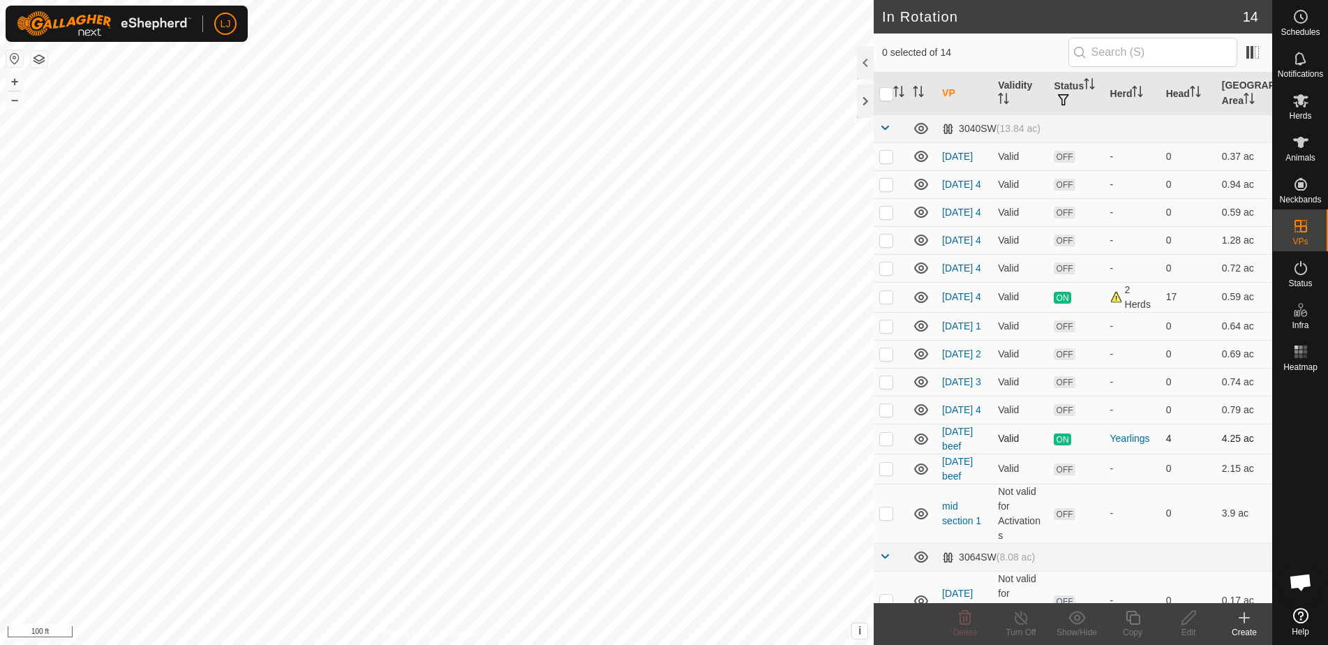
click at [888, 444] on p-checkbox at bounding box center [886, 438] width 14 height 11
checkbox input "false"
click at [887, 474] on p-checkbox at bounding box center [886, 468] width 14 height 11
checkbox input "true"
